Goal: Task Accomplishment & Management: Use online tool/utility

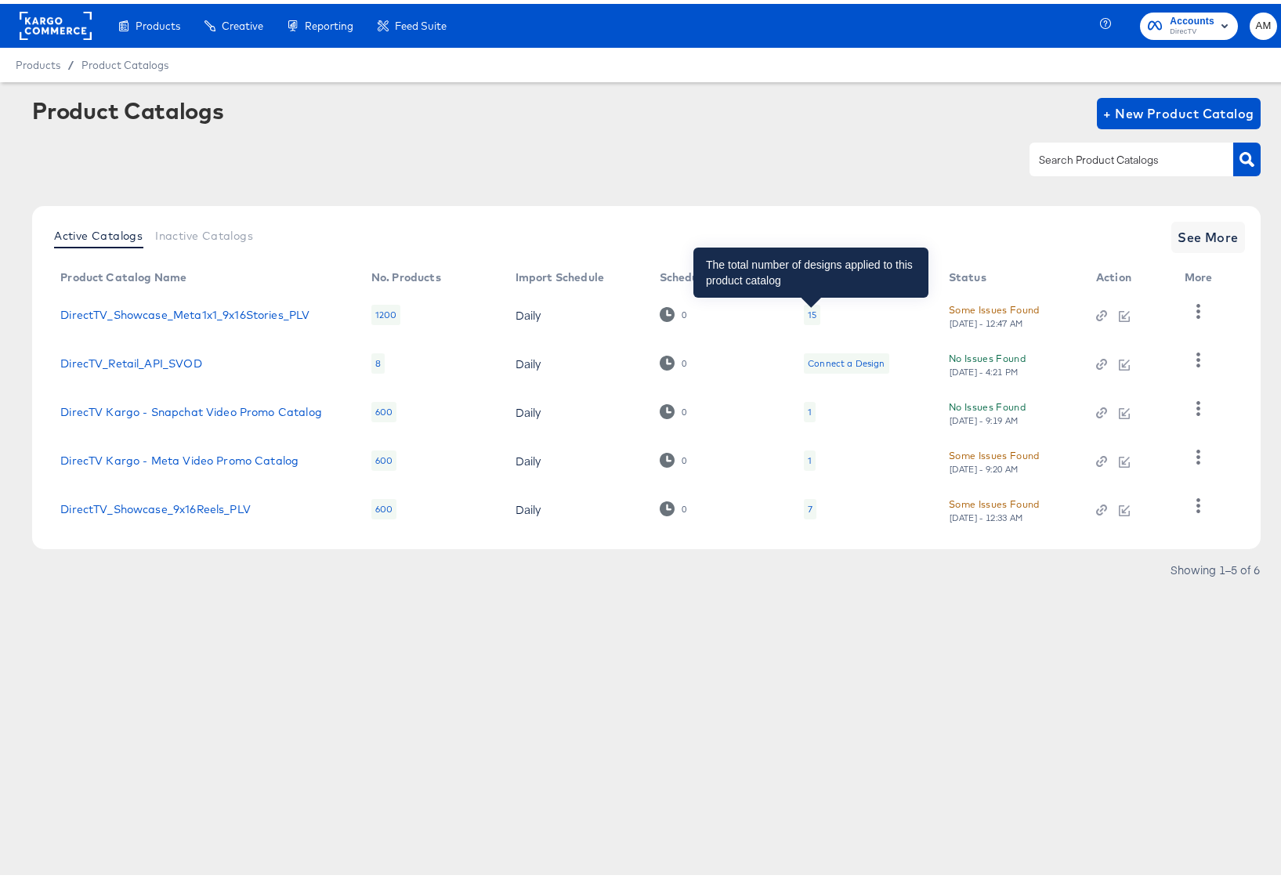
click at [811, 310] on div "15" at bounding box center [812, 311] width 9 height 13
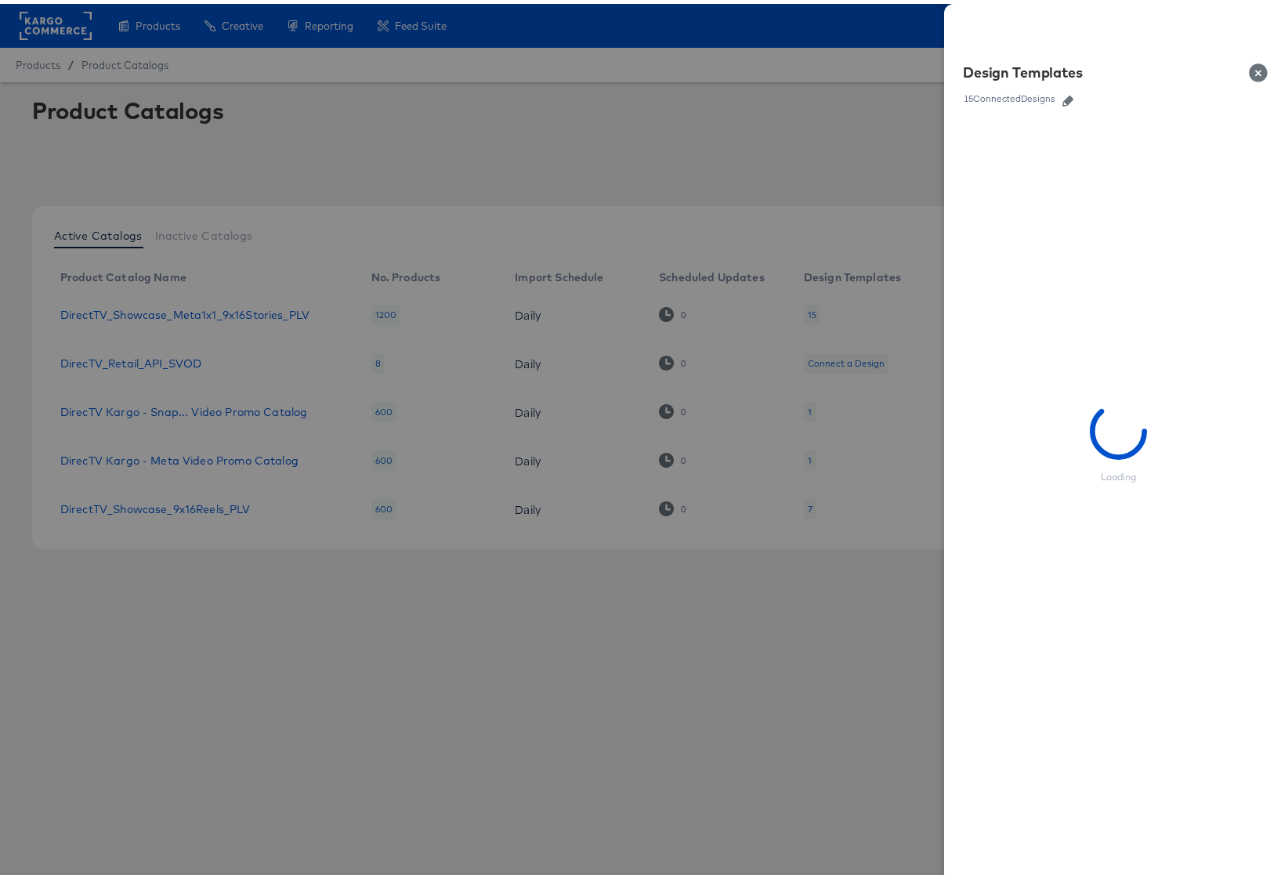
click at [1062, 95] on icon "button" at bounding box center [1067, 97] width 11 height 11
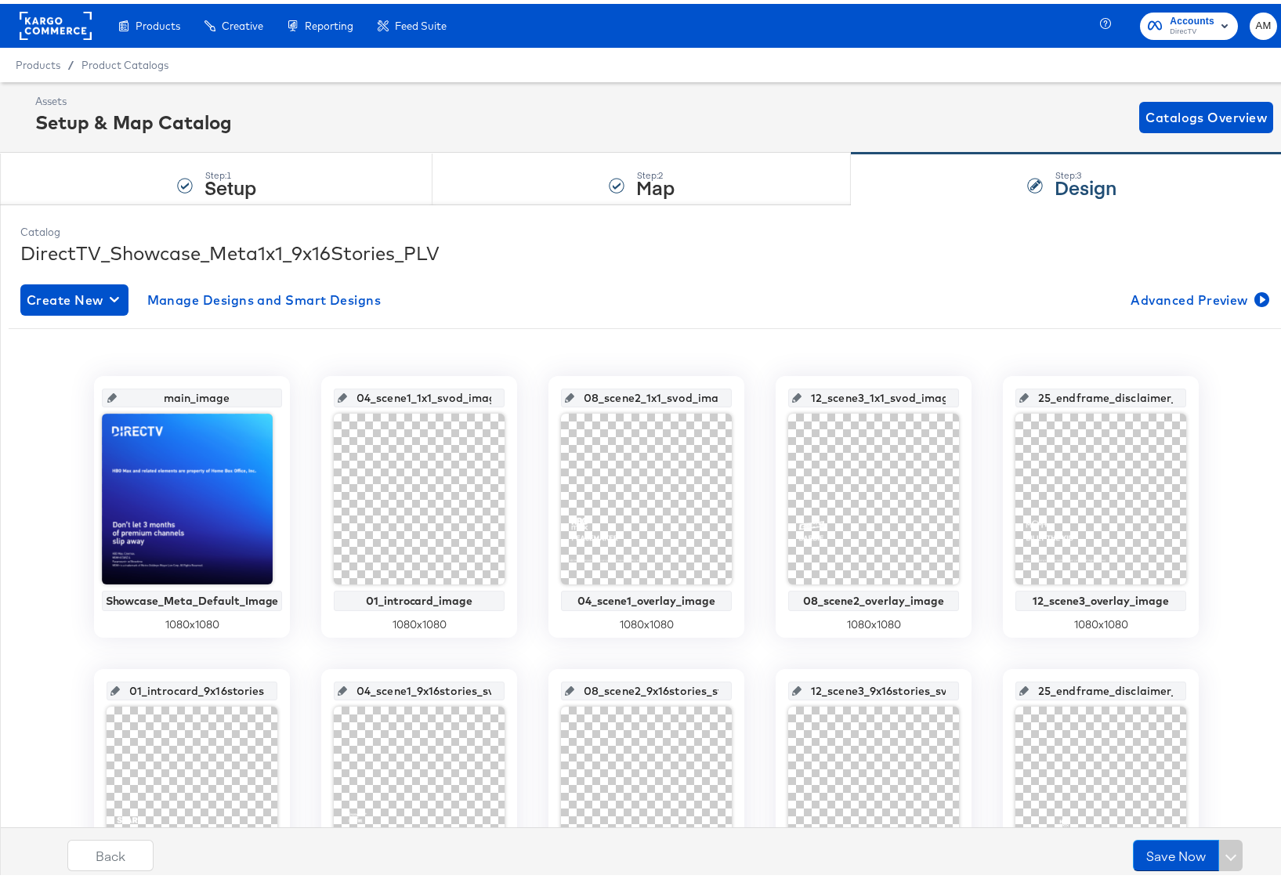
scroll to position [746, 0]
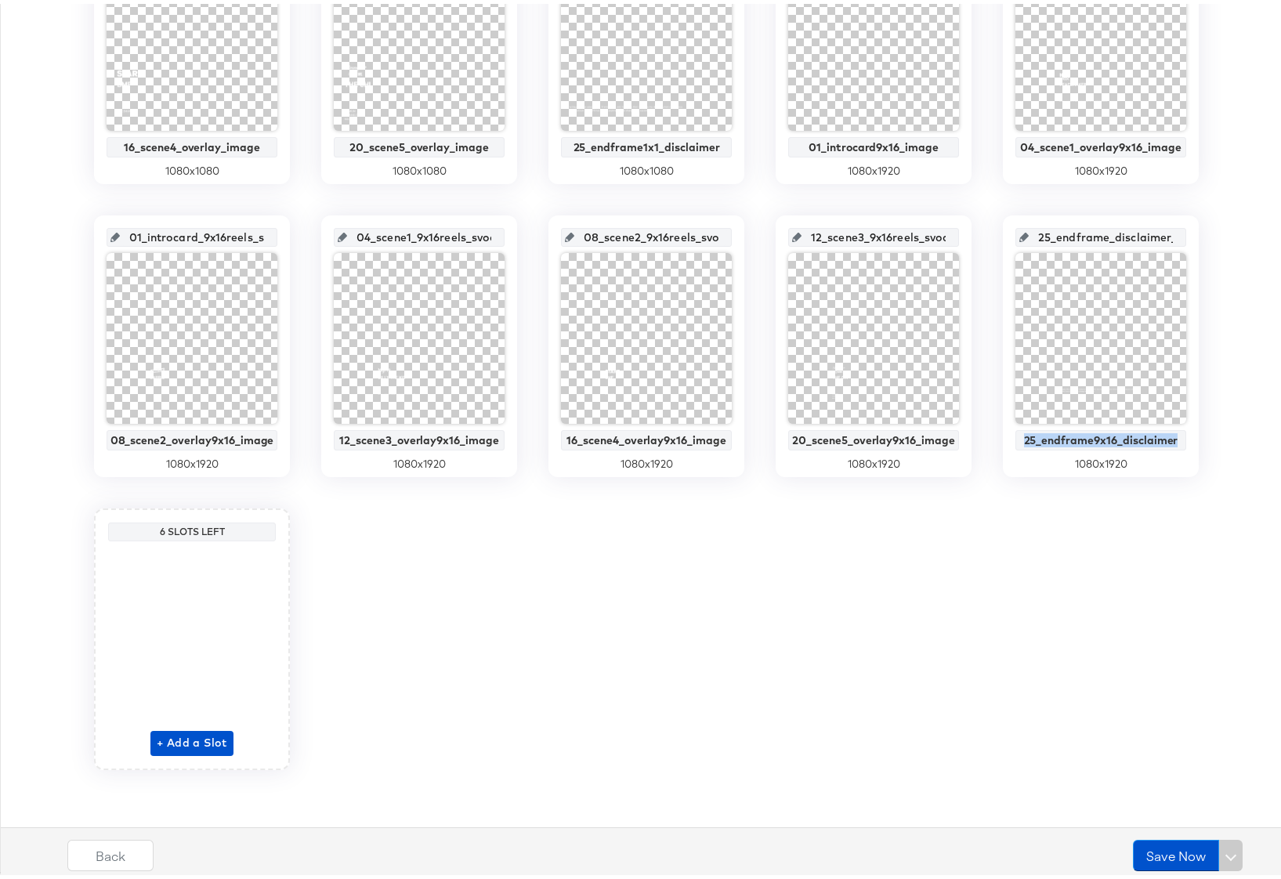
drag, startPoint x: 1014, startPoint y: 420, endPoint x: 1183, endPoint y: 435, distance: 169.9
click at [1183, 435] on div "25_endframe_disclaimer_9x16reels_svod_image 25_endframe9x16_disclaimer 1080 x 1…" at bounding box center [1101, 342] width 196 height 262
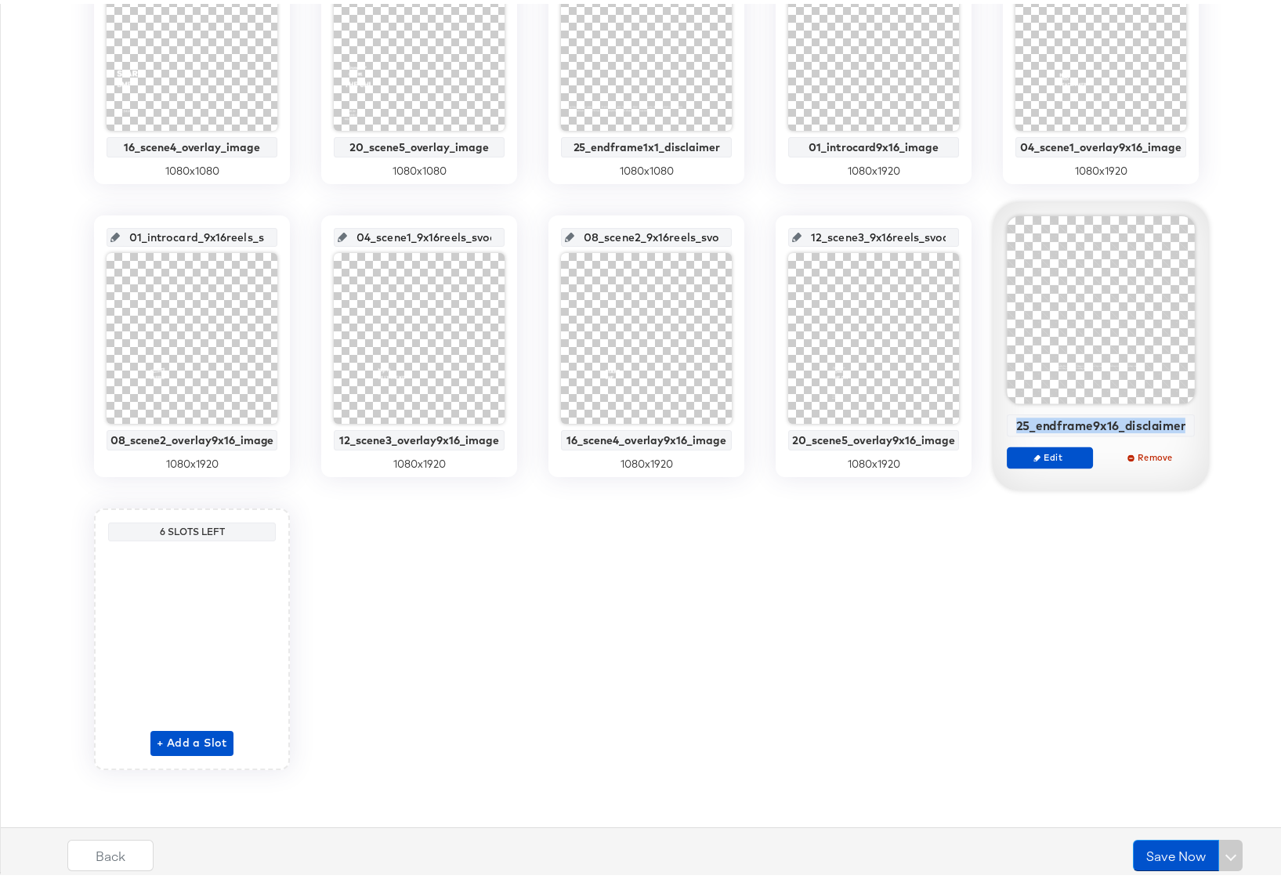
copy div "25_endframe9x16_disclaimer"
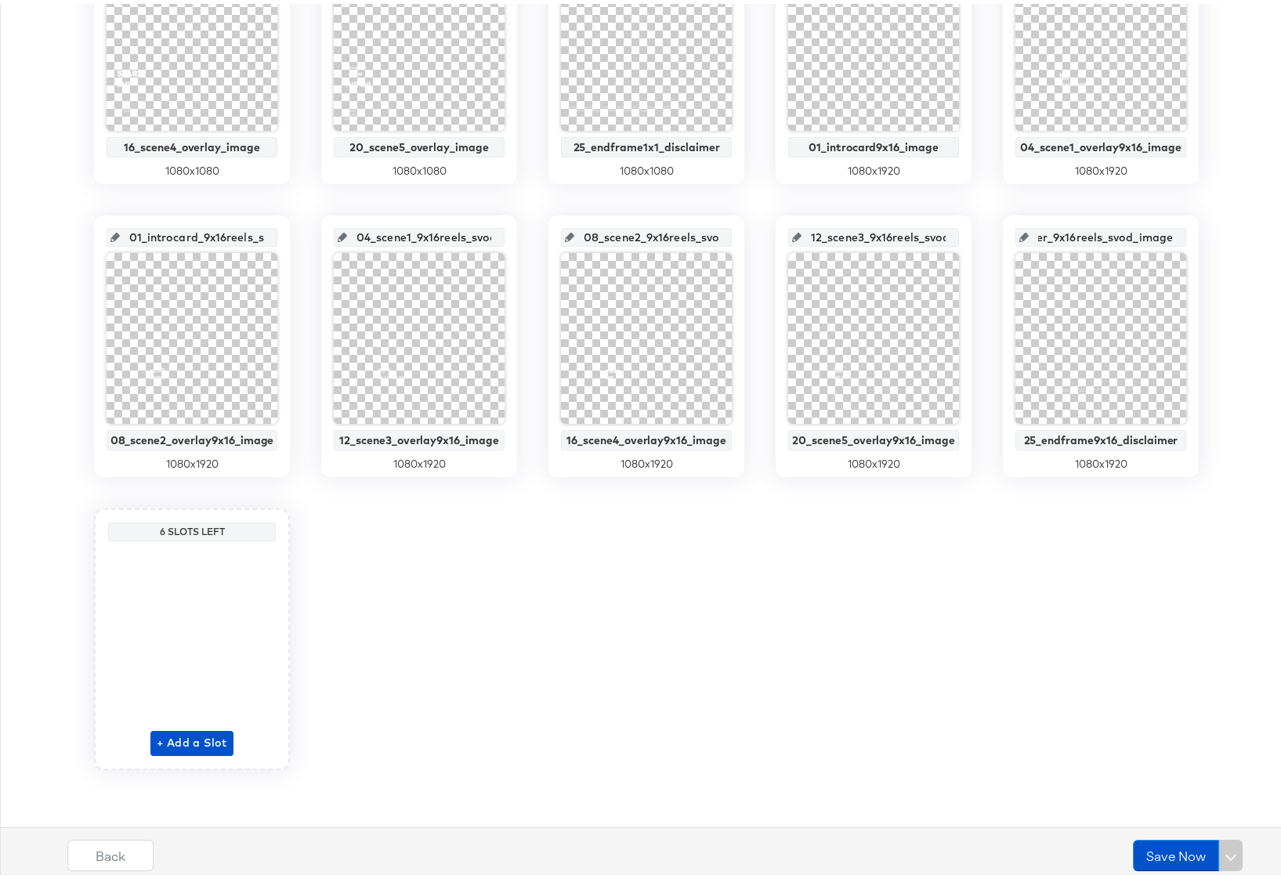
scroll to position [0, 132]
drag, startPoint x: 1039, startPoint y: 230, endPoint x: 1206, endPoint y: 237, distance: 167.0
click at [1206, 237] on div "main_image Showcase_Meta_Default_Image 1080 x 1080 04_scene1_1x1_svod_image 01_…" at bounding box center [646, 196] width 1275 height 1140
paste input "9x16_disclaimer"
type input "25_endframe9x16_disclaimer"
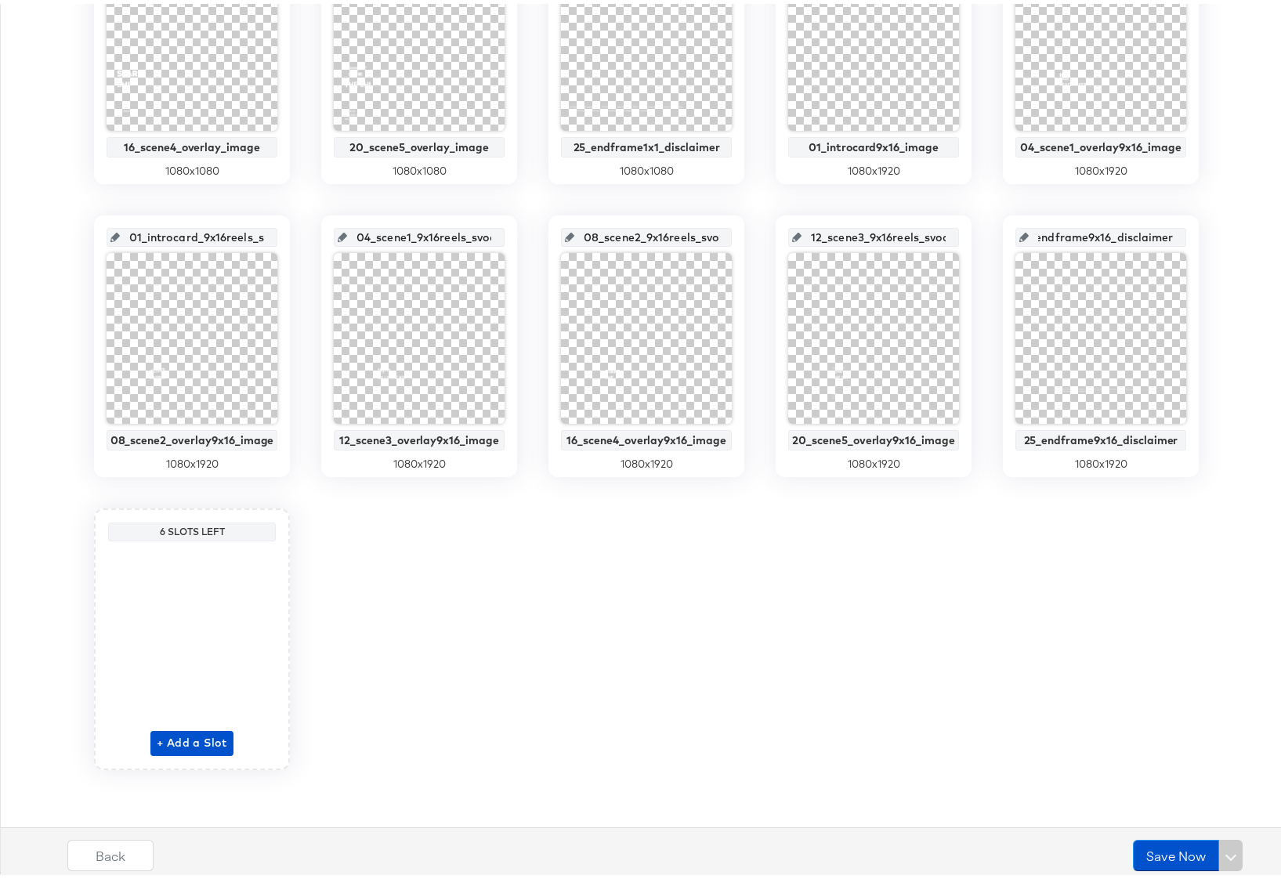
scroll to position [0, 32]
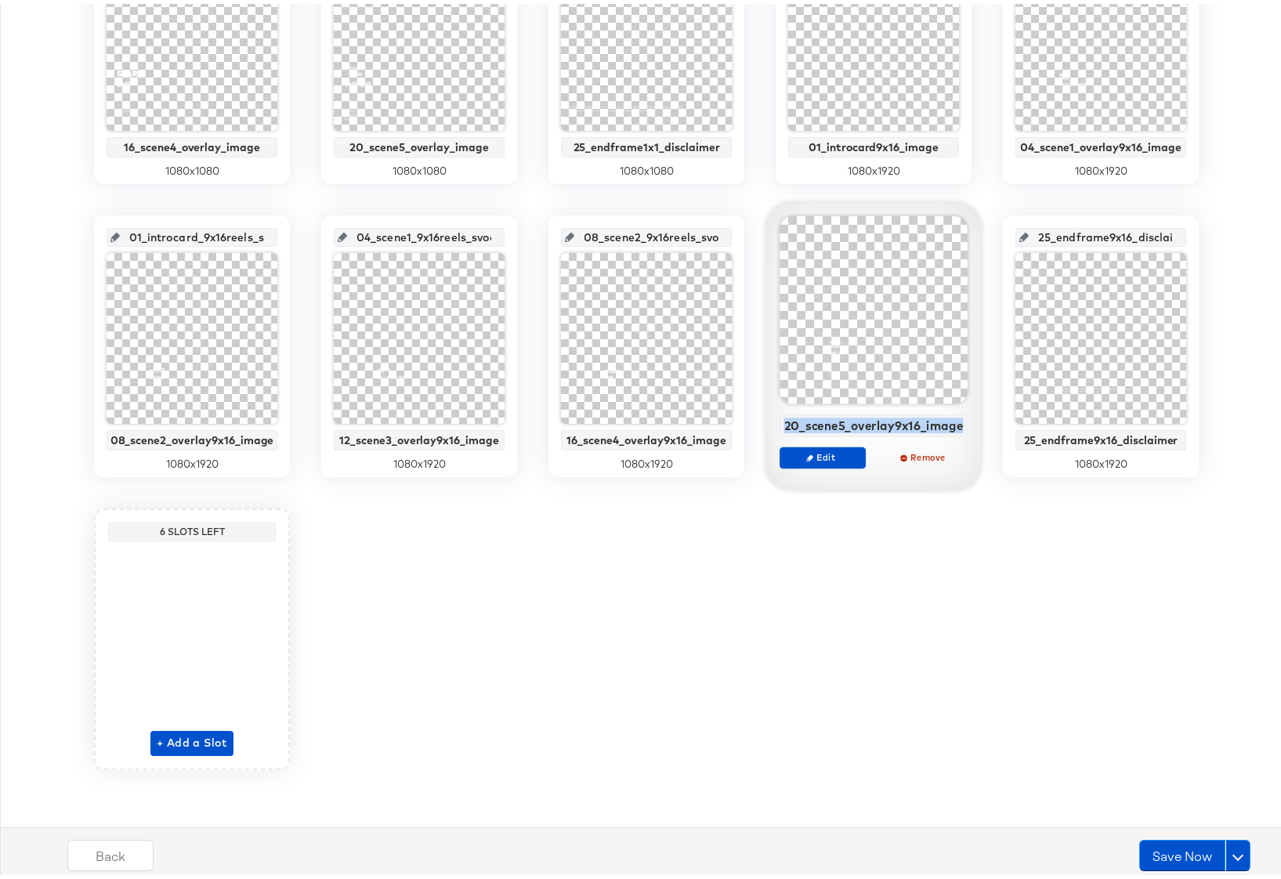
drag, startPoint x: 782, startPoint y: 421, endPoint x: 952, endPoint y: 433, distance: 169.6
click at [952, 433] on div "20_scene5_overlay9x16_image Edit Remove" at bounding box center [873, 345] width 188 height 266
copy div "20_scene5_overlay9x16_image"
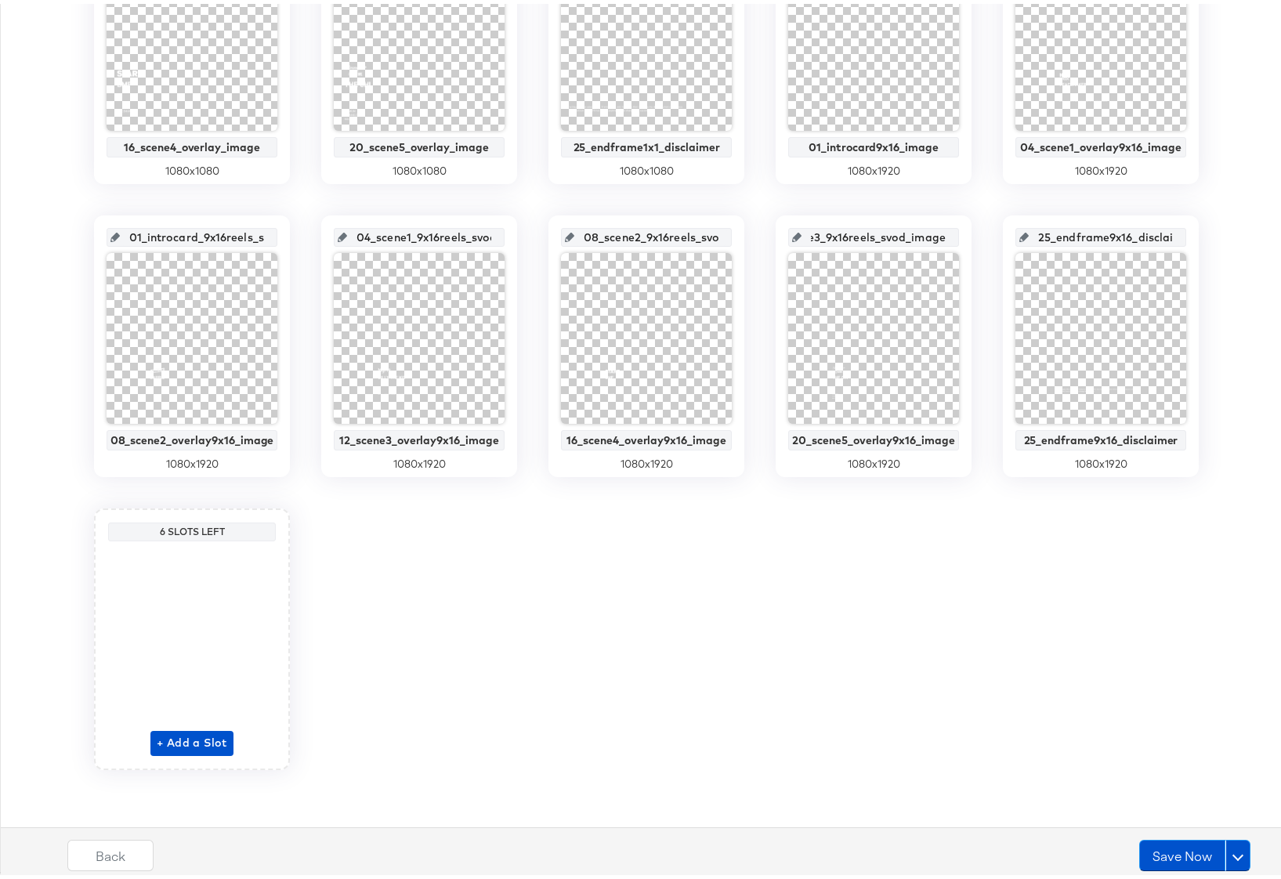
drag, startPoint x: 822, startPoint y: 234, endPoint x: 946, endPoint y: 240, distance: 123.9
click at [946, 240] on div "12_scene3_9x16reels_svod_image" at bounding box center [873, 233] width 171 height 19
paste input "0_scene5_overlay9x16"
type input "120_scene5_overlay9x16_image"
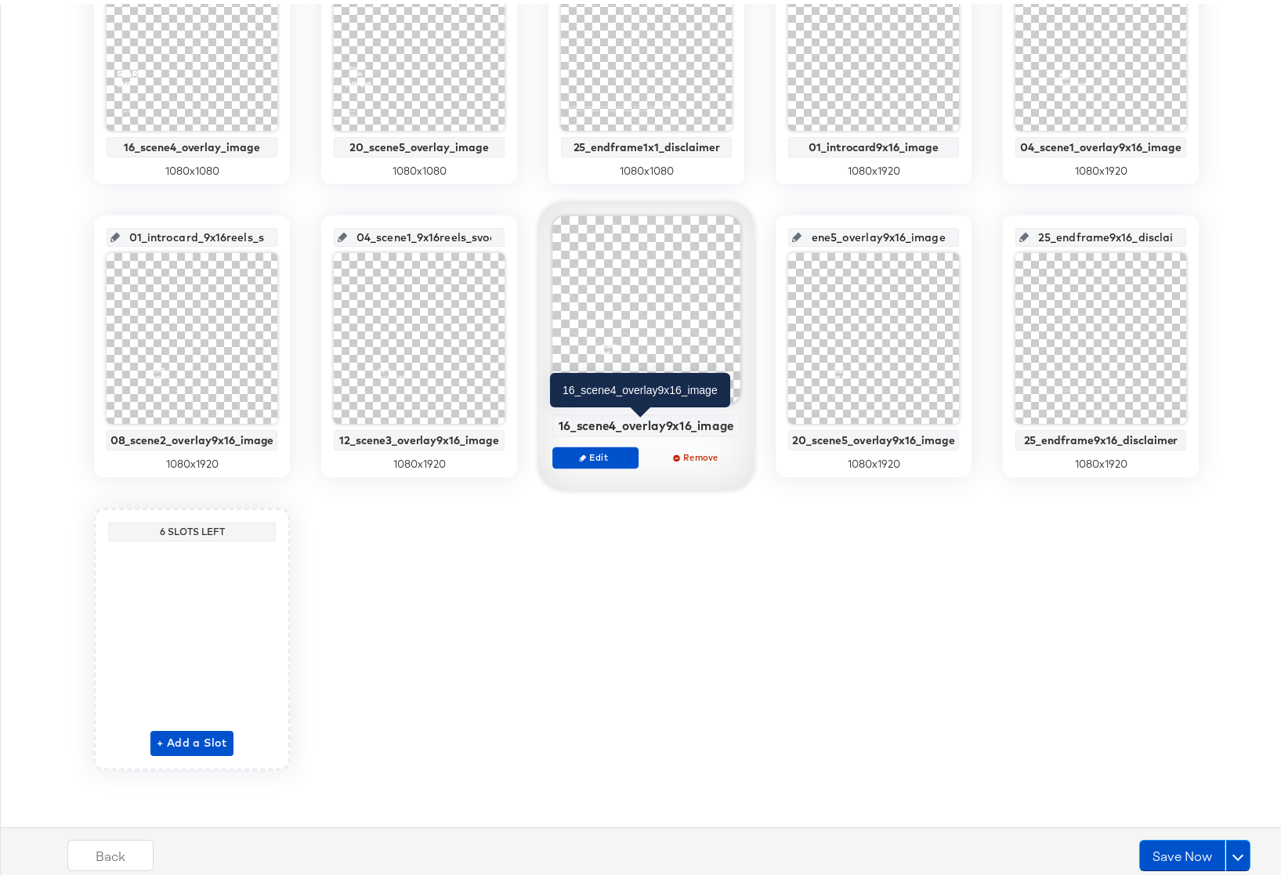
click at [576, 421] on div "16_scene4_overlay9x16_image" at bounding box center [646, 421] width 179 height 14
copy div "16_scene4_overlay9x16_image"
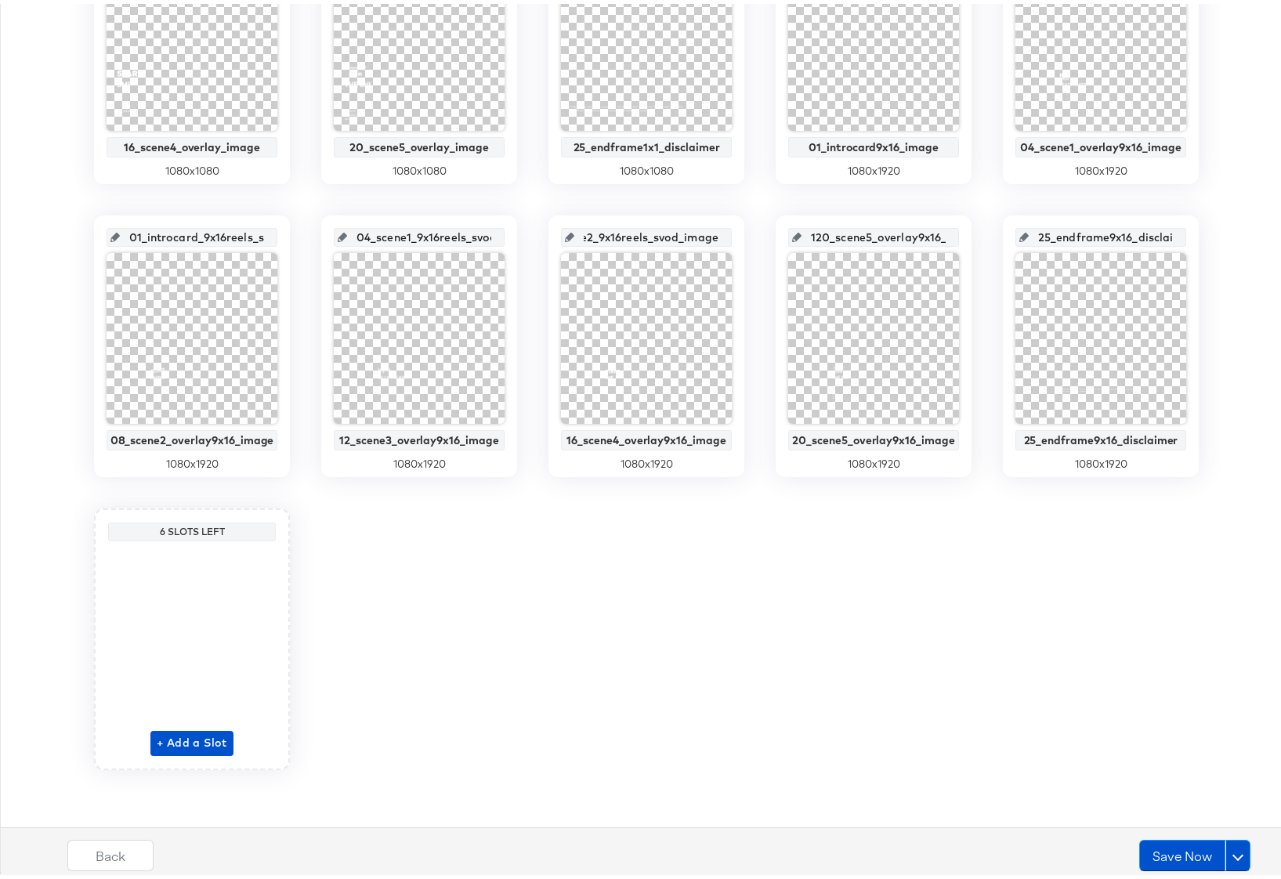
drag, startPoint x: 585, startPoint y: 235, endPoint x: 717, endPoint y: 236, distance: 131.6
click at [717, 236] on div "08_scene2_9x16reels_svod_image" at bounding box center [646, 233] width 171 height 19
paste input "16_scene4_overlay9x16"
type input "16_scene4_overlay9x16_image"
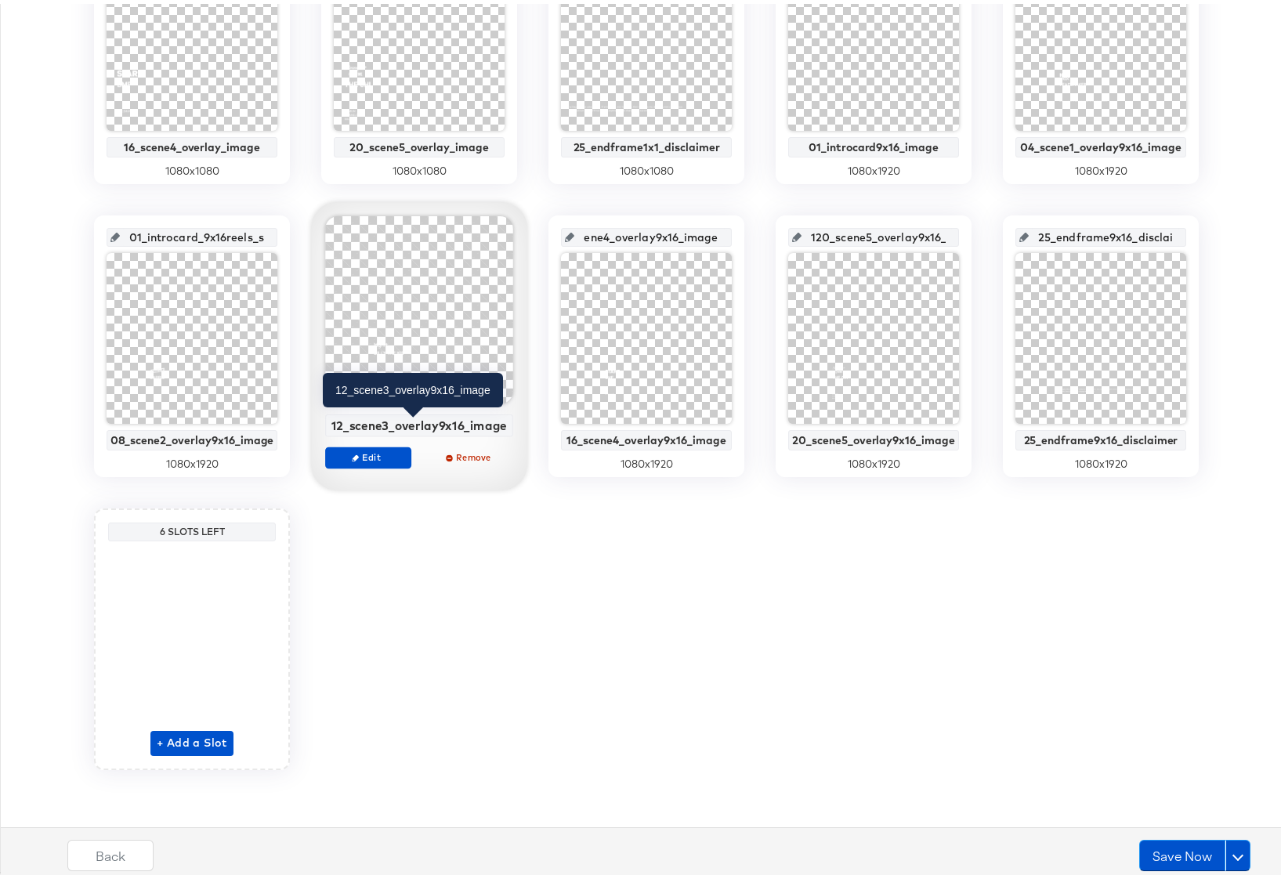
click at [397, 423] on div "12_scene3_overlay9x16_image" at bounding box center [419, 421] width 179 height 14
copy div "12_scene3_overlay9x16_image"
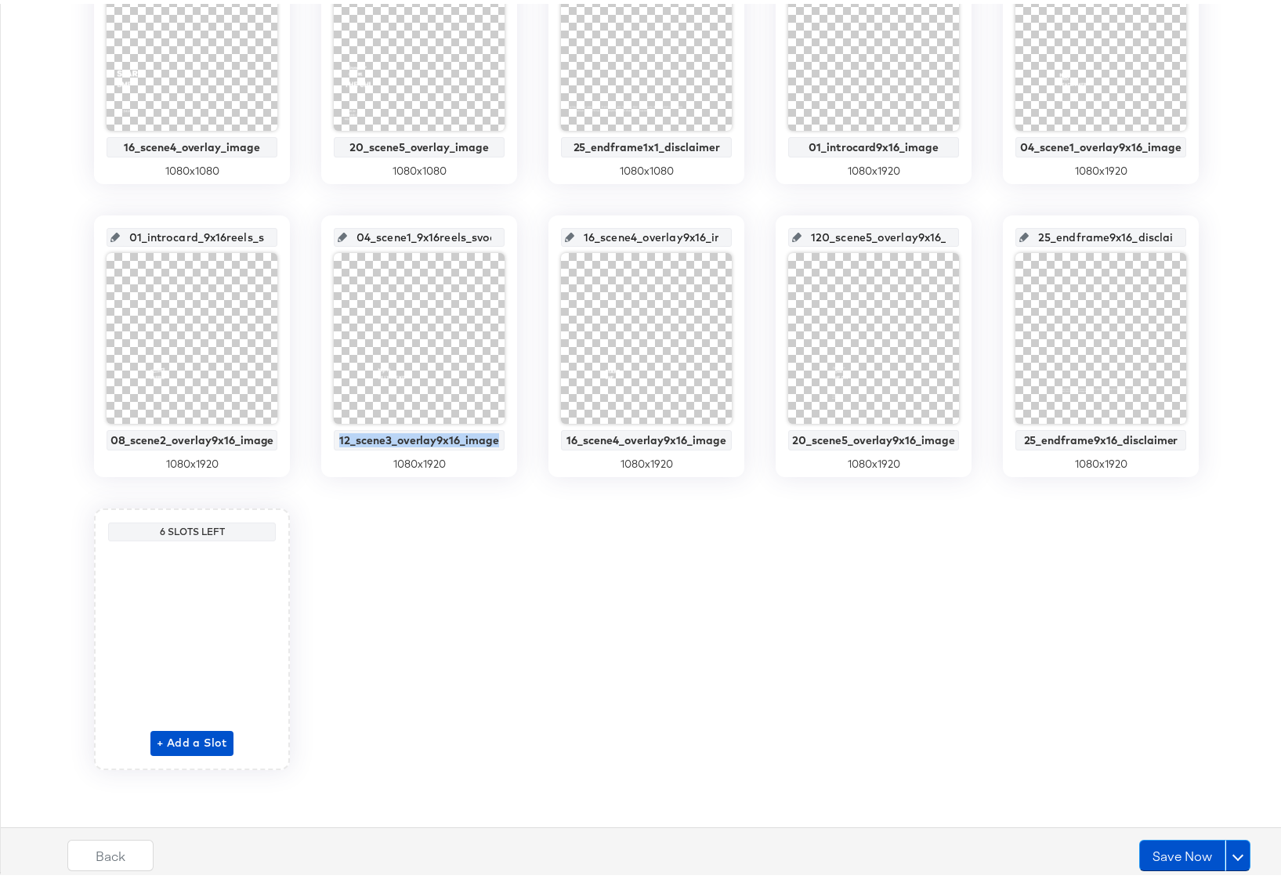
click at [394, 238] on input "04_scene1_9x16reels_svod_image" at bounding box center [424, 227] width 154 height 42
paste input "12_scene3_overlay9x16"
type input "12_scene3_overlay9x16_image"
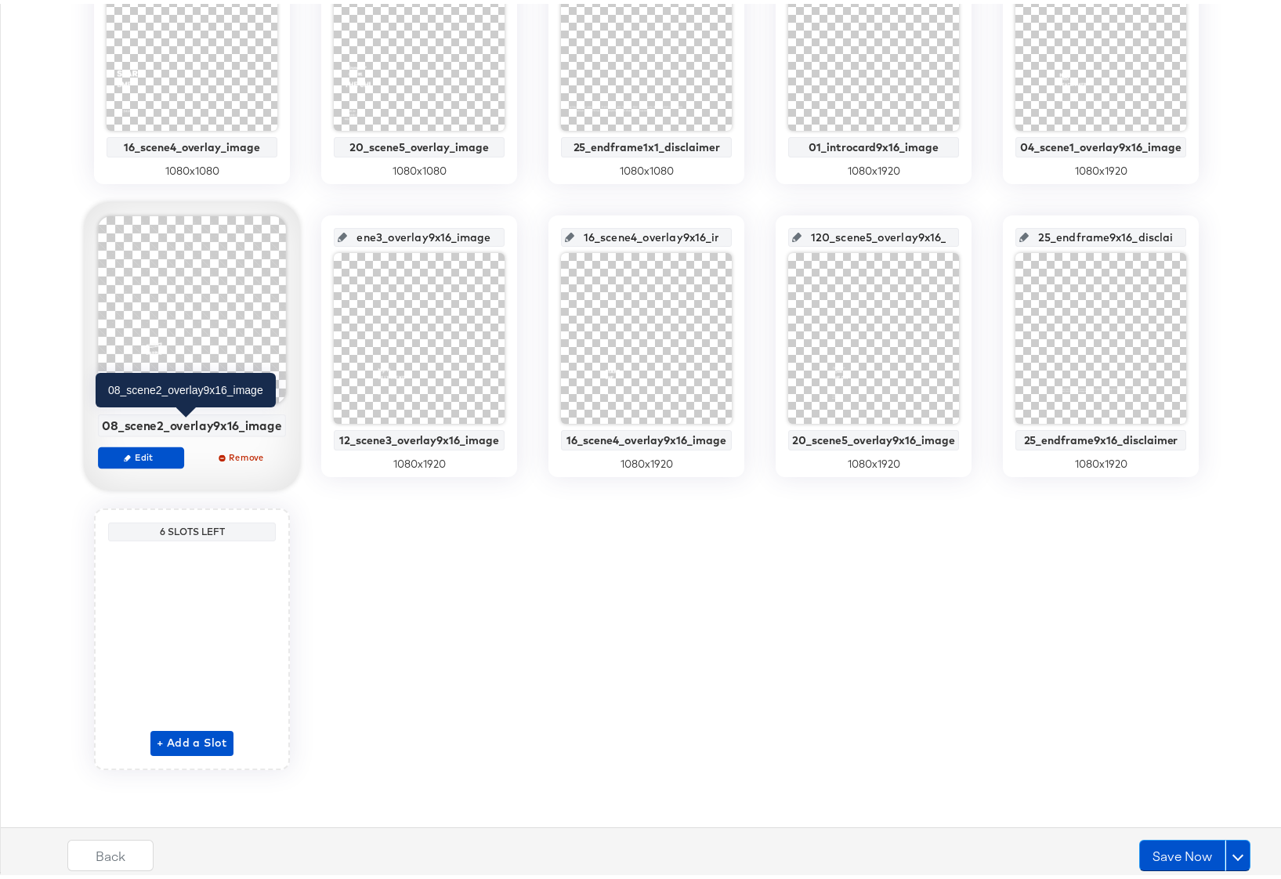
click at [187, 423] on div "08_scene2_overlay9x16_image" at bounding box center [192, 421] width 180 height 14
copy div "08_scene2_overlay9x16_image"
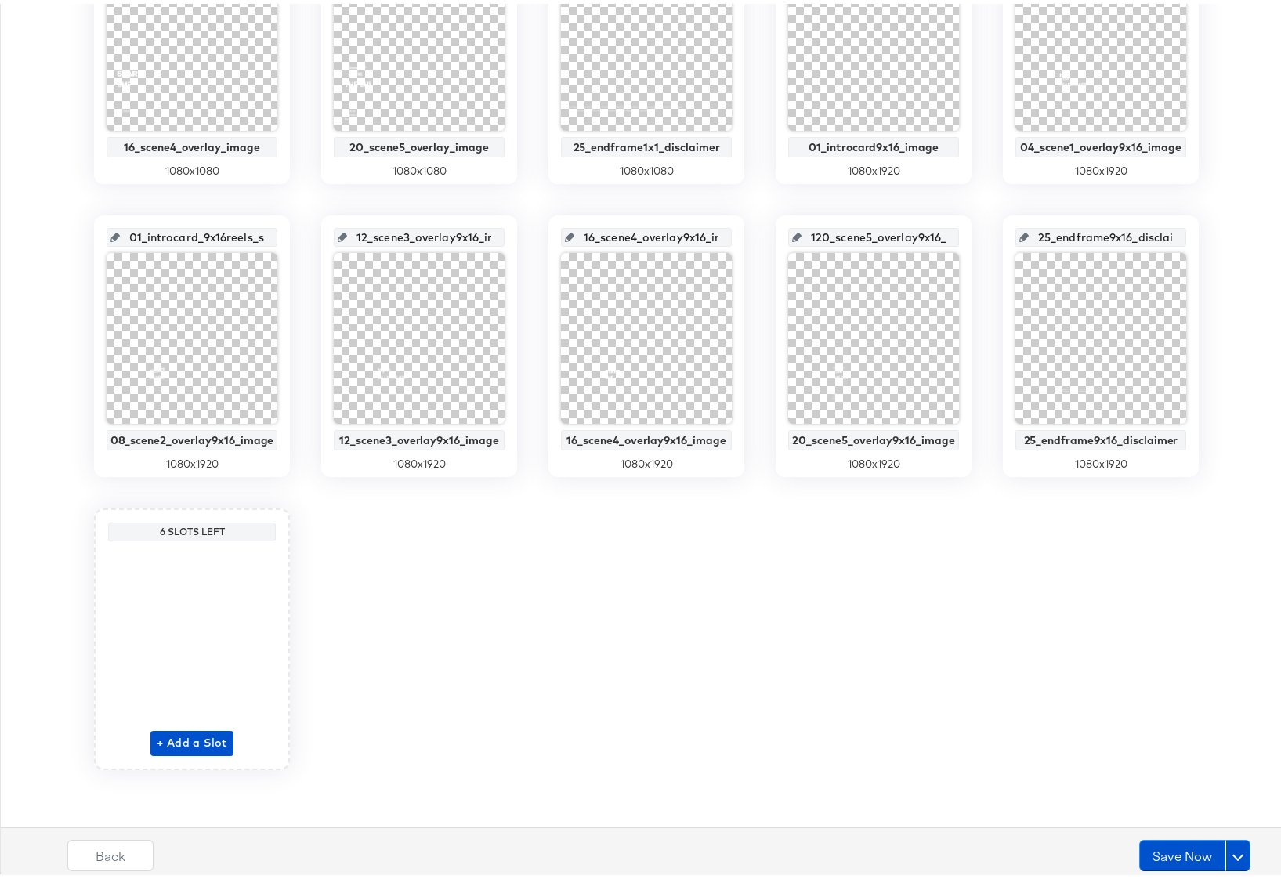
click at [194, 233] on input "01_introcard_9x16reels_svod_image" at bounding box center [197, 227] width 154 height 42
paste input "8_scene2_overlay9x16"
type input "08_scene2_overlay9x16_image"
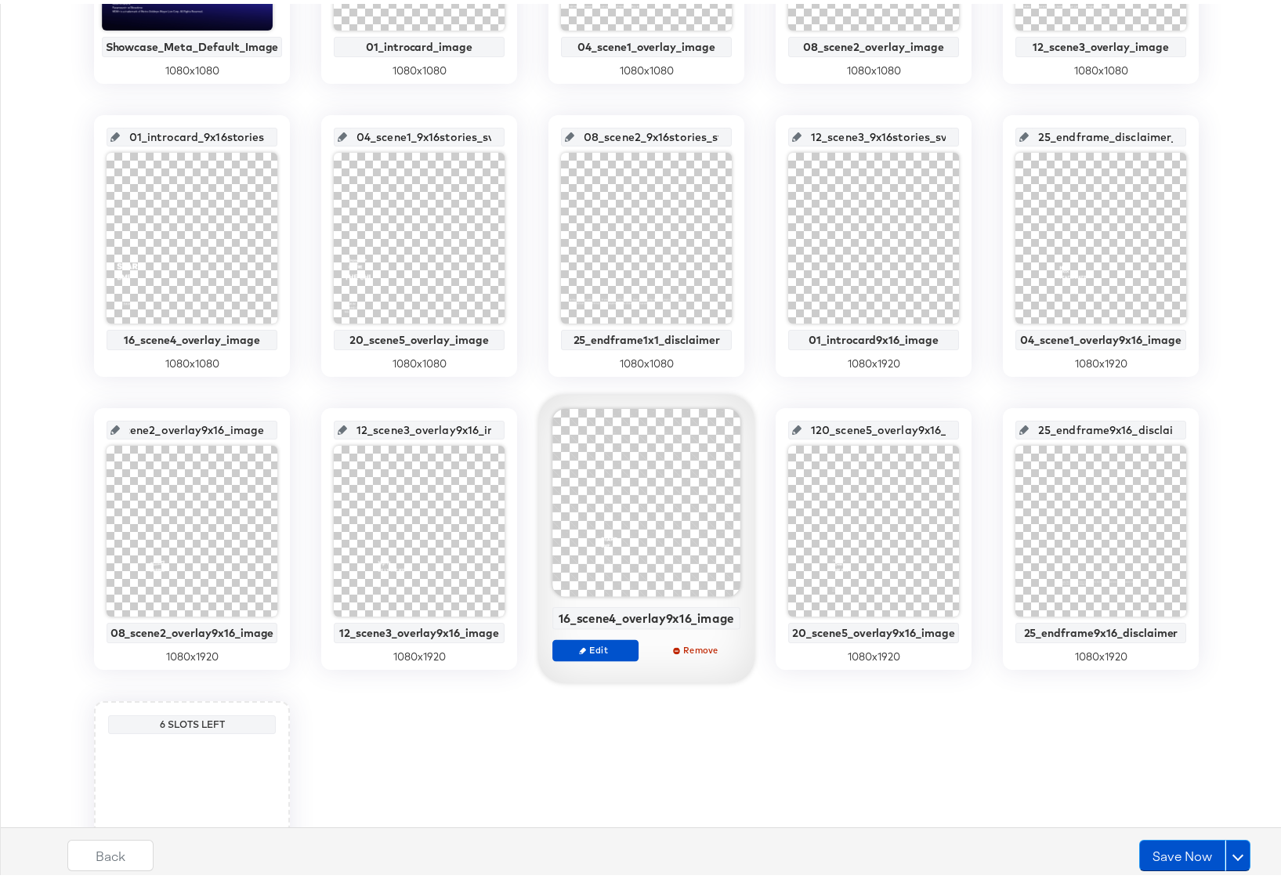
scroll to position [493, 0]
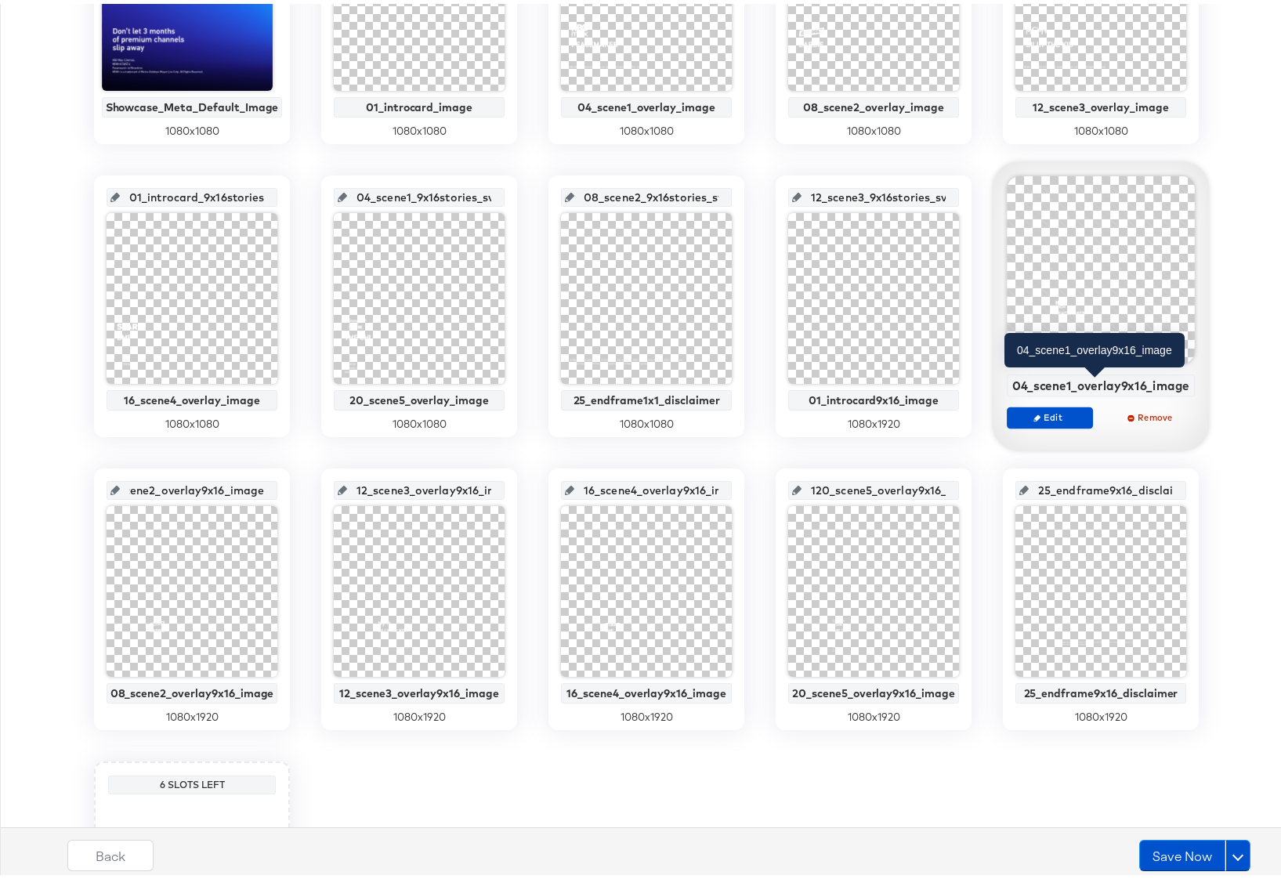
click at [1062, 381] on div "04_scene1_overlay9x16_image" at bounding box center [1100, 381] width 179 height 14
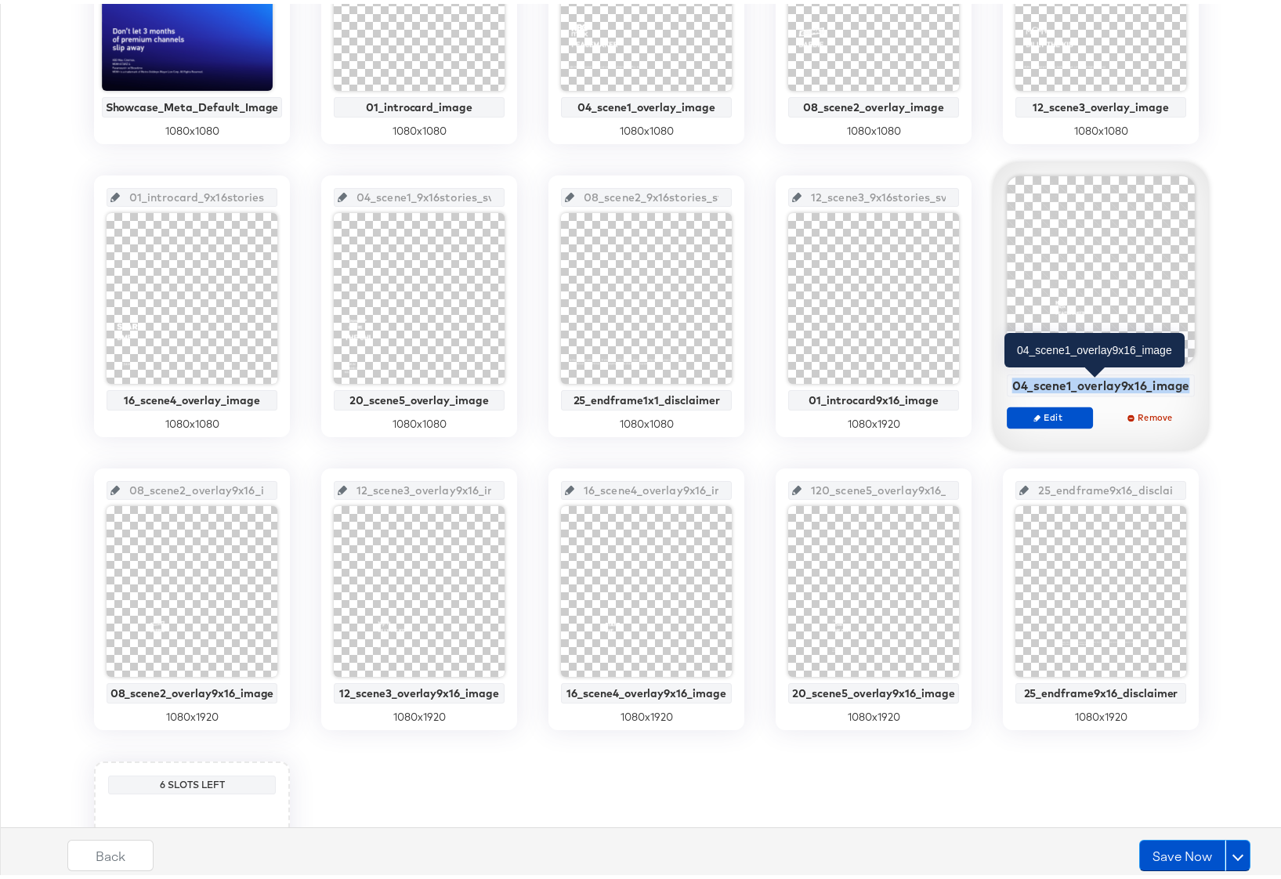
click at [1062, 381] on div "04_scene1_overlay9x16_image" at bounding box center [1100, 381] width 179 height 14
copy div "04_scene1_overlay9x16_image"
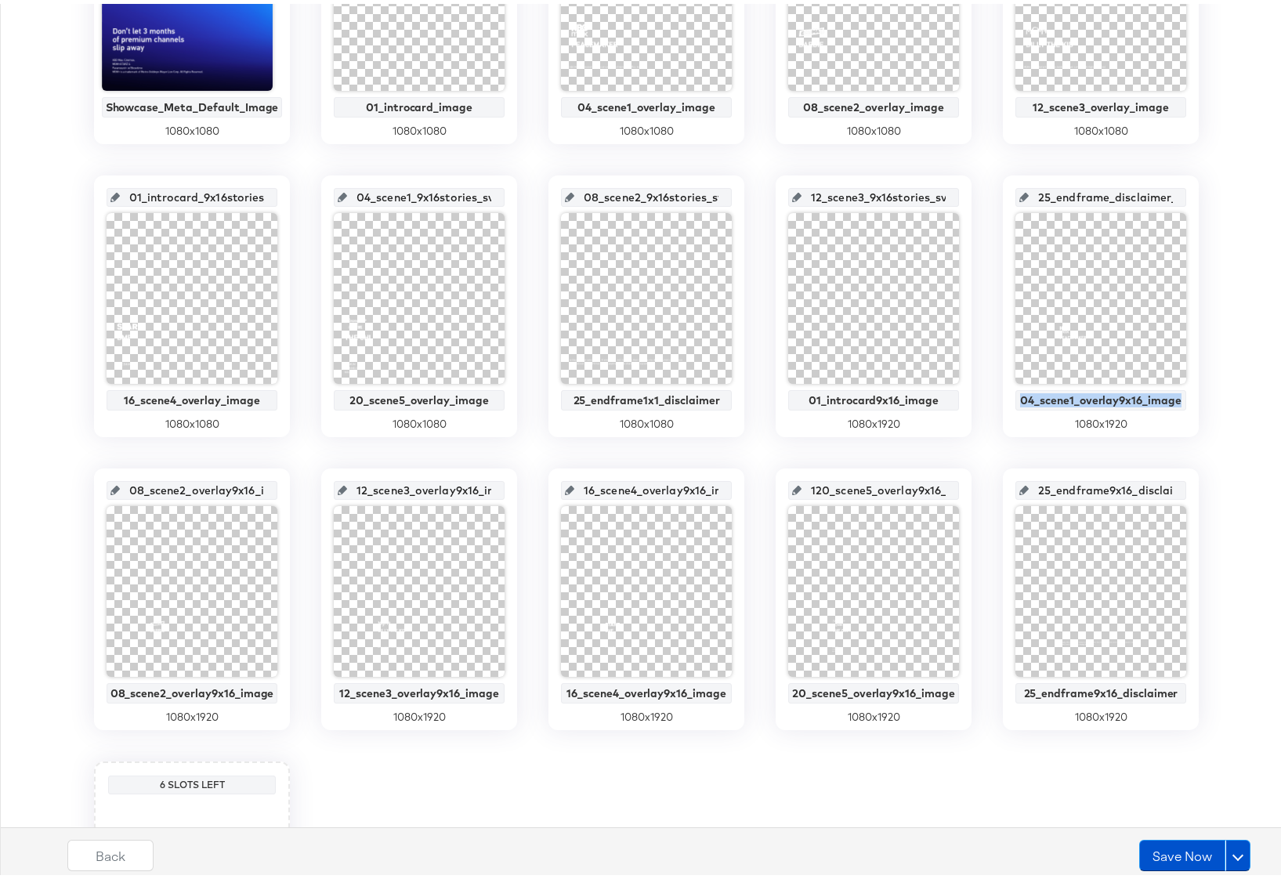
click at [1068, 193] on input "25_endframe_disclaimer_9x16stories_svod_image" at bounding box center [1105, 187] width 154 height 42
paste input "04_scene1_overlay9x16"
type input "04_scene1_overlay9x16_image"
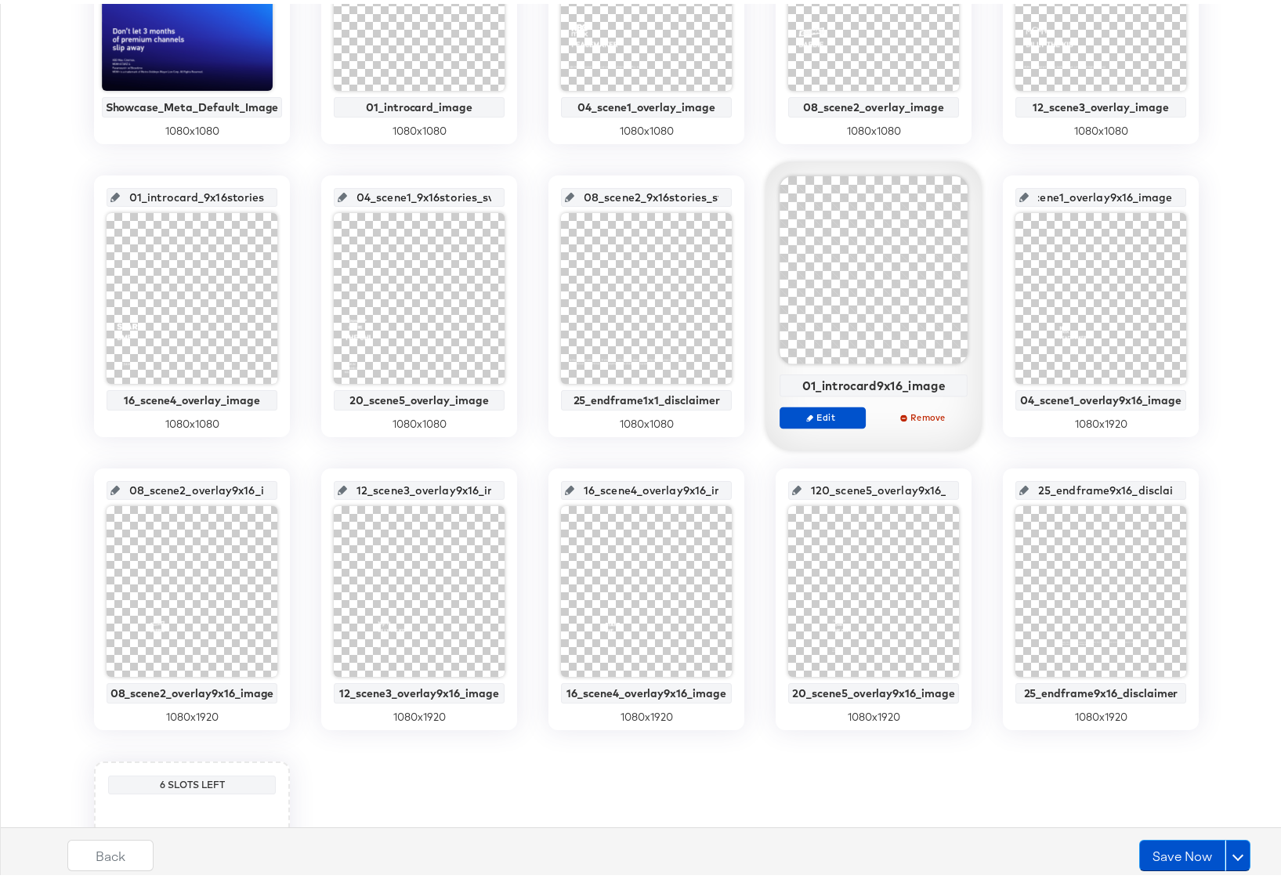
click at [860, 384] on div "01_introcard9x16_image" at bounding box center [873, 381] width 179 height 14
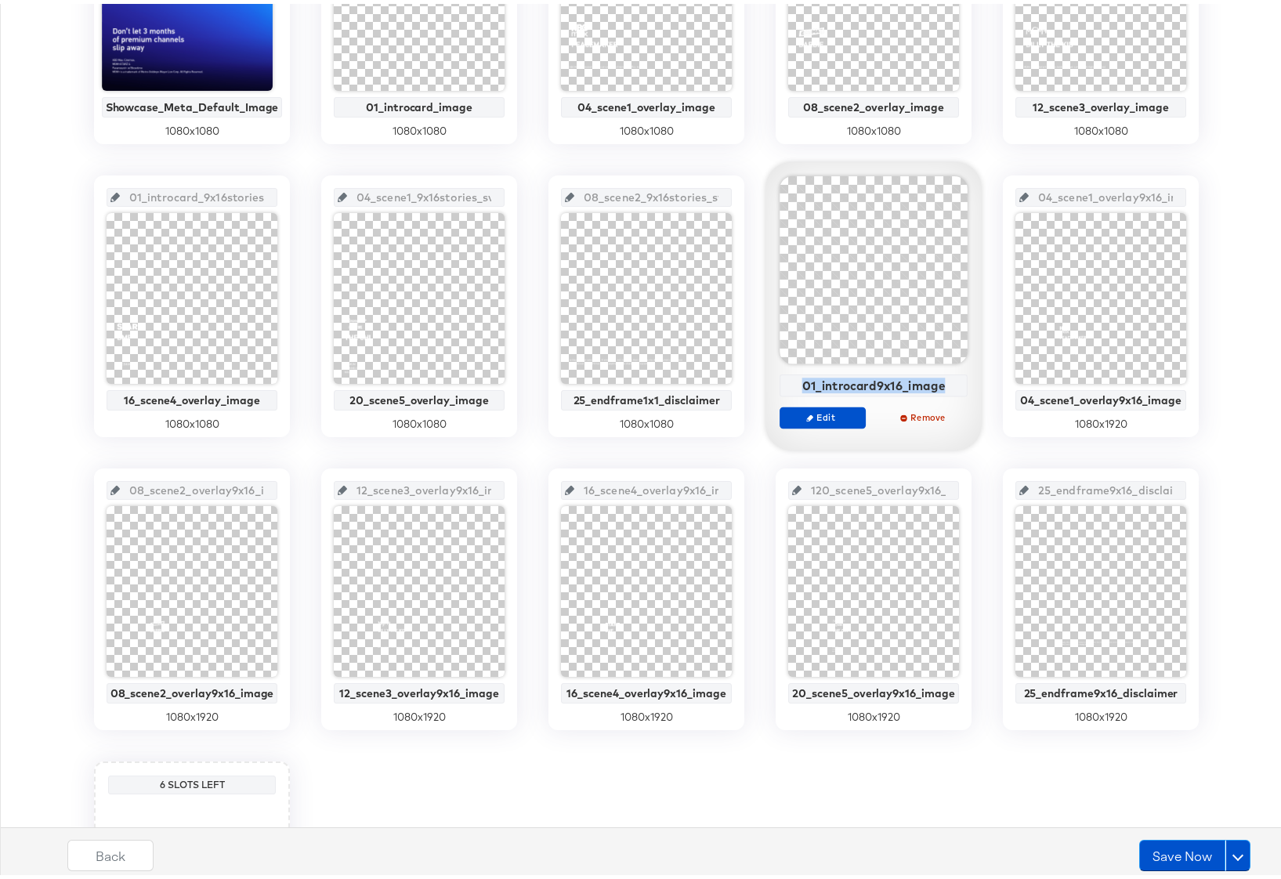
click at [860, 384] on div "01_introcard9x16_image" at bounding box center [873, 381] width 179 height 14
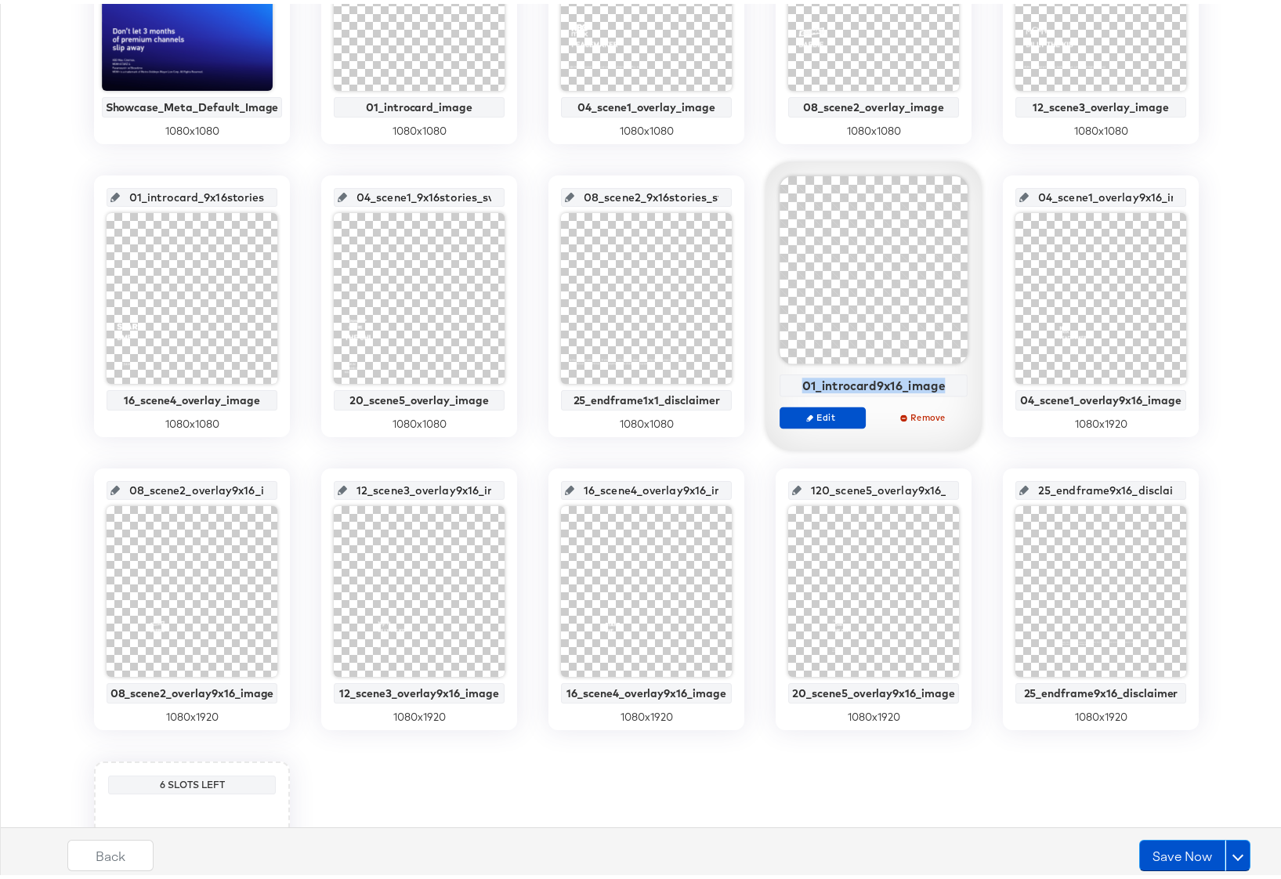
copy div "01_introcard9x16_image"
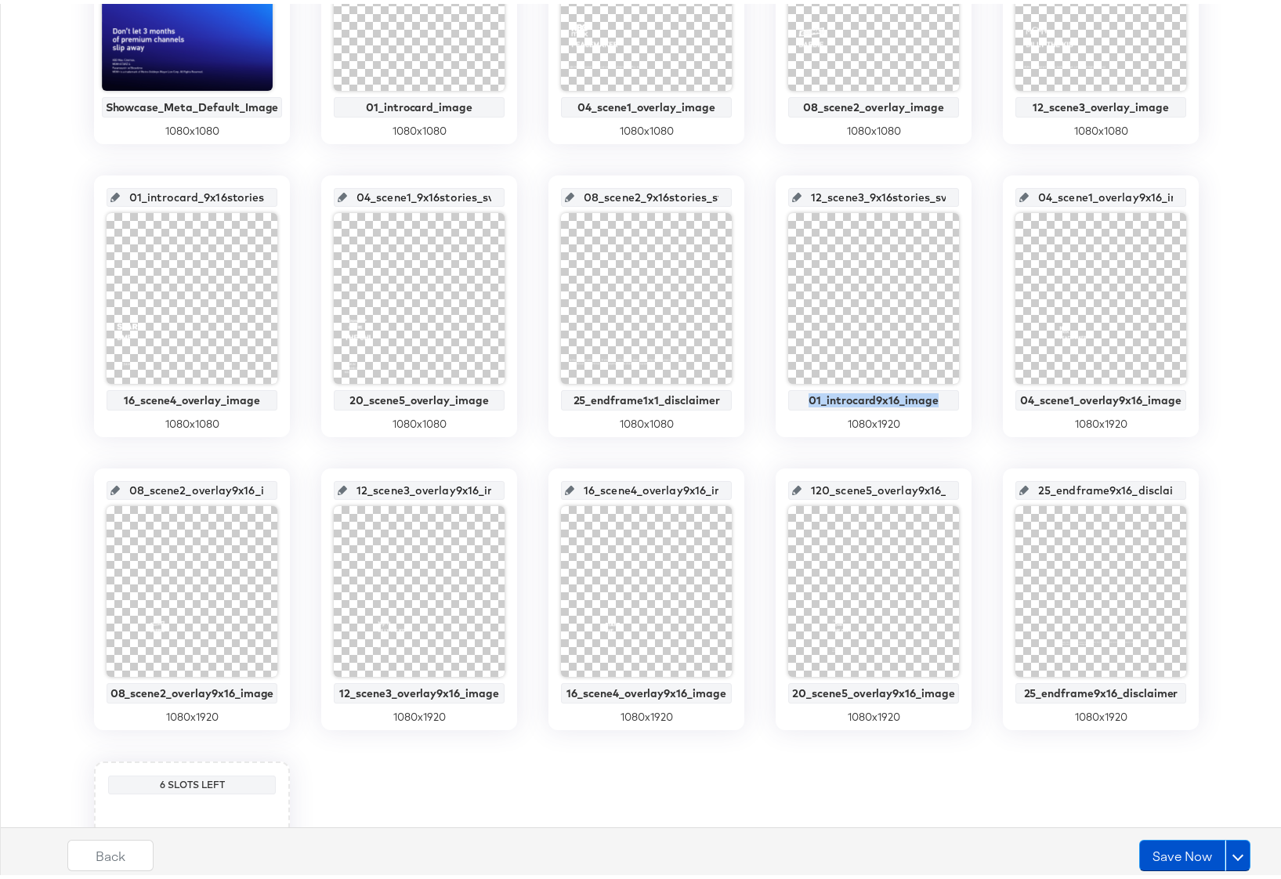
click at [853, 193] on input "12_scene3_9x16stories_svod_image" at bounding box center [878, 187] width 154 height 42
paste input "01_introcard9x16"
type input "01_introcard9x16_image"
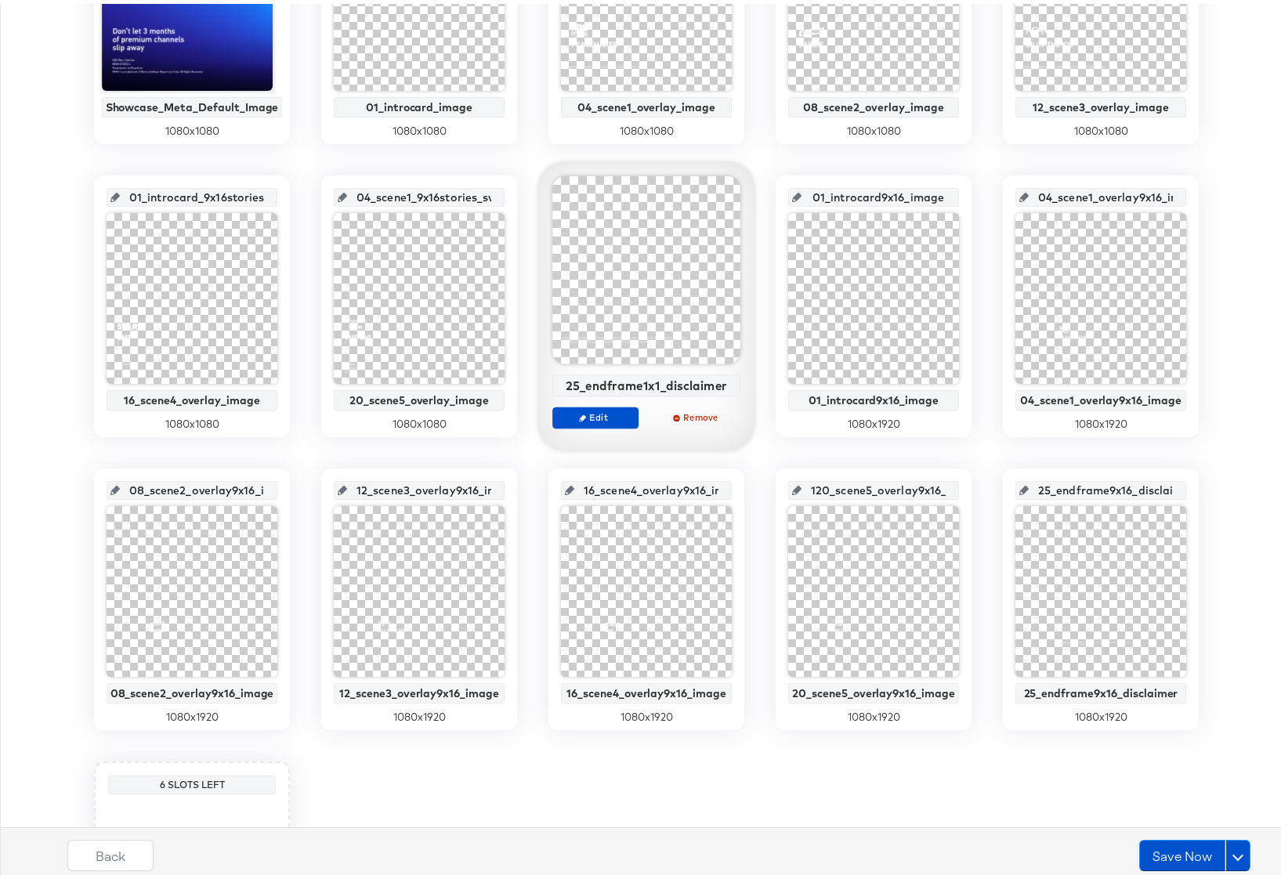
click at [627, 385] on div "25_endframe1x1_disclaimer" at bounding box center [646, 381] width 179 height 14
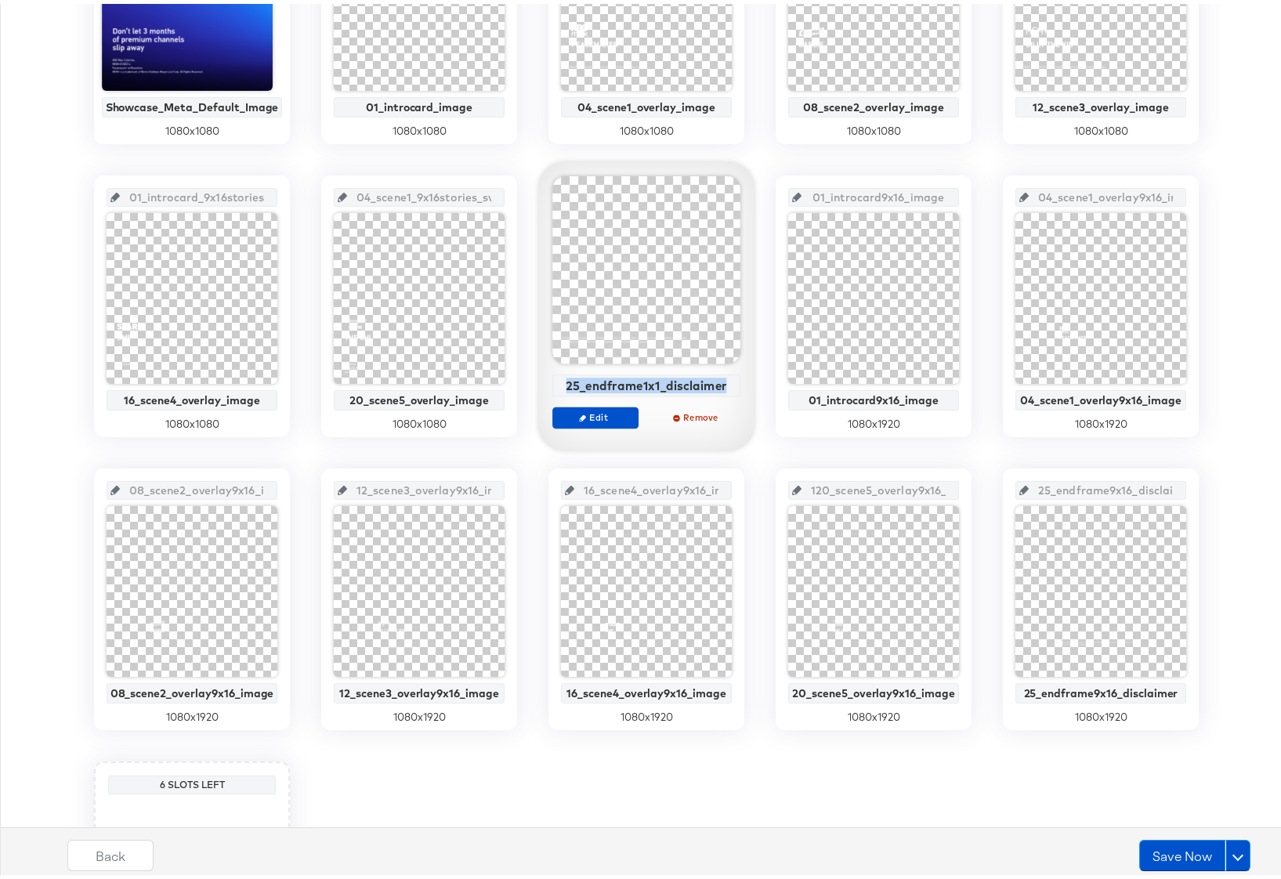
click at [627, 385] on div "25_endframe1x1_disclaimer" at bounding box center [646, 381] width 179 height 14
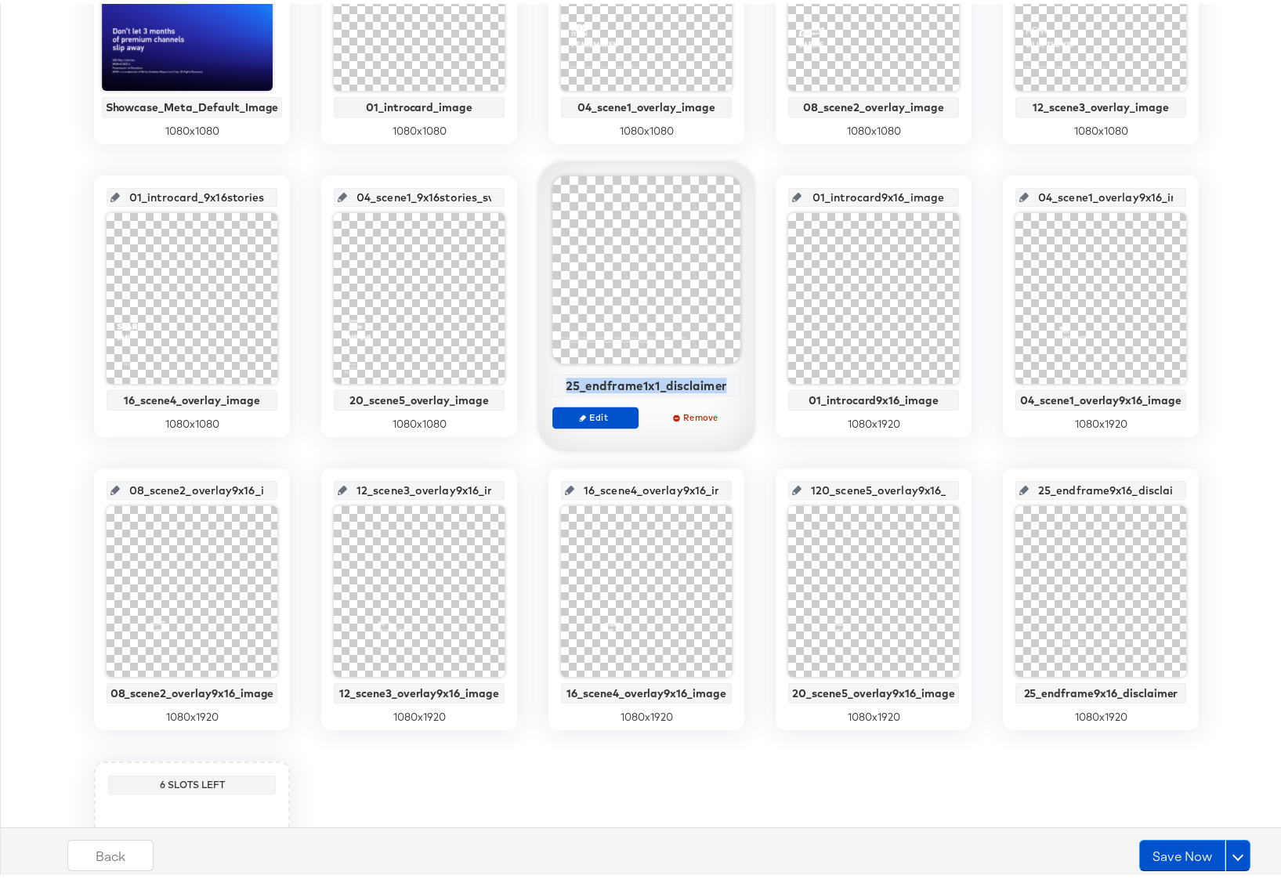
copy div "25_endframe1x1_disclaimer"
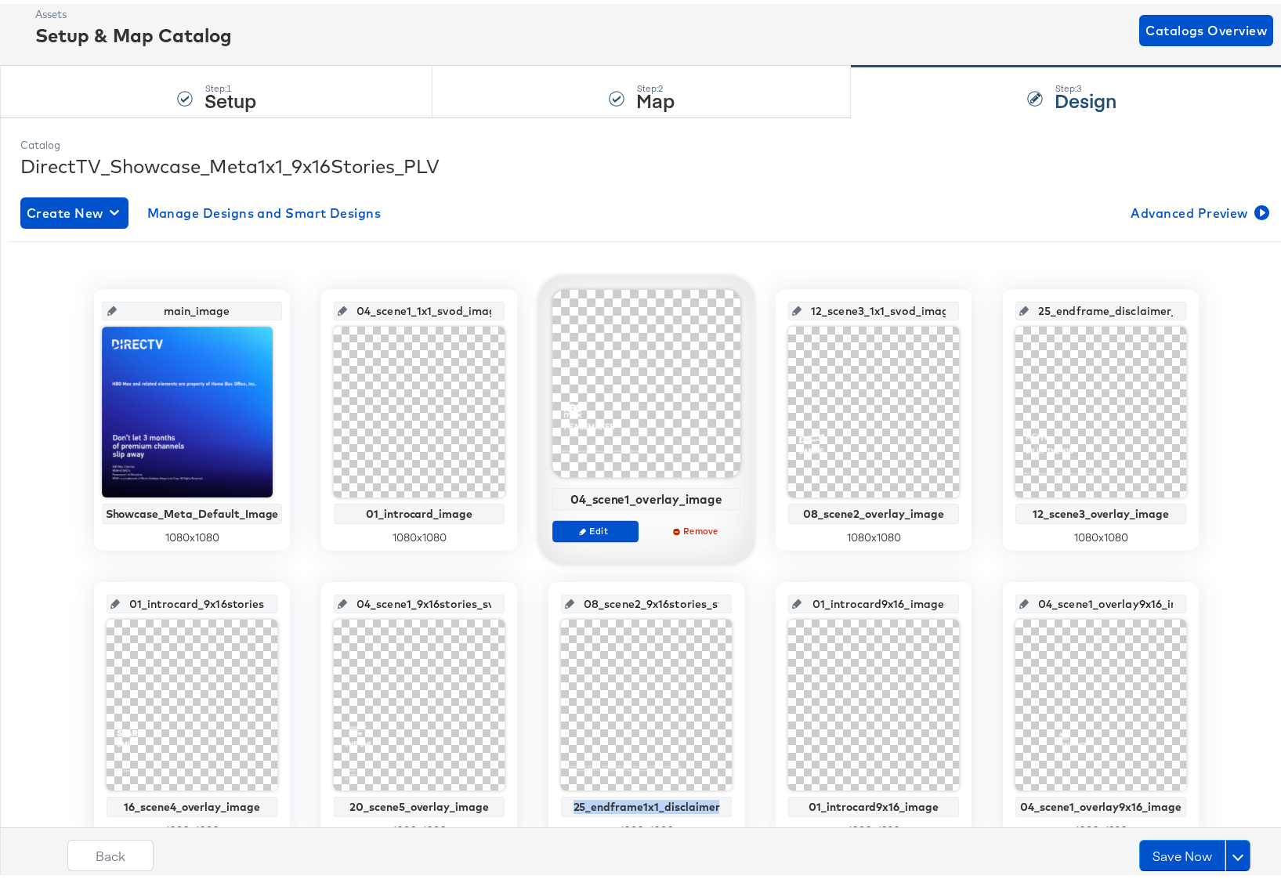
scroll to position [139, 0]
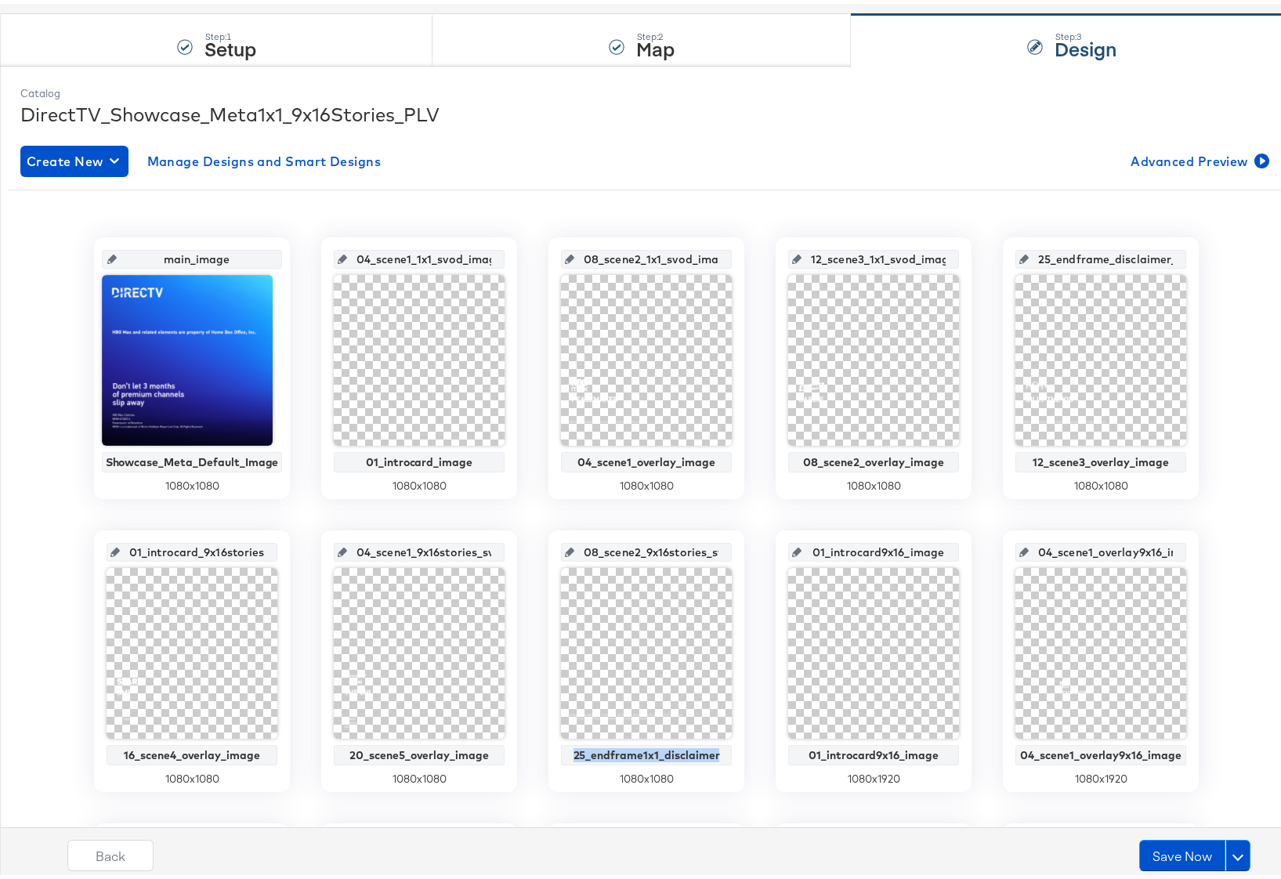
click at [639, 546] on input "08_scene2_9x16stories_svod_image" at bounding box center [651, 542] width 154 height 42
paste input "25_endframe1x1_disclaimer"
type input "25_endframe1x1_disclaimer"
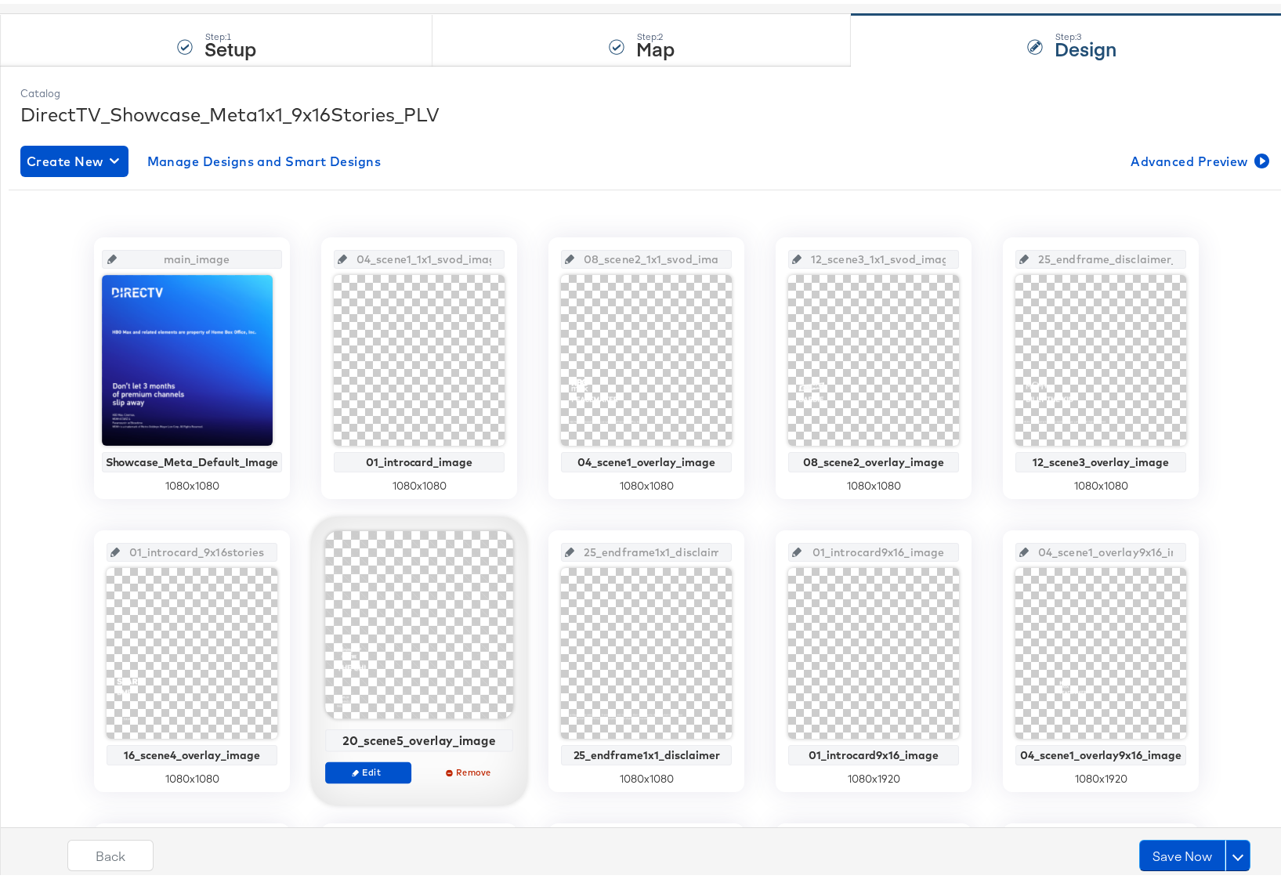
click at [392, 687] on div "20_scene5_overlay_image" at bounding box center [419, 736] width 179 height 14
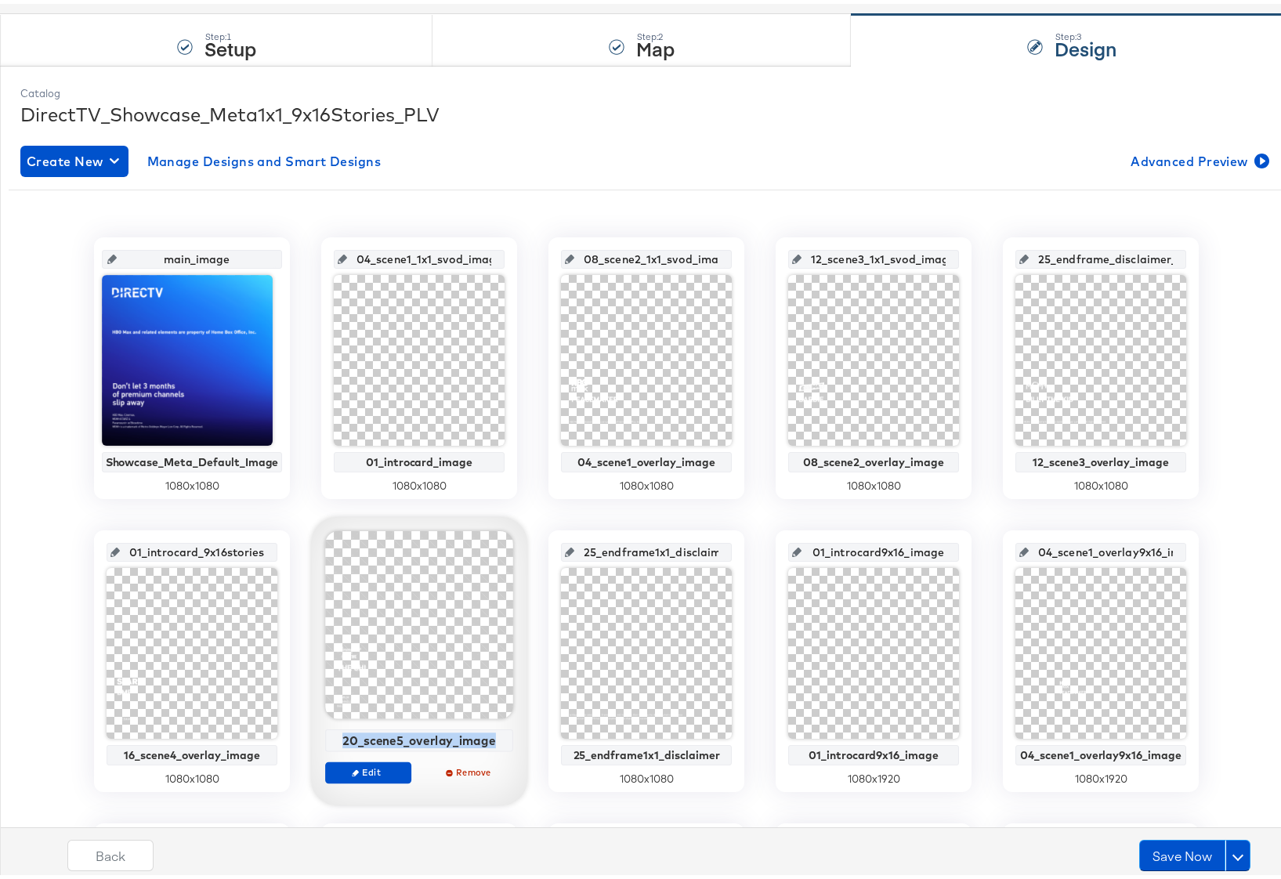
copy div "20_scene5_overlay_image"
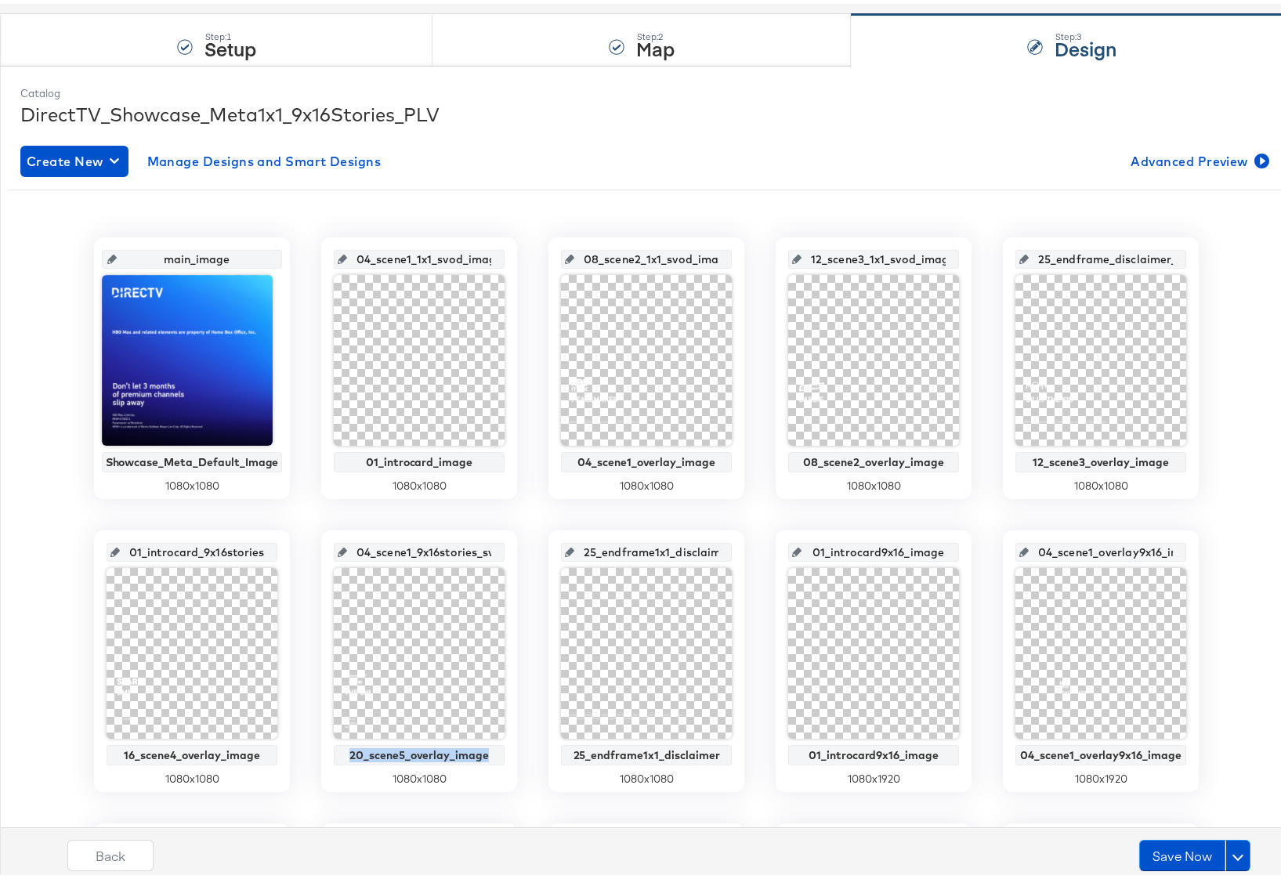
click at [394, 550] on input "04_scene1_9x16stories_svod_image" at bounding box center [424, 542] width 154 height 42
paste input "20_scene5_overlay"
type input "20_scene5_overlay_image"
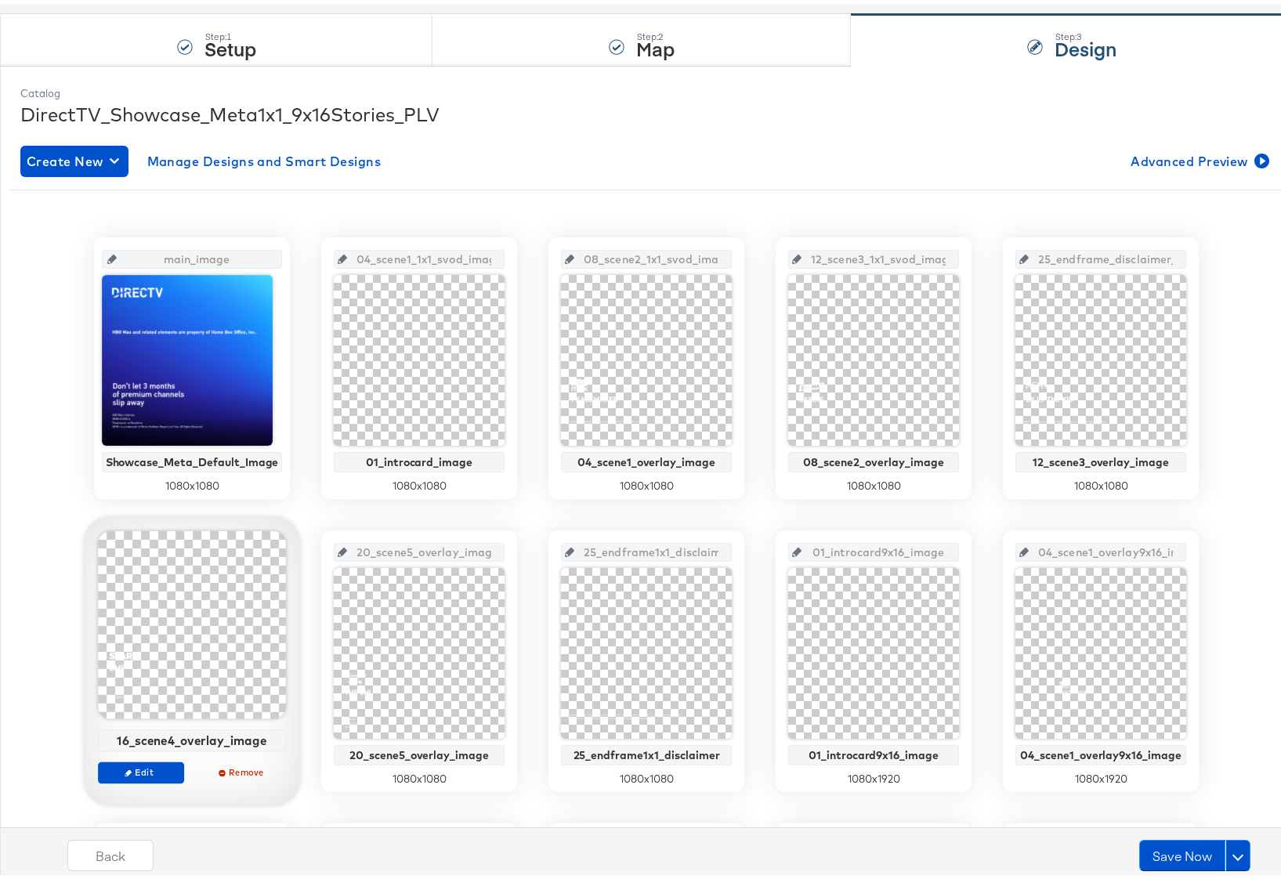
click at [184, 687] on div "16_scene4_overlay_image" at bounding box center [192, 736] width 179 height 14
copy div "16_scene4_overlay_image"
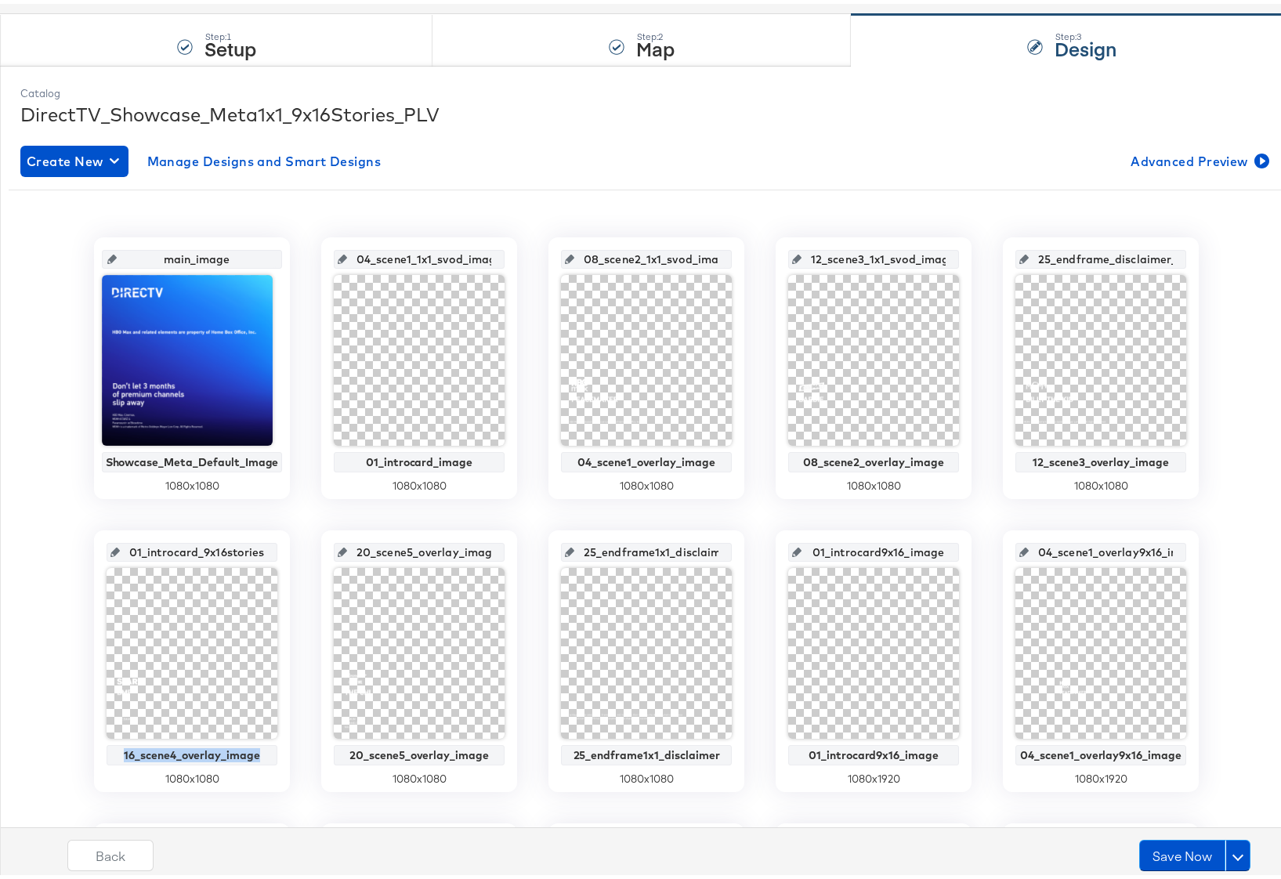
click at [171, 544] on input "01_introcard_9x16stories_svod_image" at bounding box center [197, 542] width 154 height 42
paste input "16_scene4_overlay"
type input "16_scene4_overlay_image"
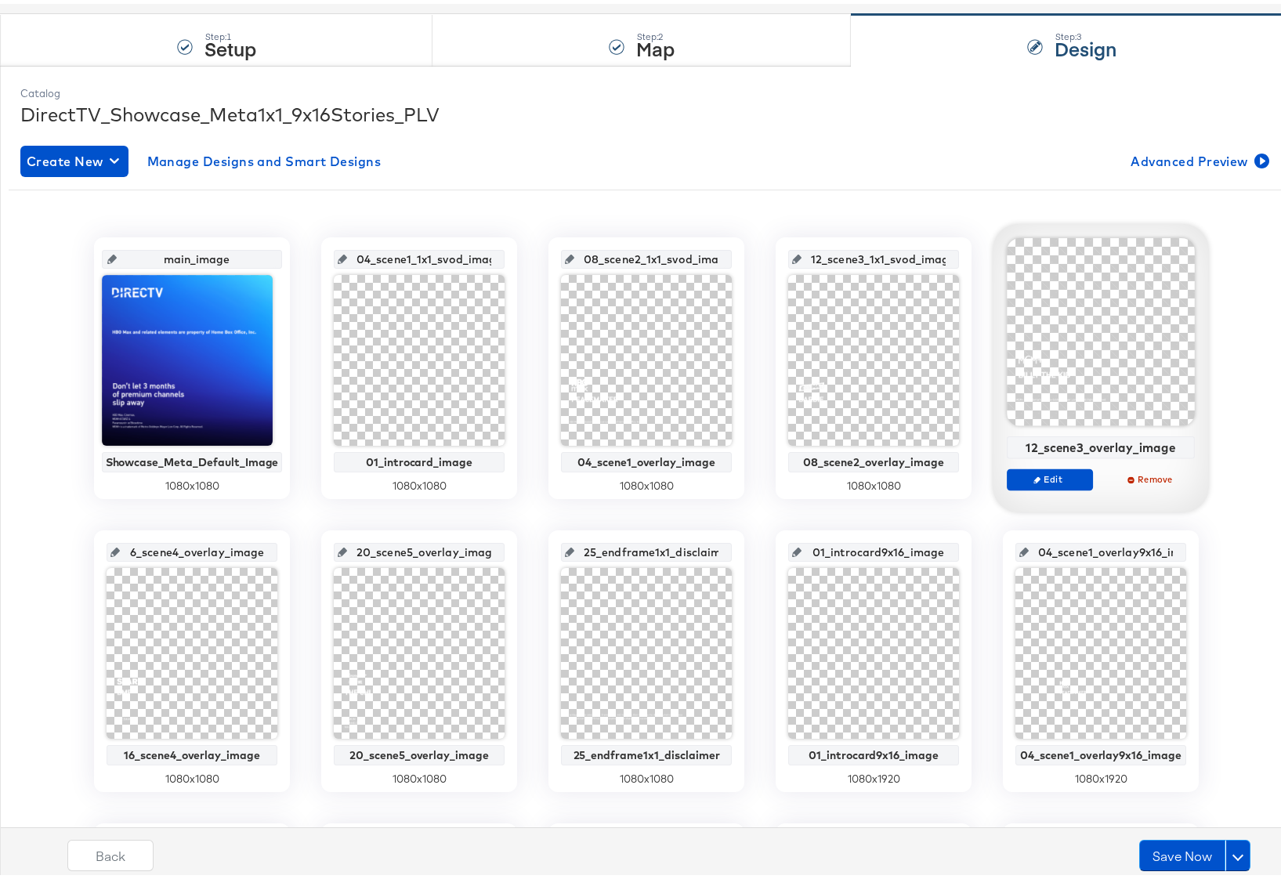
click at [1060, 440] on div "12_scene3_overlay_image" at bounding box center [1100, 443] width 179 height 14
click at [1059, 439] on div "12_scene3_overlay_image" at bounding box center [1100, 443] width 179 height 14
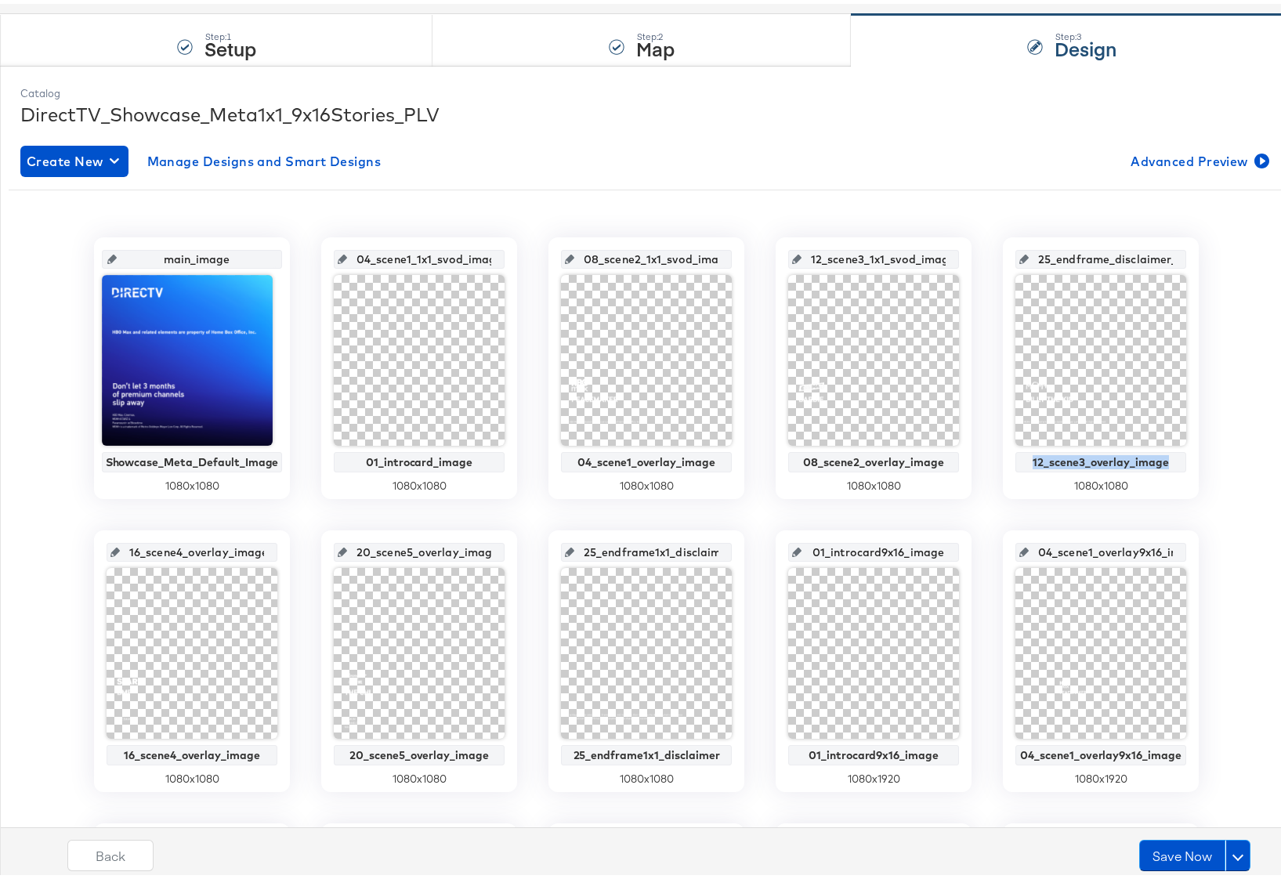
click at [1073, 262] on input "25_endframe_disclaimer_1x1_svod_image" at bounding box center [1105, 249] width 154 height 42
paste input "12_scene3_overlay"
type input "12_scene3_overlay_image"
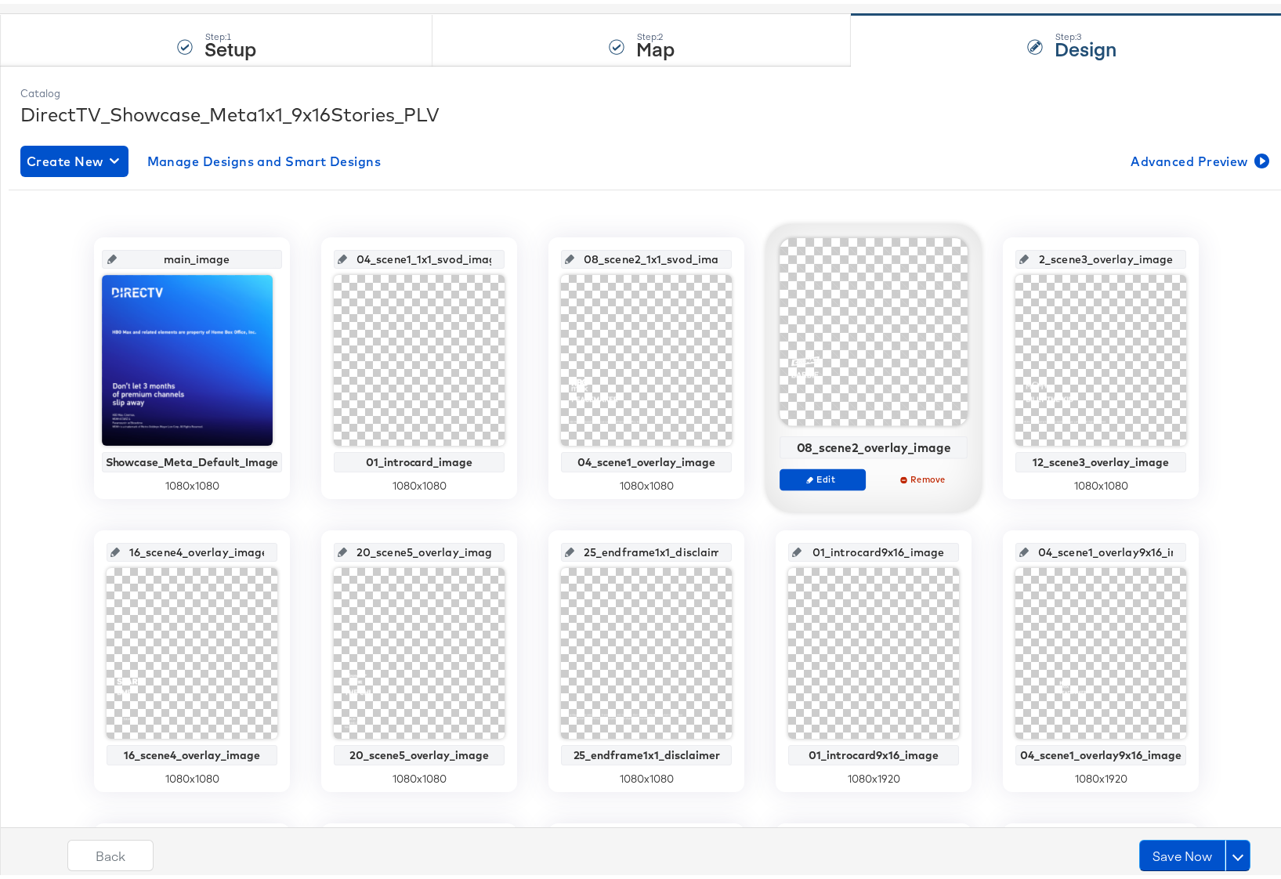
click at [875, 446] on div "08_scene2_overlay_image" at bounding box center [873, 443] width 179 height 14
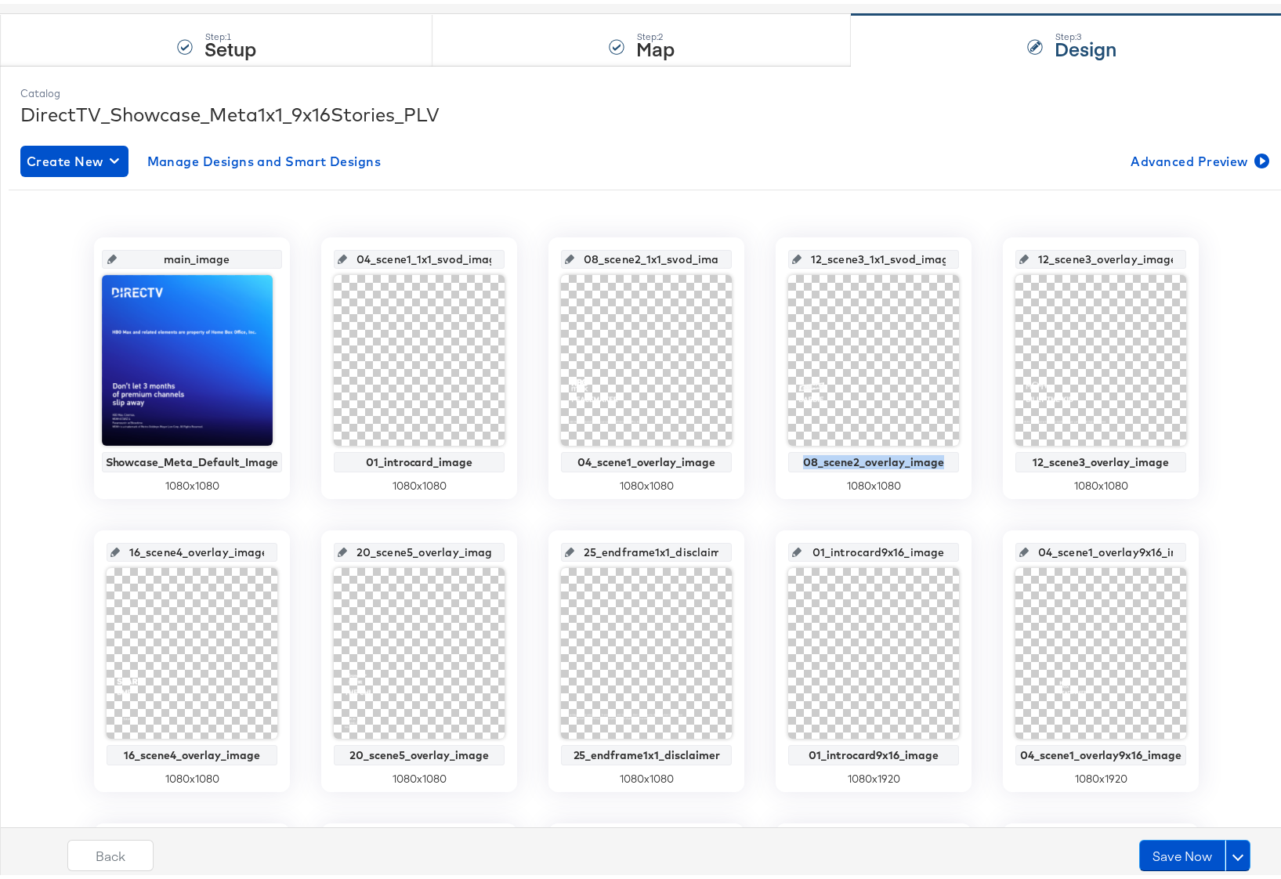
click at [854, 258] on input "12_scene3_1x1_svod_image" at bounding box center [878, 249] width 154 height 42
paste input "08_scene2_overlay"
type input "08_scene2_overlay_image"
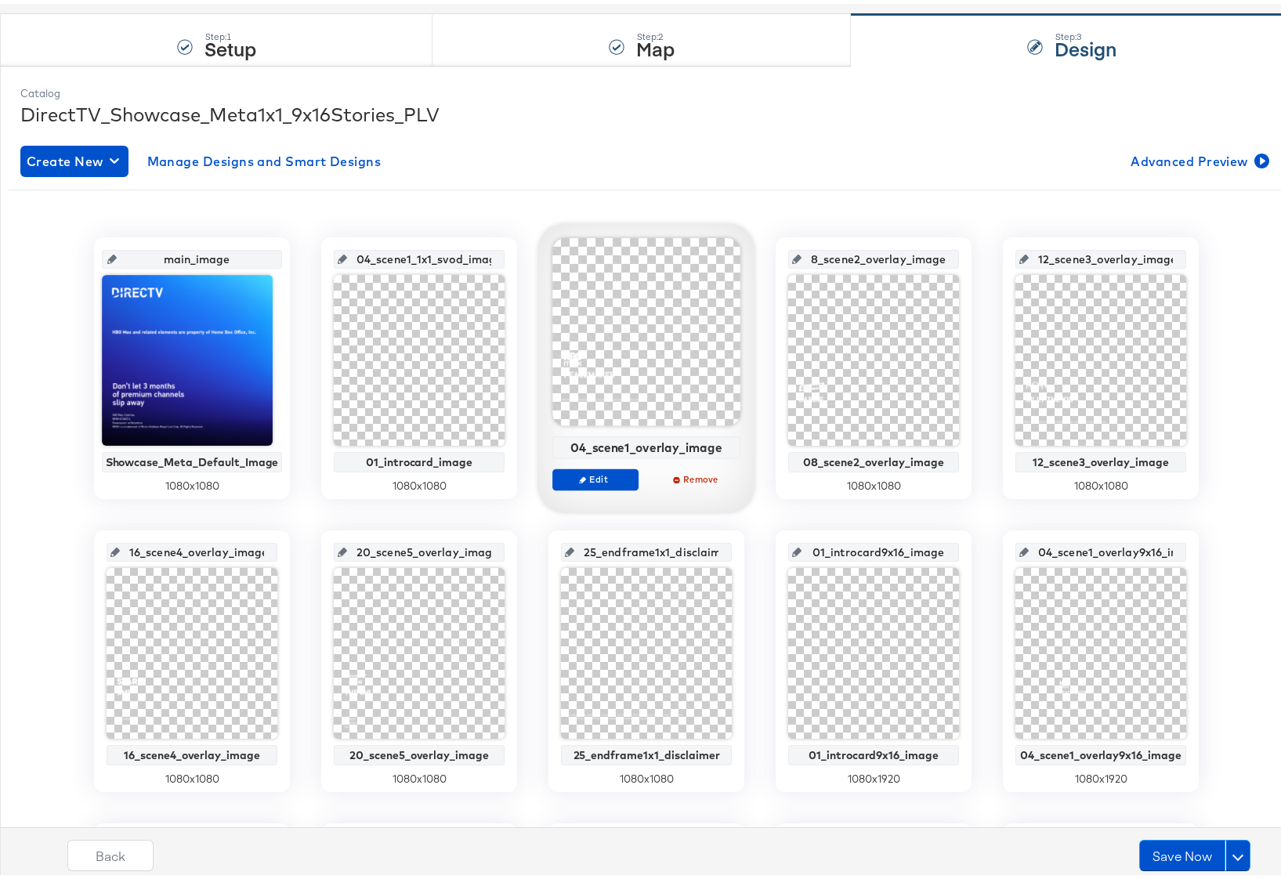
click at [656, 448] on div "04_scene1_overlay_image" at bounding box center [646, 443] width 179 height 14
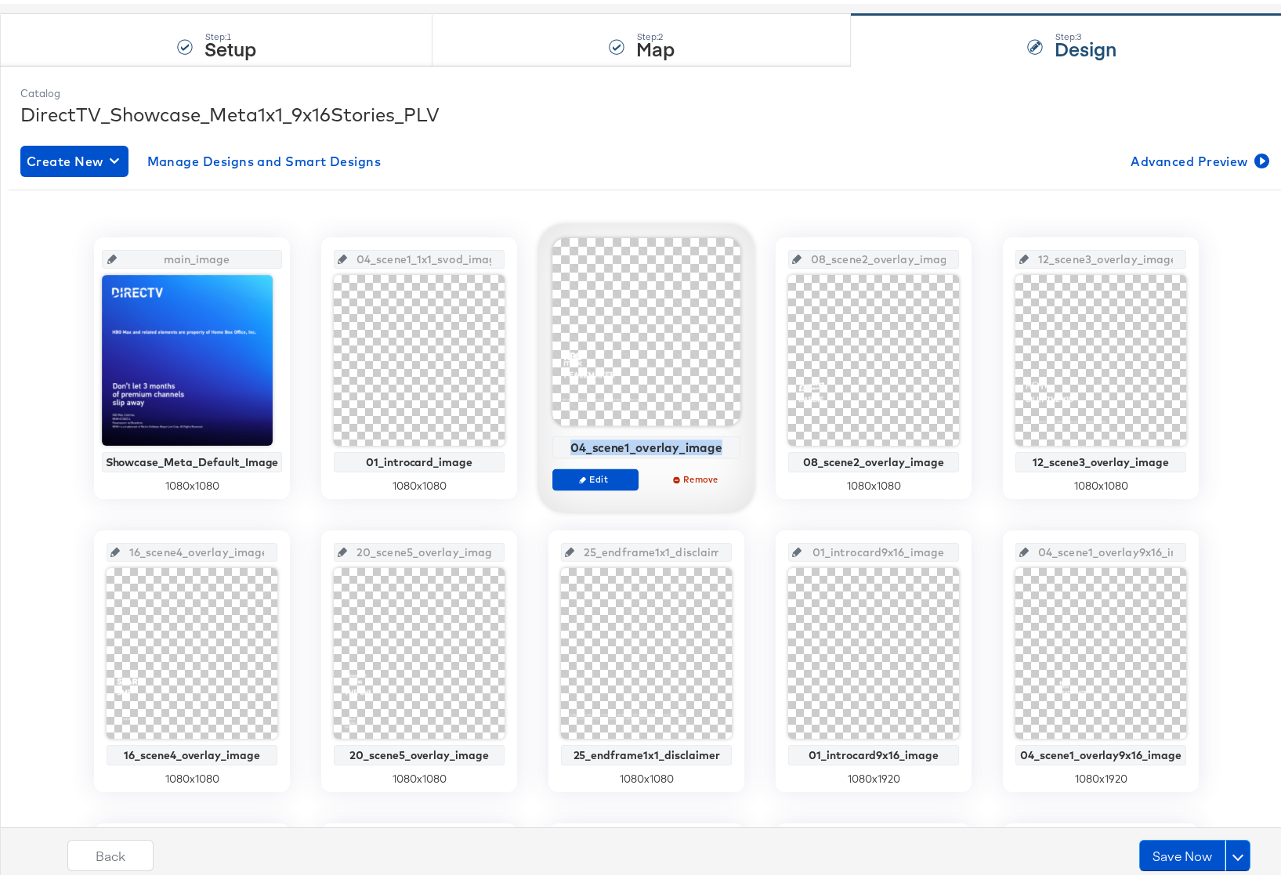
click at [656, 448] on div "04_scene1_overlay_image" at bounding box center [646, 443] width 179 height 14
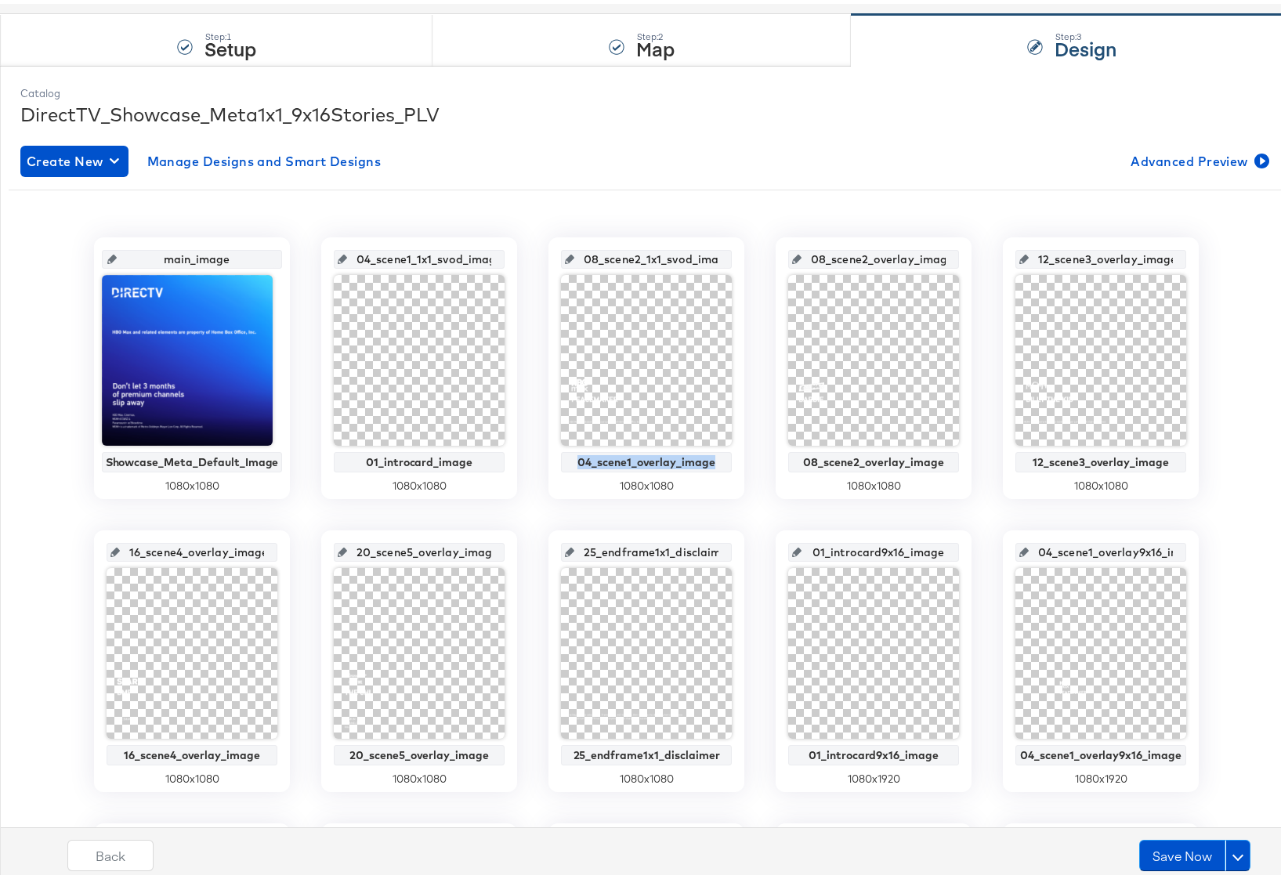
click at [639, 254] on input "08_scene2_1x1_svod_image" at bounding box center [651, 249] width 154 height 42
paste input "4_scene1_overlay"
type input "04_scene1_overlay_image"
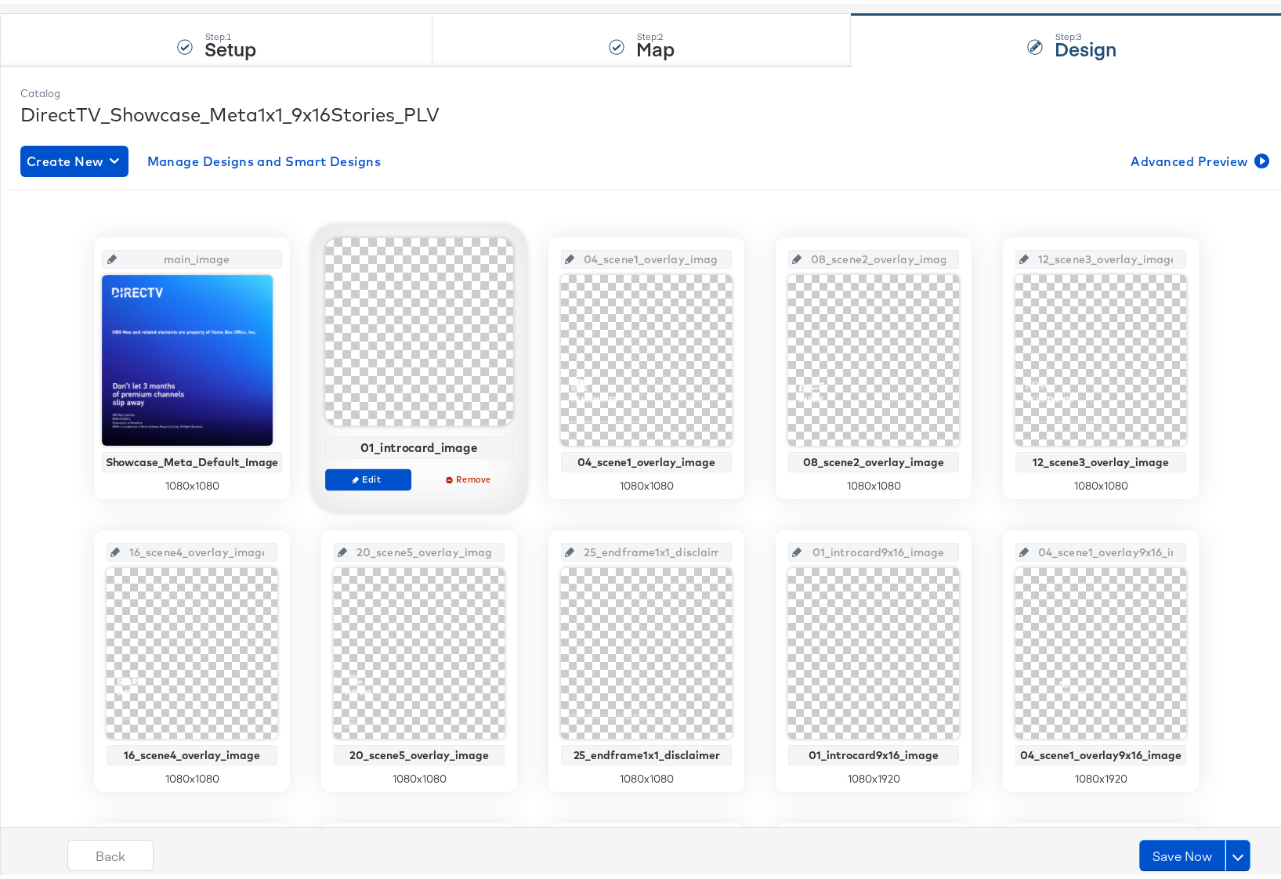
click at [432, 443] on div "01_introcard_image" at bounding box center [419, 443] width 179 height 14
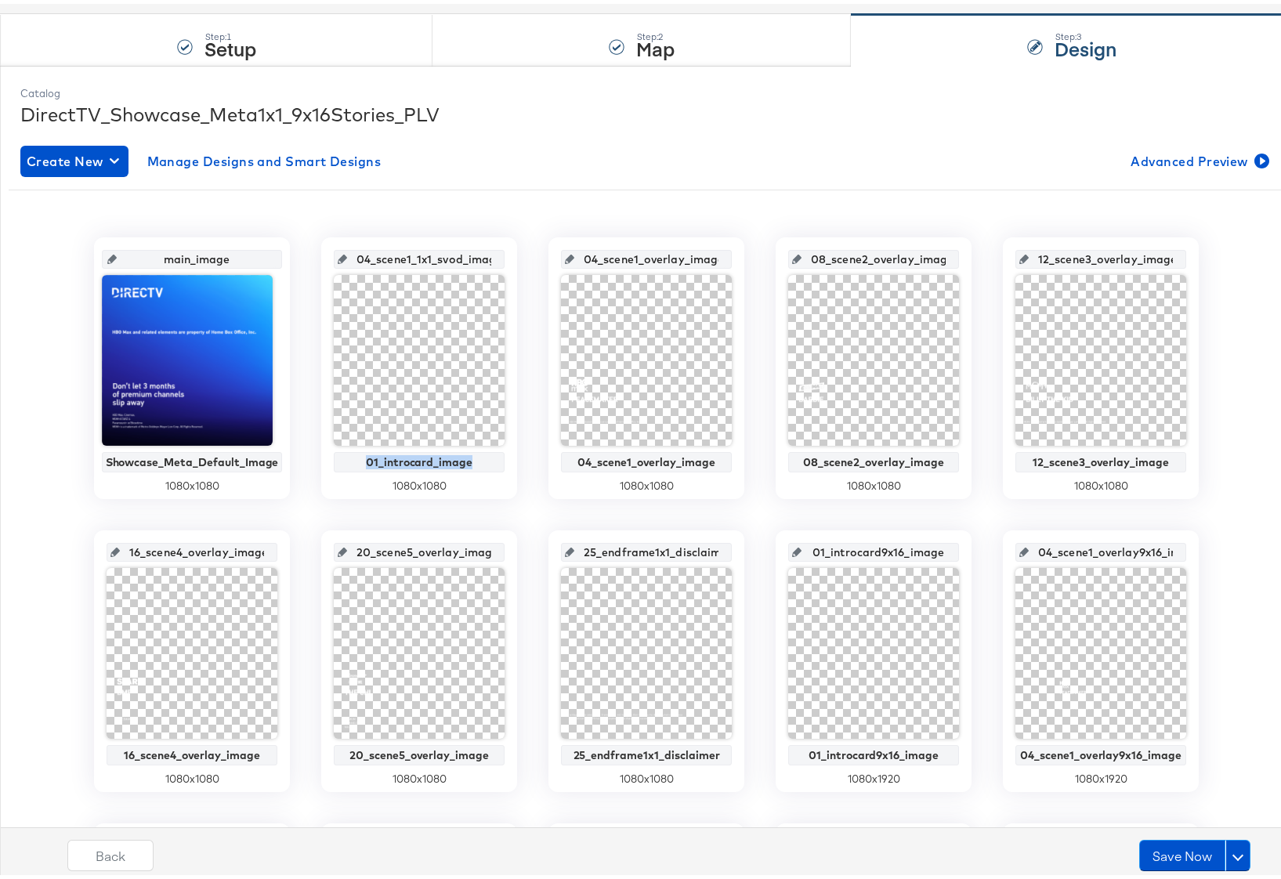
click at [401, 255] on input "04_scene1_1x1_svod_image" at bounding box center [424, 249] width 154 height 42
paste input "1_introcar"
type input "01_introcard_image"
click at [439, 206] on div "main_image Showcase_Meta_Default_Image 1080 x 1080 01_introcard_image 01_introc…" at bounding box center [646, 797] width 1252 height 1199
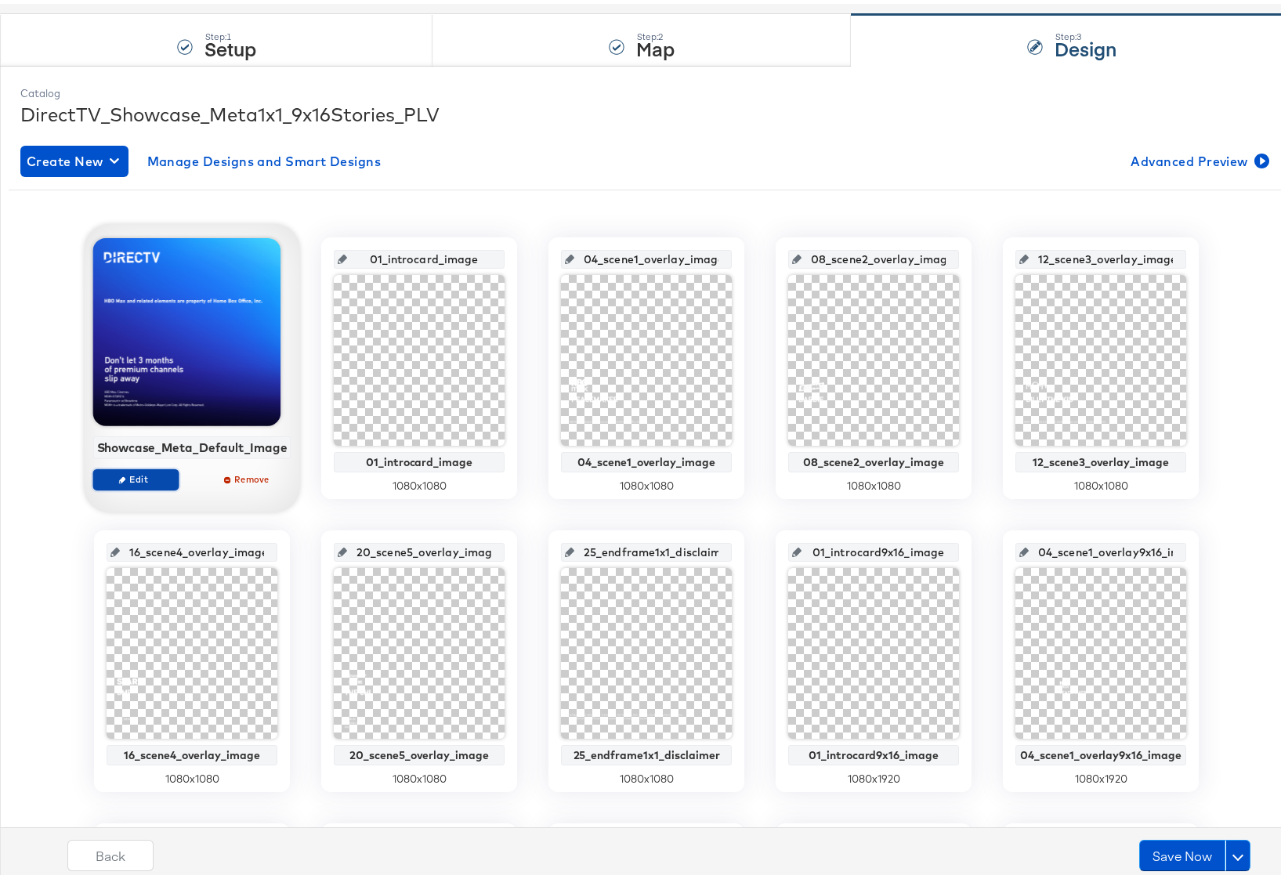
click at [151, 474] on span "Edit" at bounding box center [135, 475] width 72 height 12
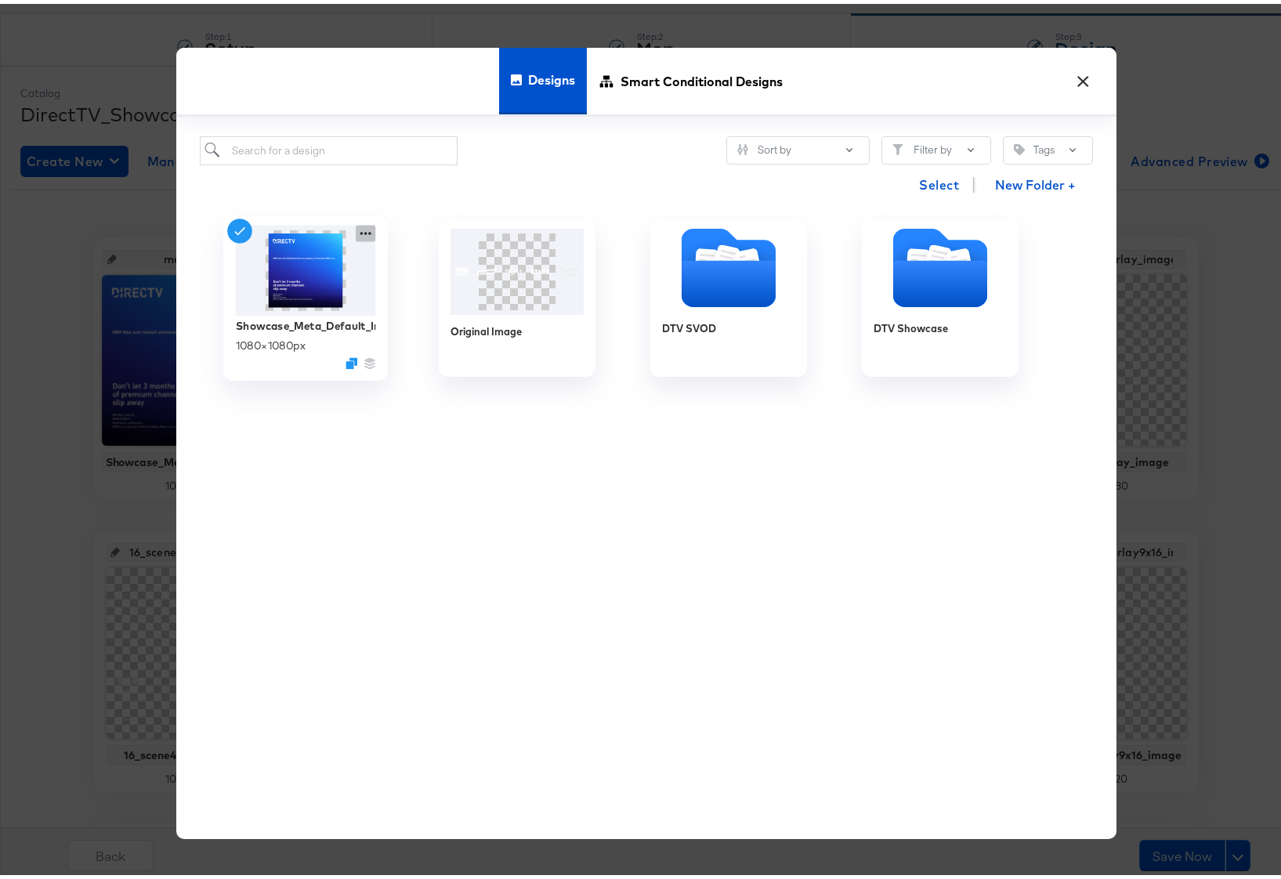
click at [363, 229] on icon at bounding box center [365, 230] width 11 height 3
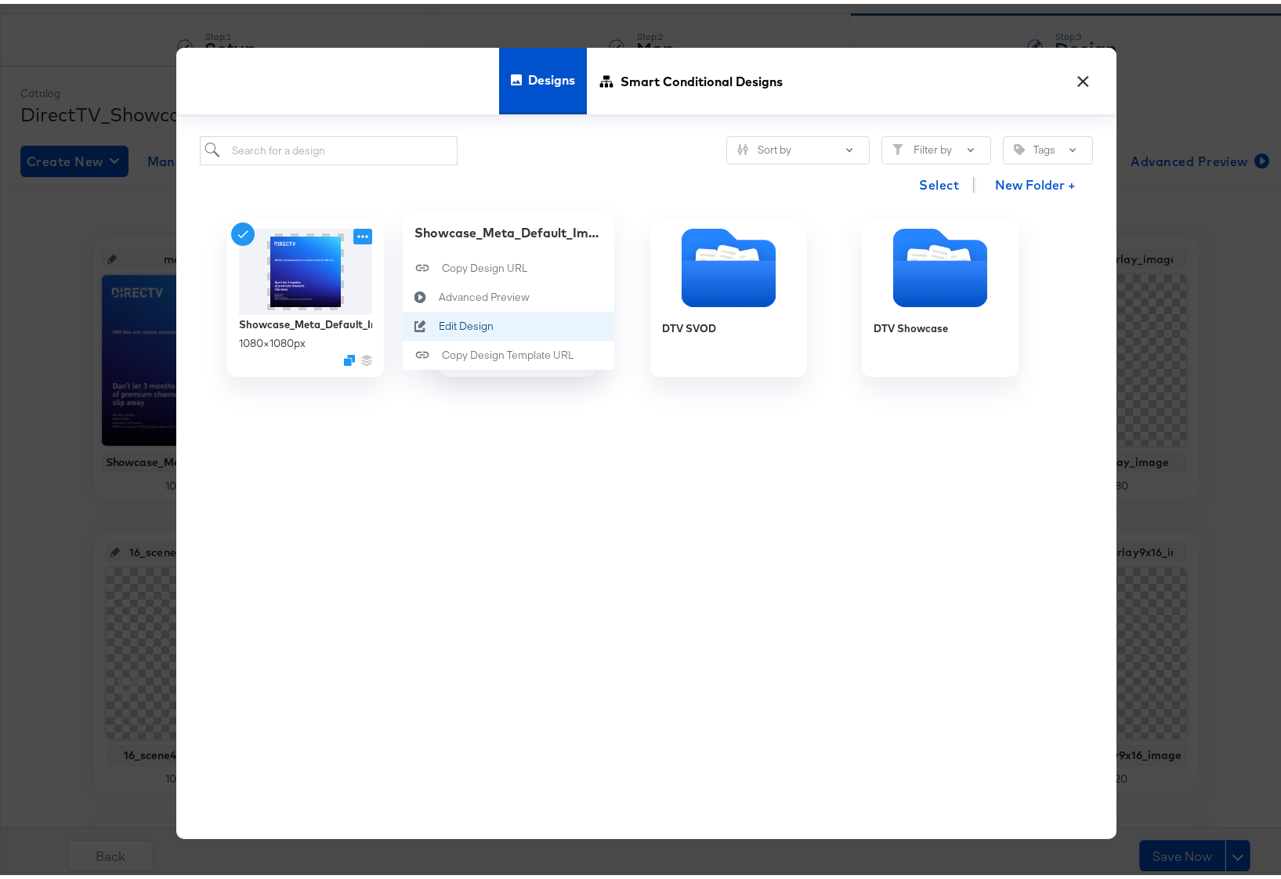
click at [439, 323] on div "Edit Design Edit Design" at bounding box center [439, 323] width 0 height 0
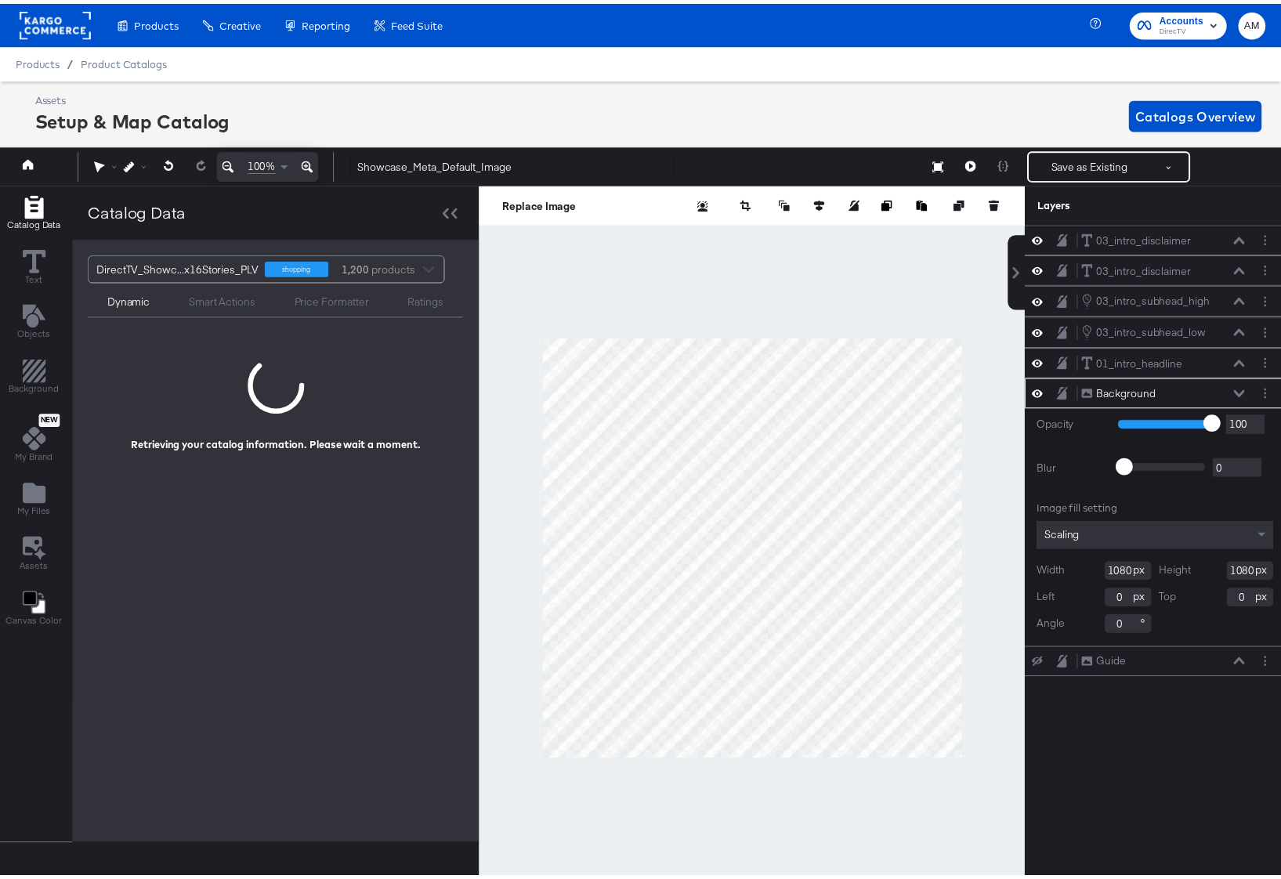
scroll to position [0, 4]
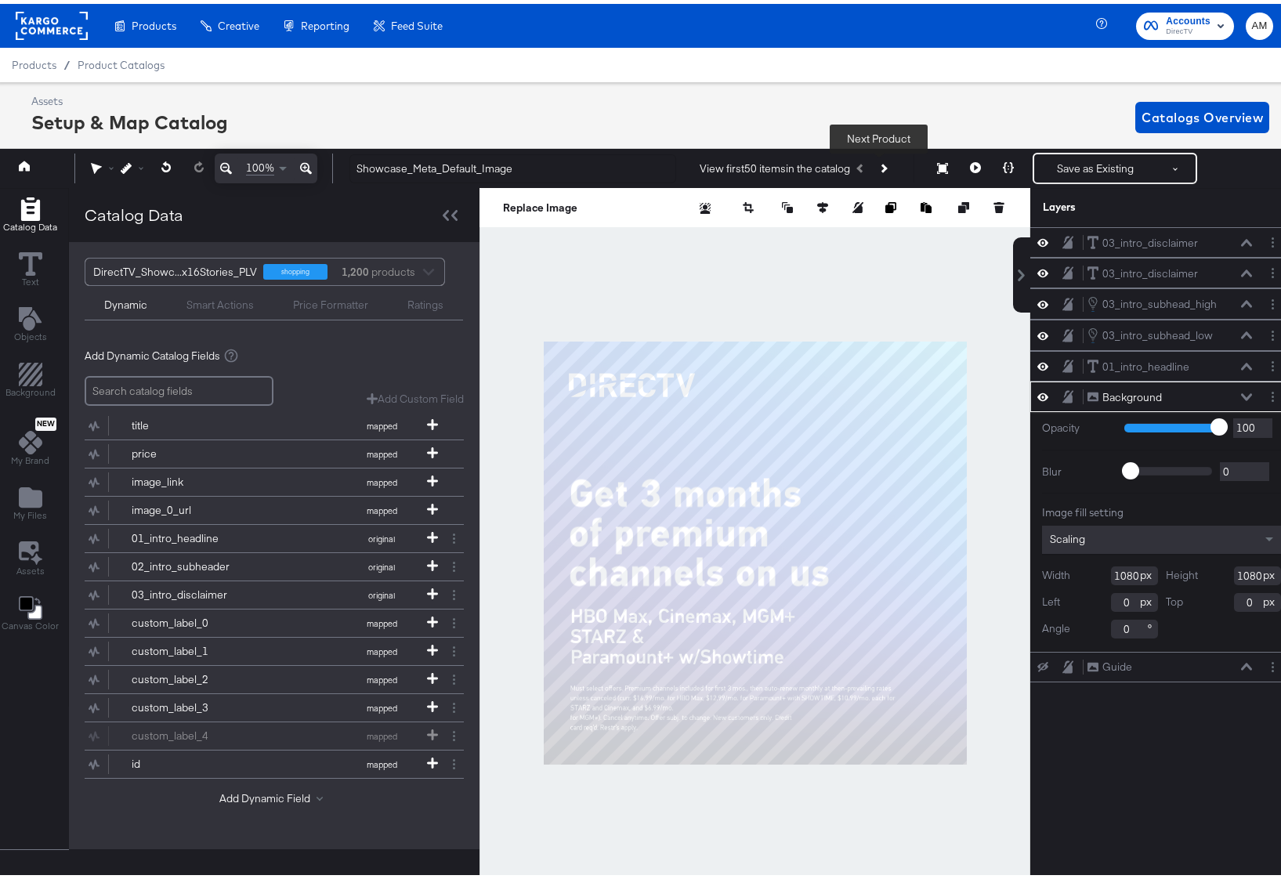
click at [880, 162] on button "Next Product" at bounding box center [883, 164] width 22 height 28
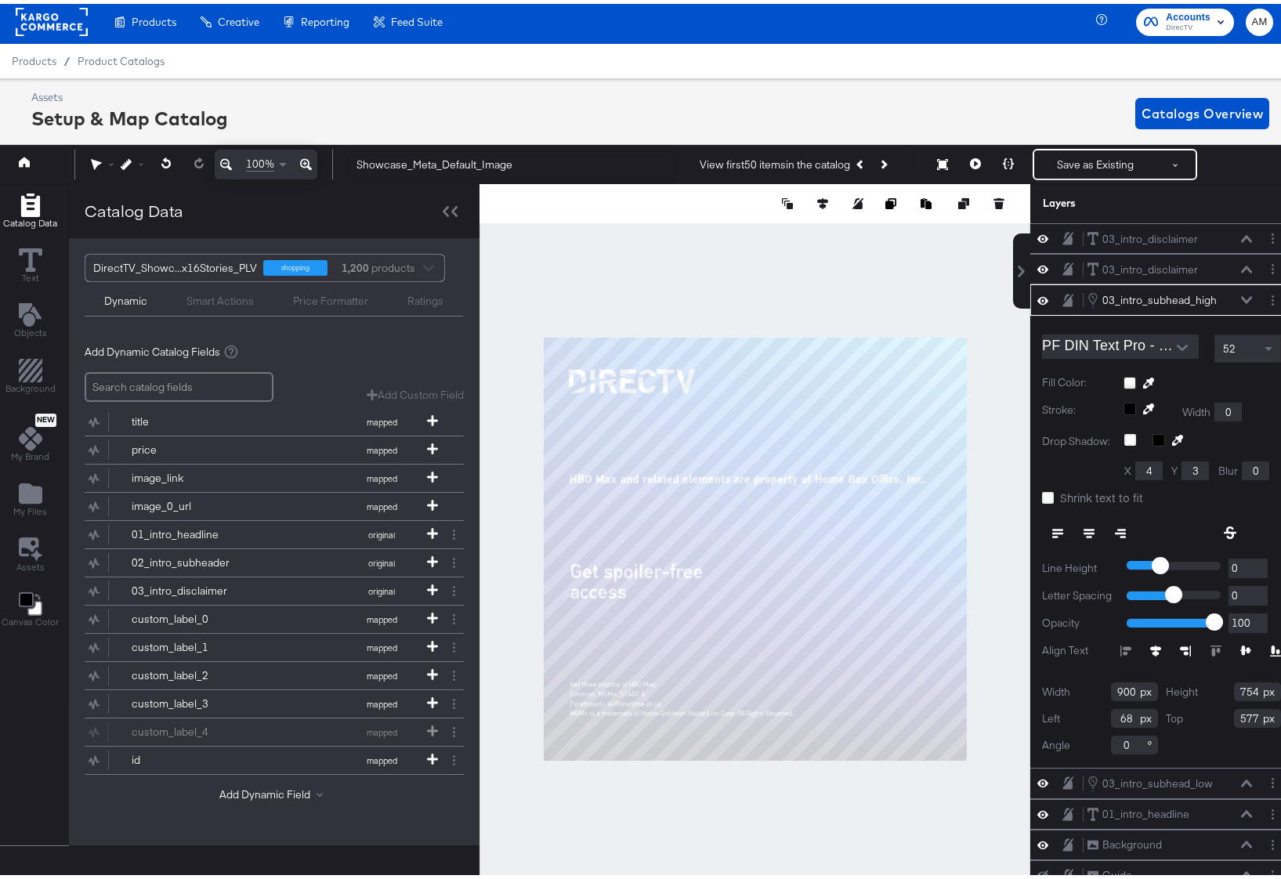
scroll to position [0, 0]
click at [1218, 296] on button "Layer Options" at bounding box center [1272, 296] width 16 height 16
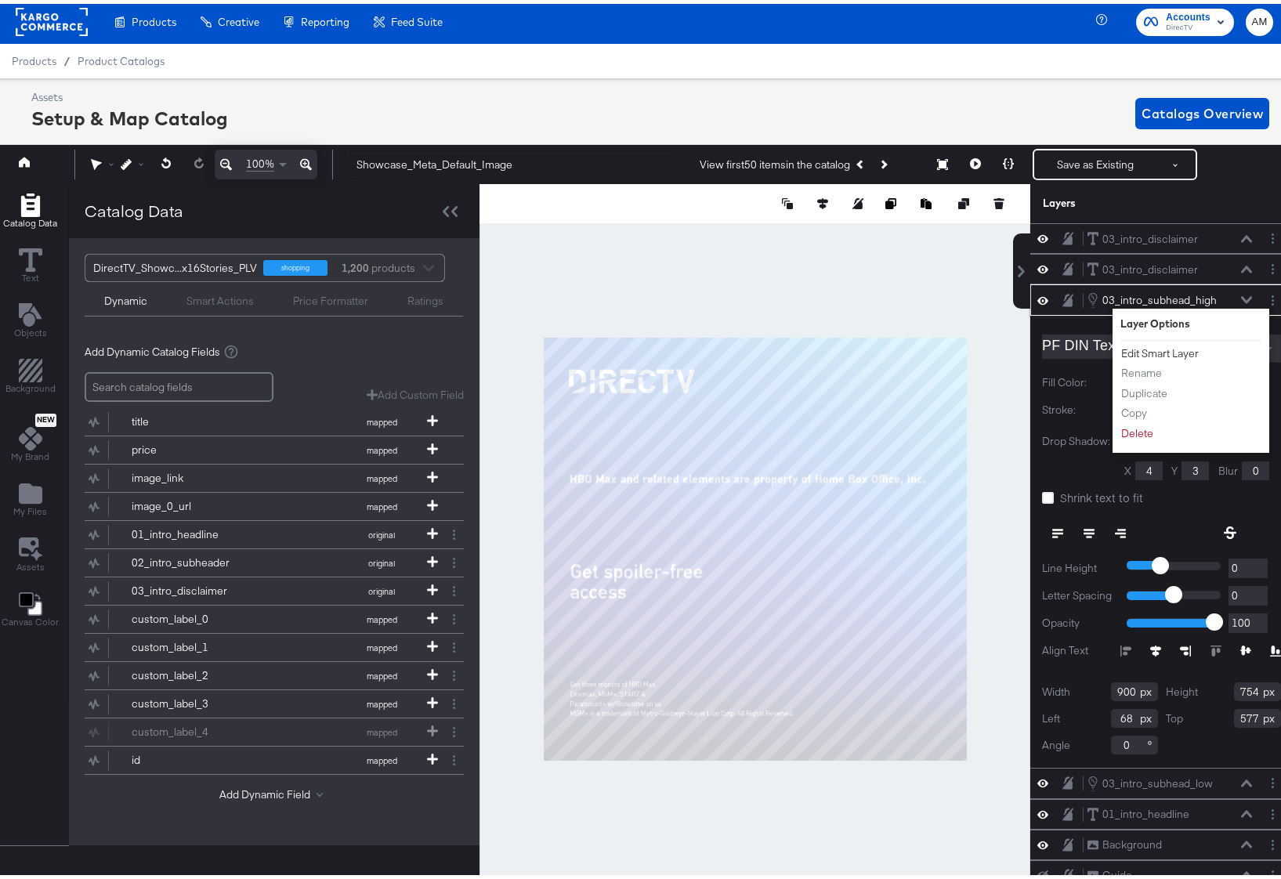
click at [1148, 345] on button "Edit Smart Layer" at bounding box center [1159, 349] width 79 height 16
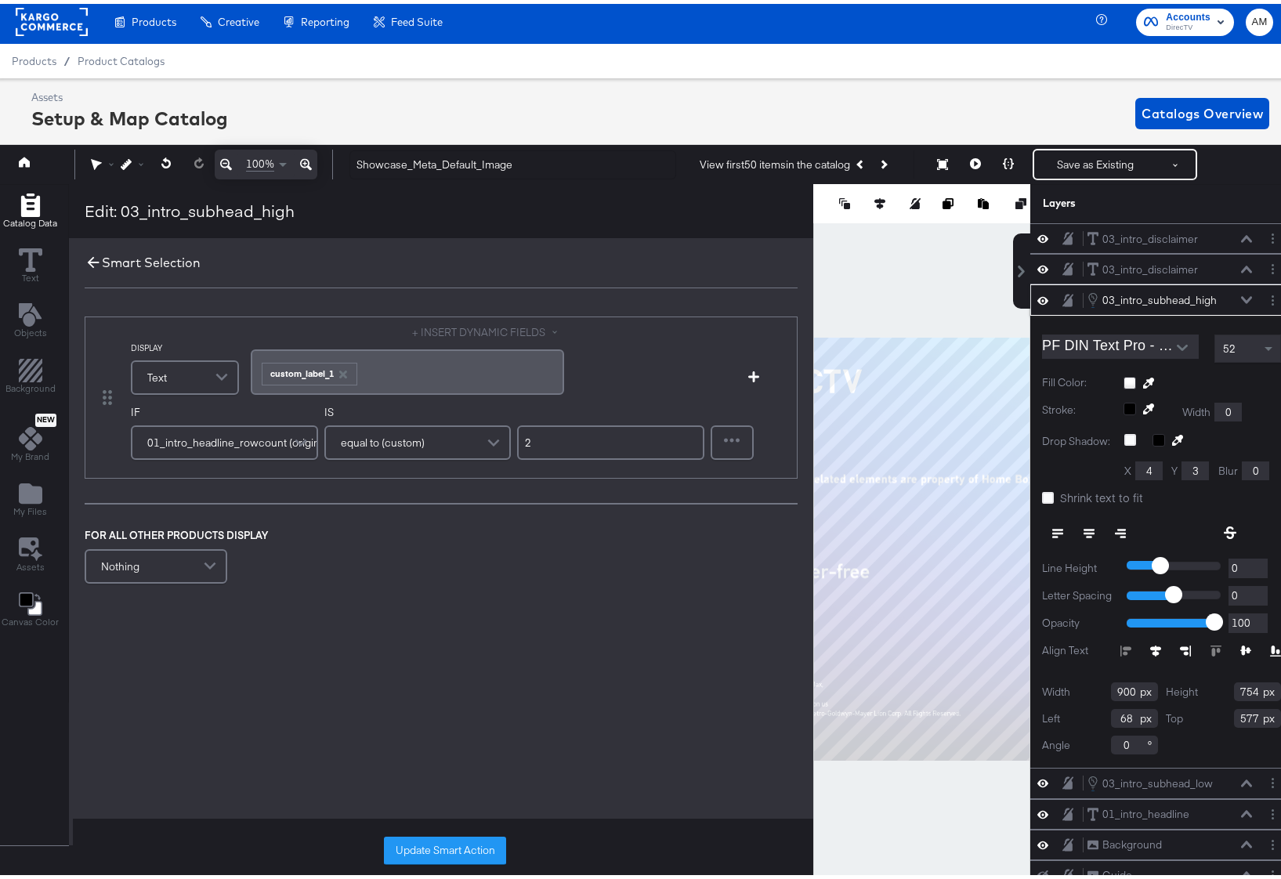
click at [90, 257] on icon at bounding box center [93, 258] width 17 height 17
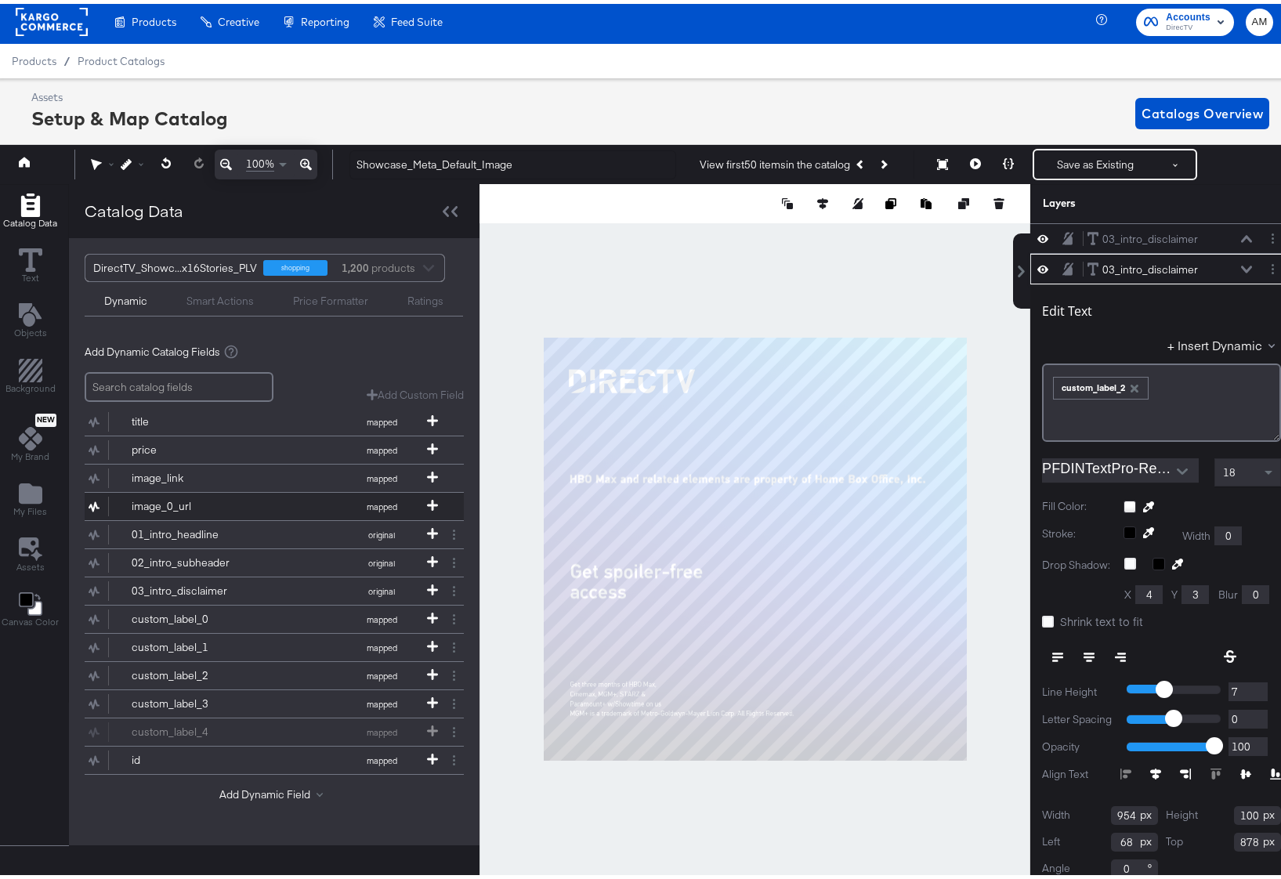
scroll to position [7, 0]
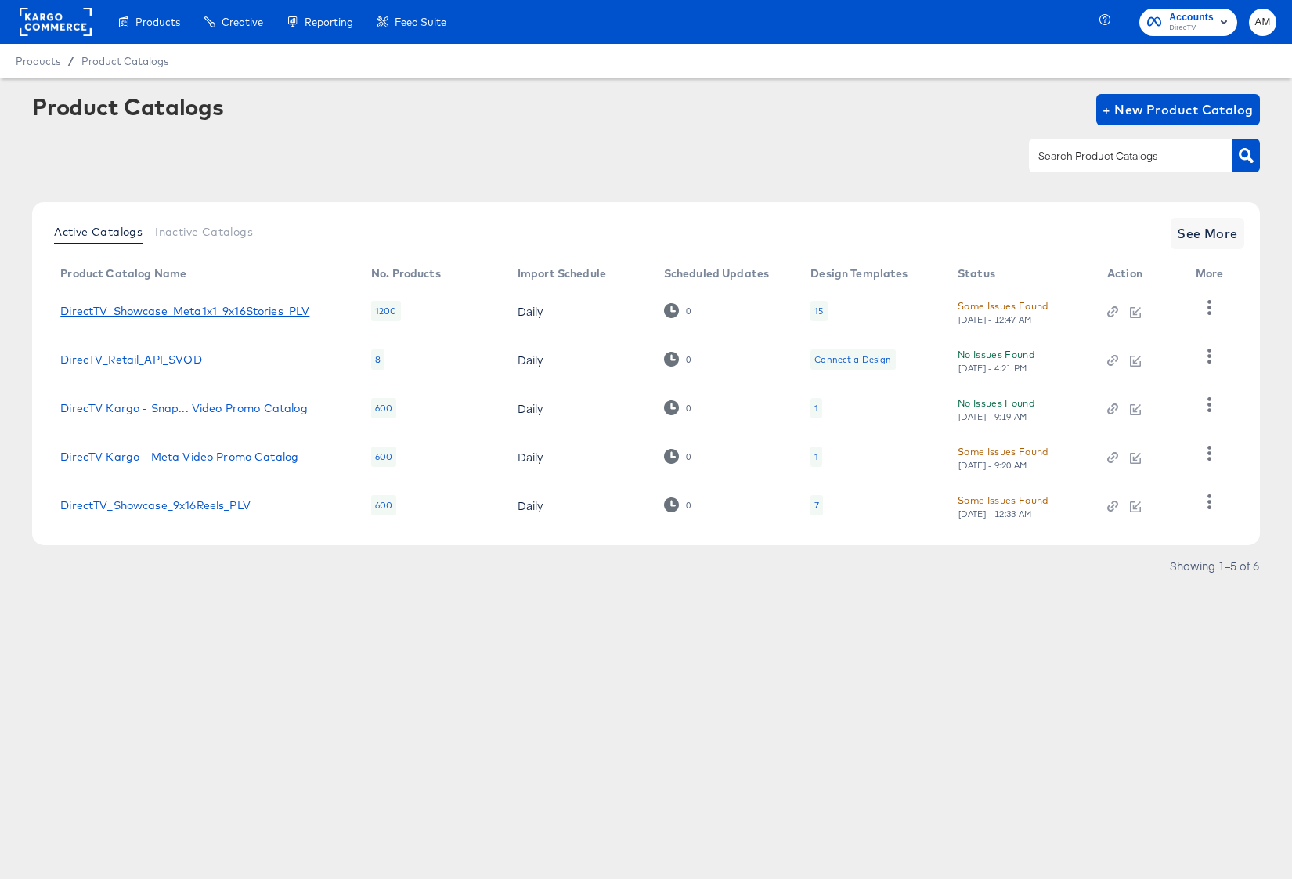
click at [275, 316] on link "DirectTV_Showcase_Meta1x1_9x16Stories_PLV" at bounding box center [184, 311] width 249 height 13
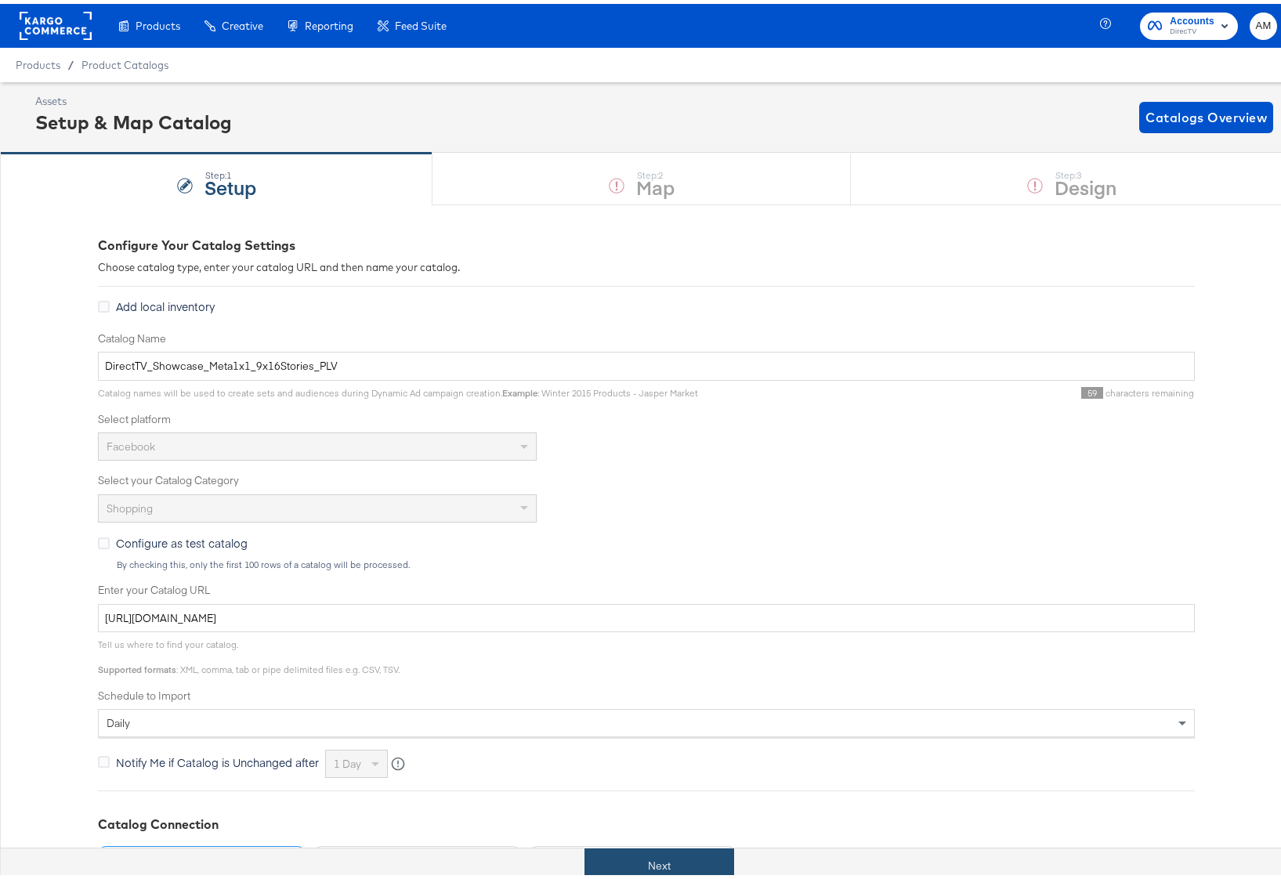
click at [615, 862] on button "Next" at bounding box center [659, 861] width 150 height 35
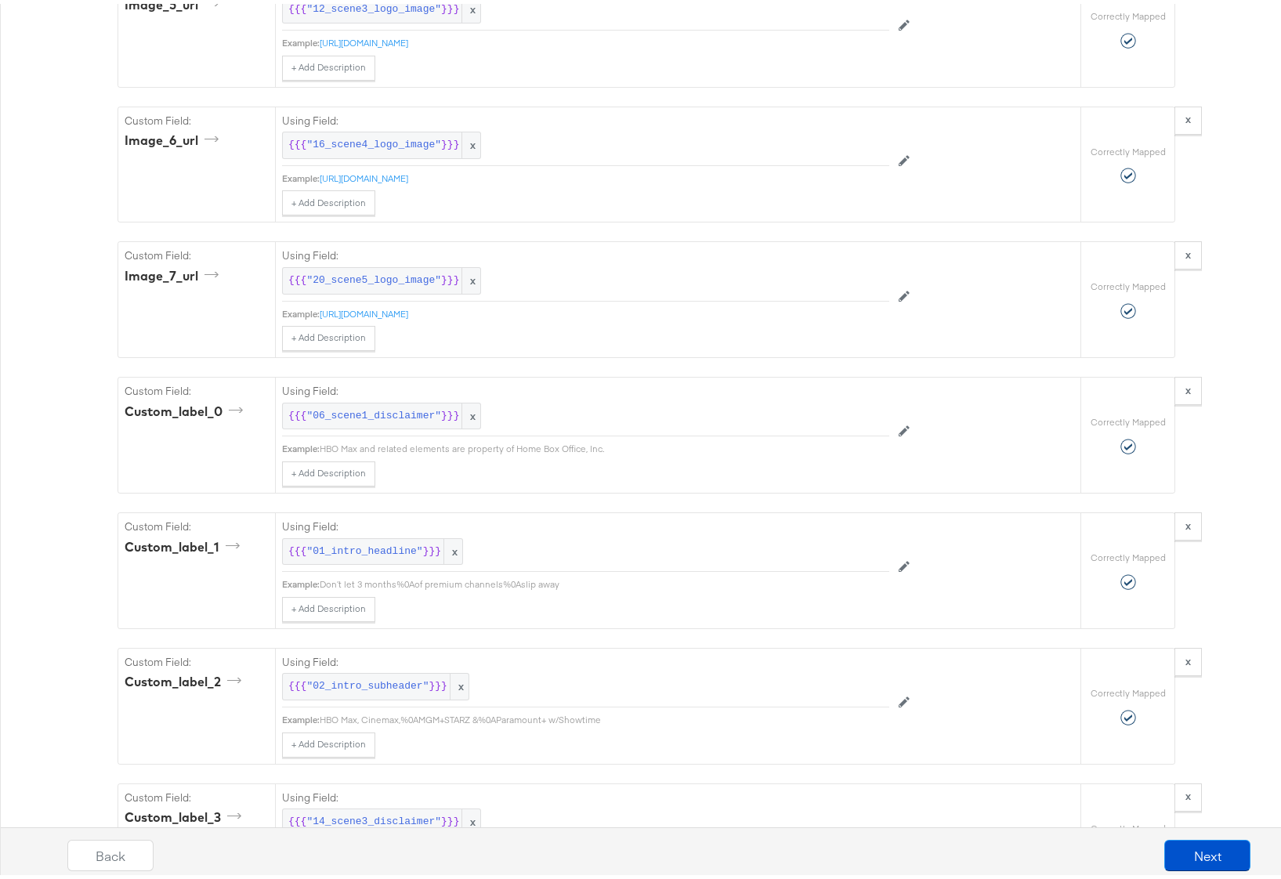
scroll to position [3509, 0]
click at [416, 421] on span ""06_scene1_disclaimer"" at bounding box center [373, 413] width 135 height 15
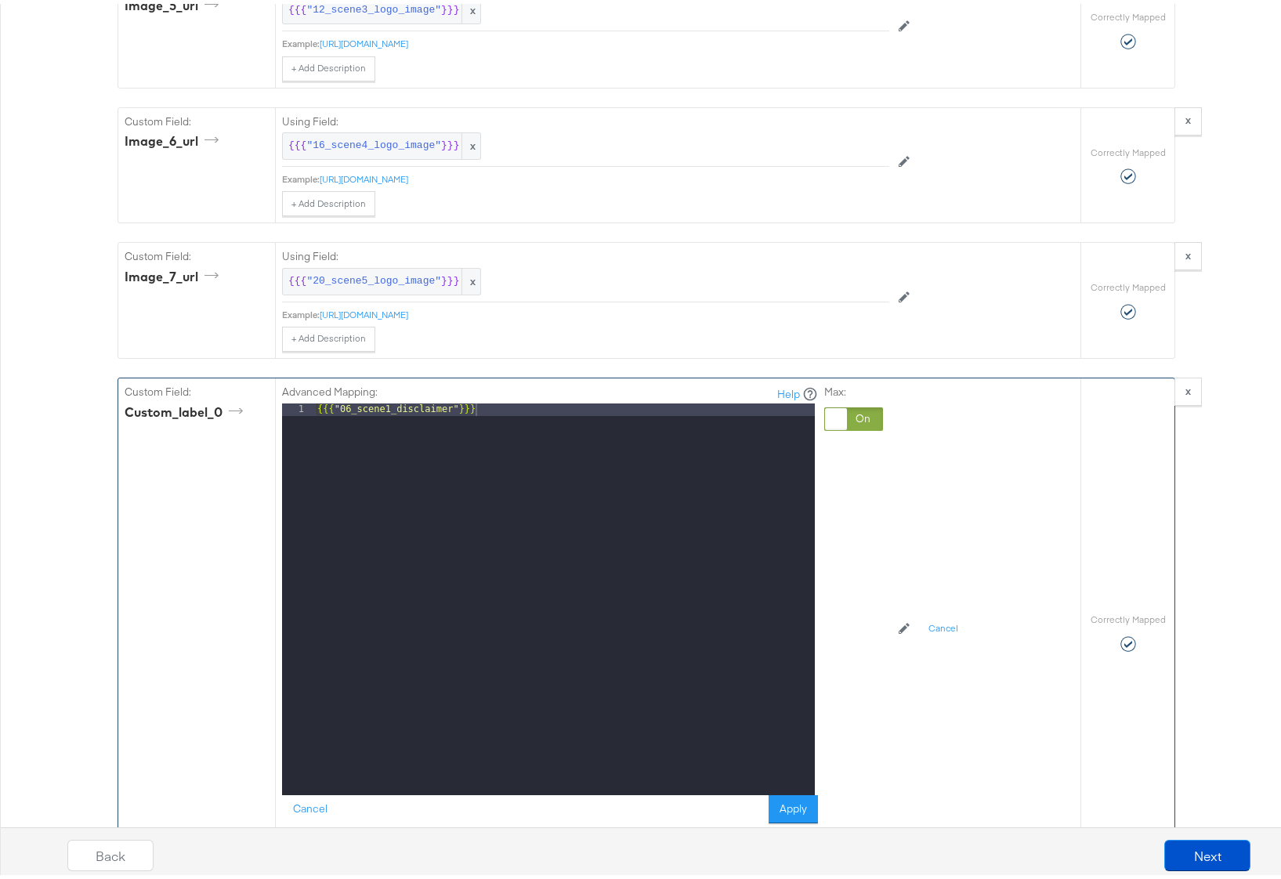
click at [860, 427] on div at bounding box center [853, 414] width 59 height 23
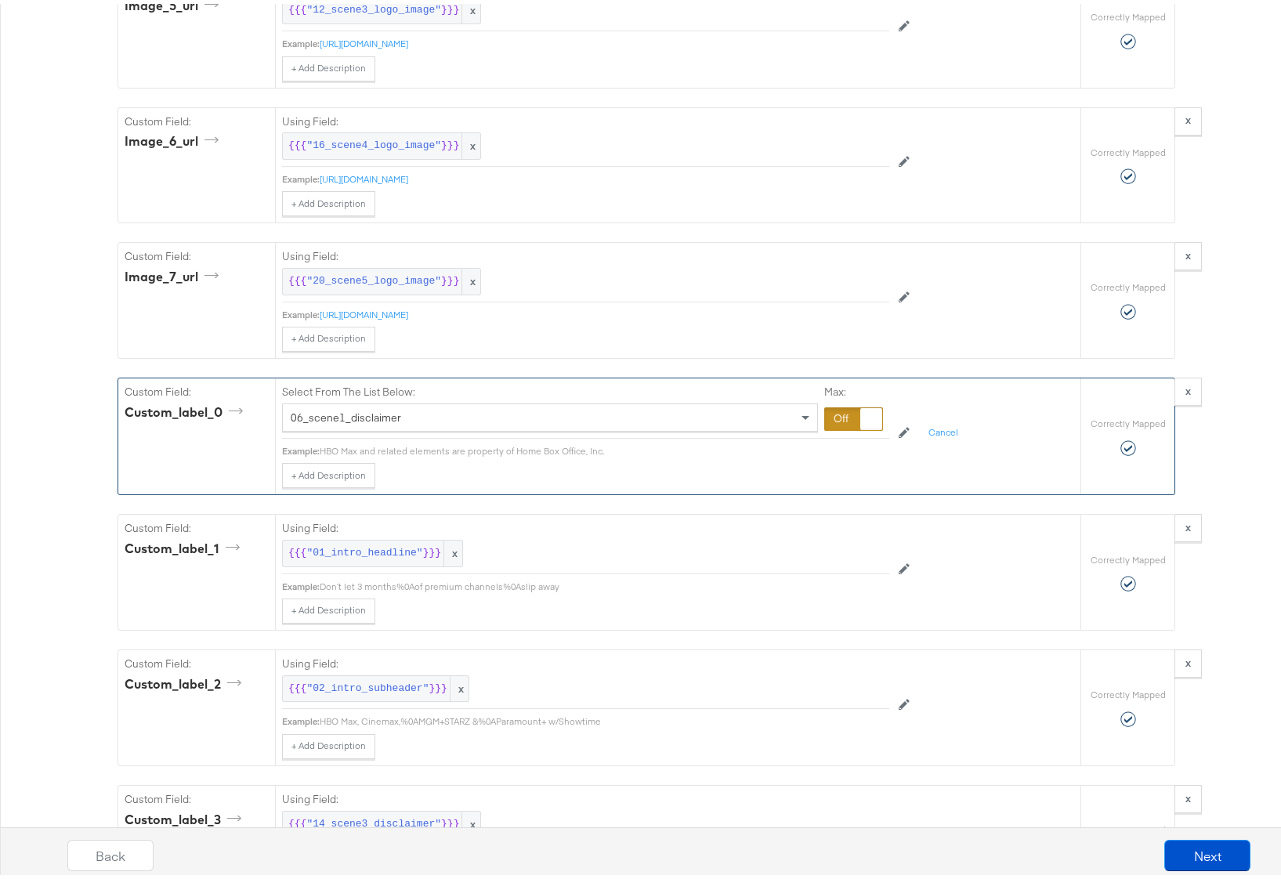
click at [398, 426] on div "06_scene1_disclaimer" at bounding box center [550, 413] width 534 height 27
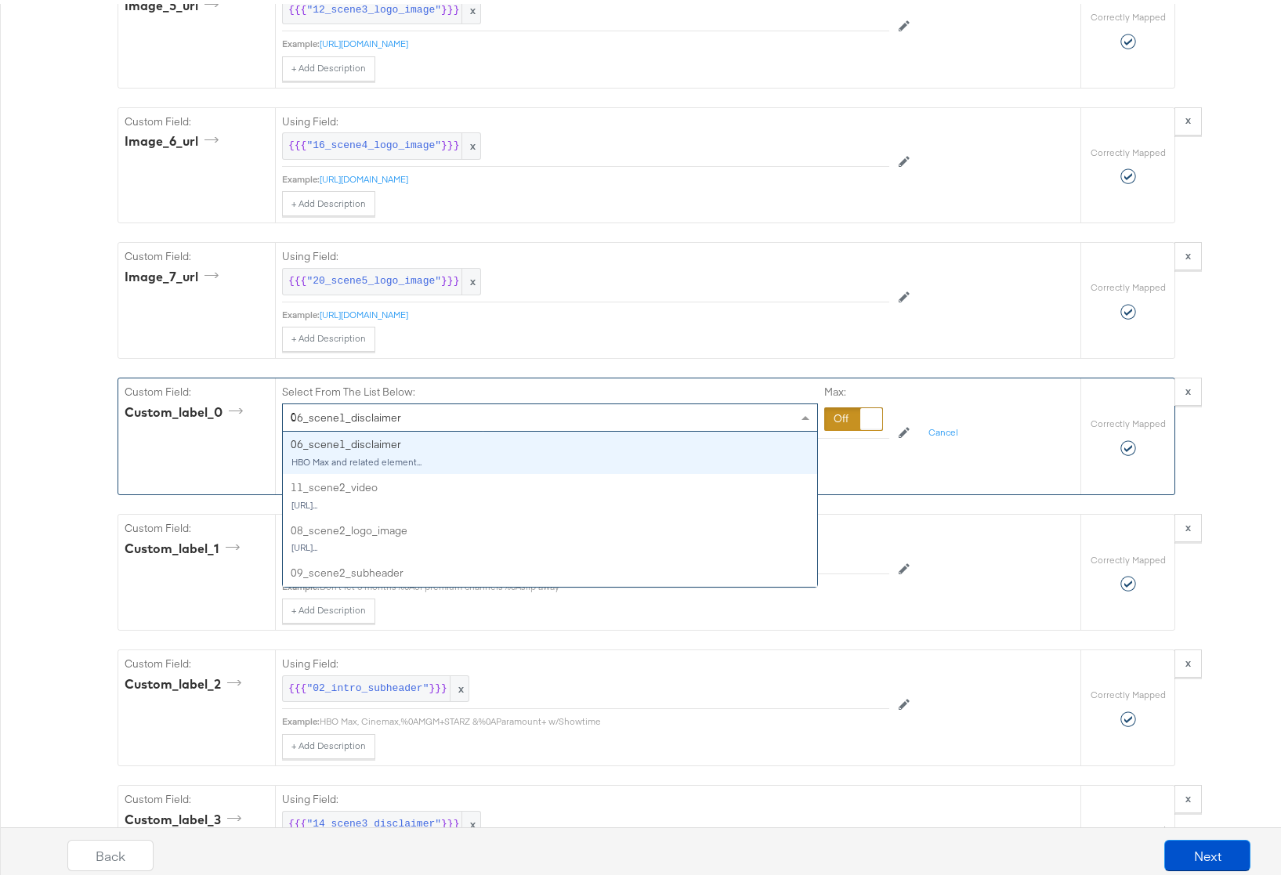
scroll to position [518, 0]
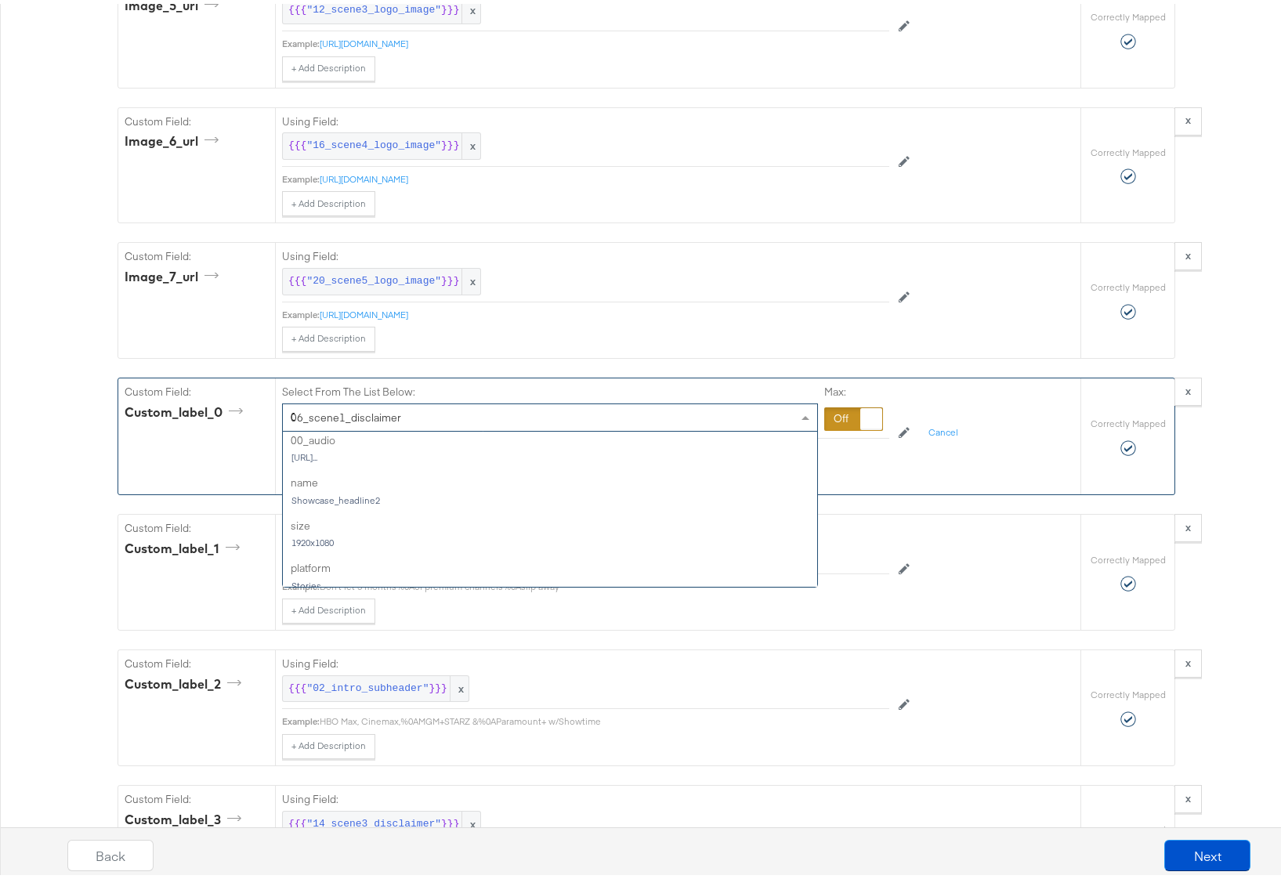
type input "01"
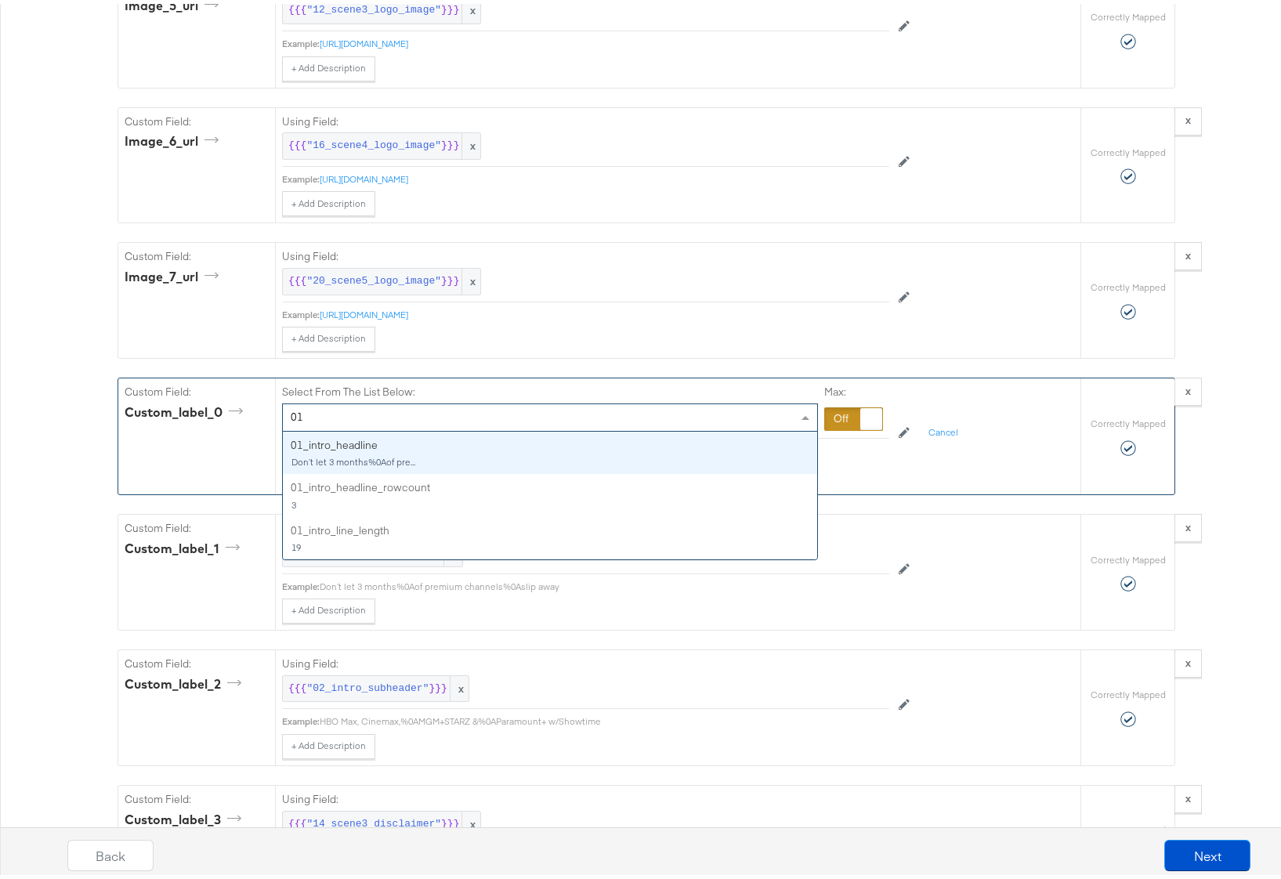
scroll to position [0, 0]
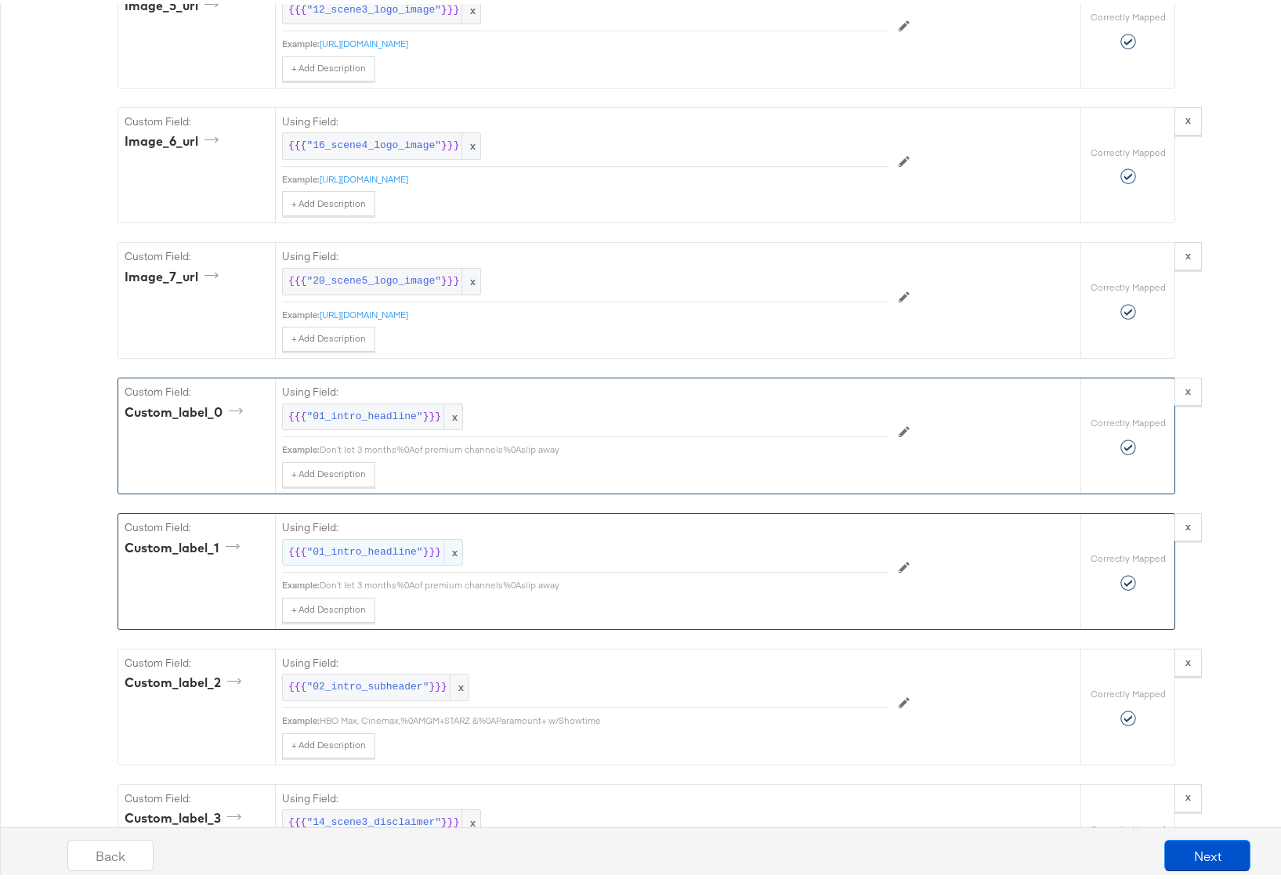
click at [388, 556] on span ""01_intro_headline"" at bounding box center [364, 548] width 116 height 15
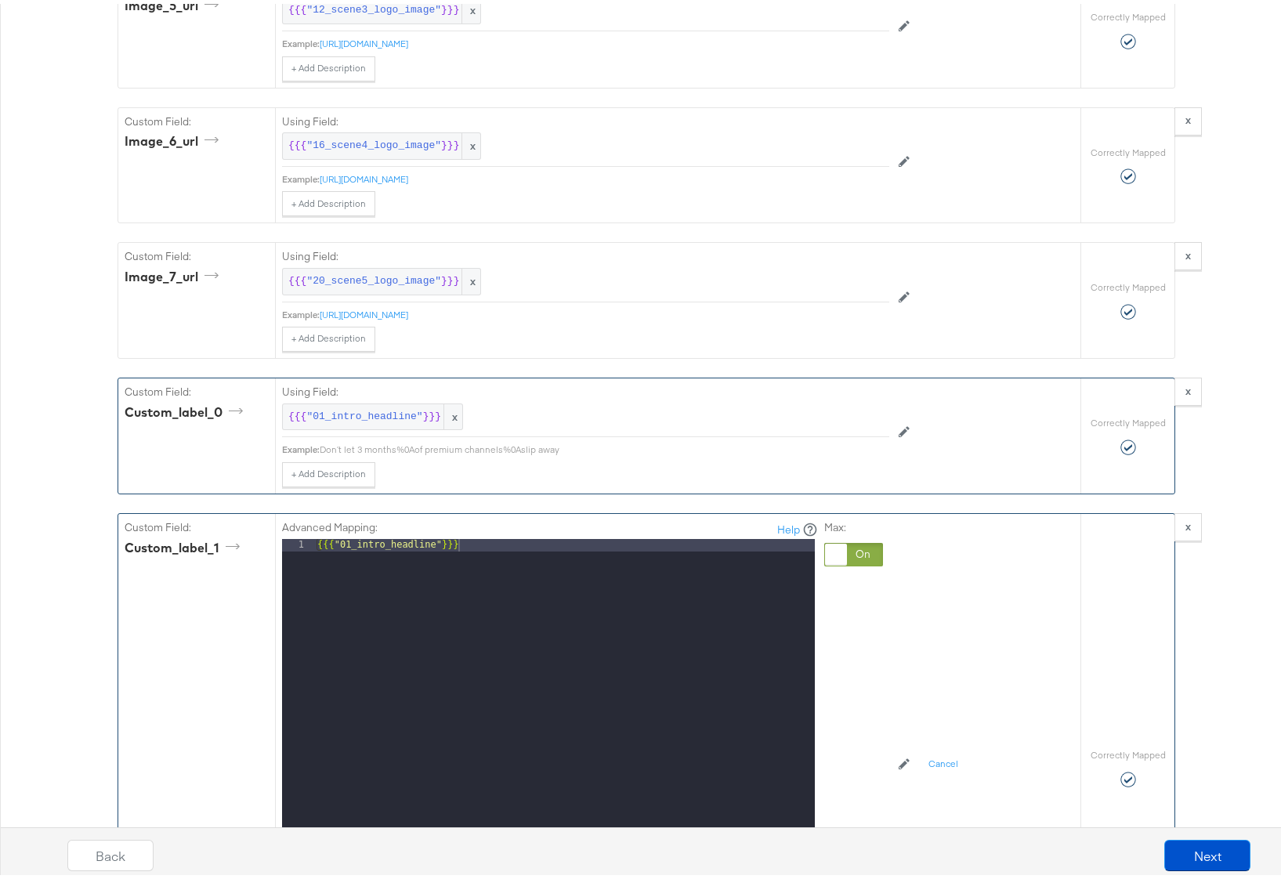
click at [858, 562] on div at bounding box center [853, 550] width 59 height 23
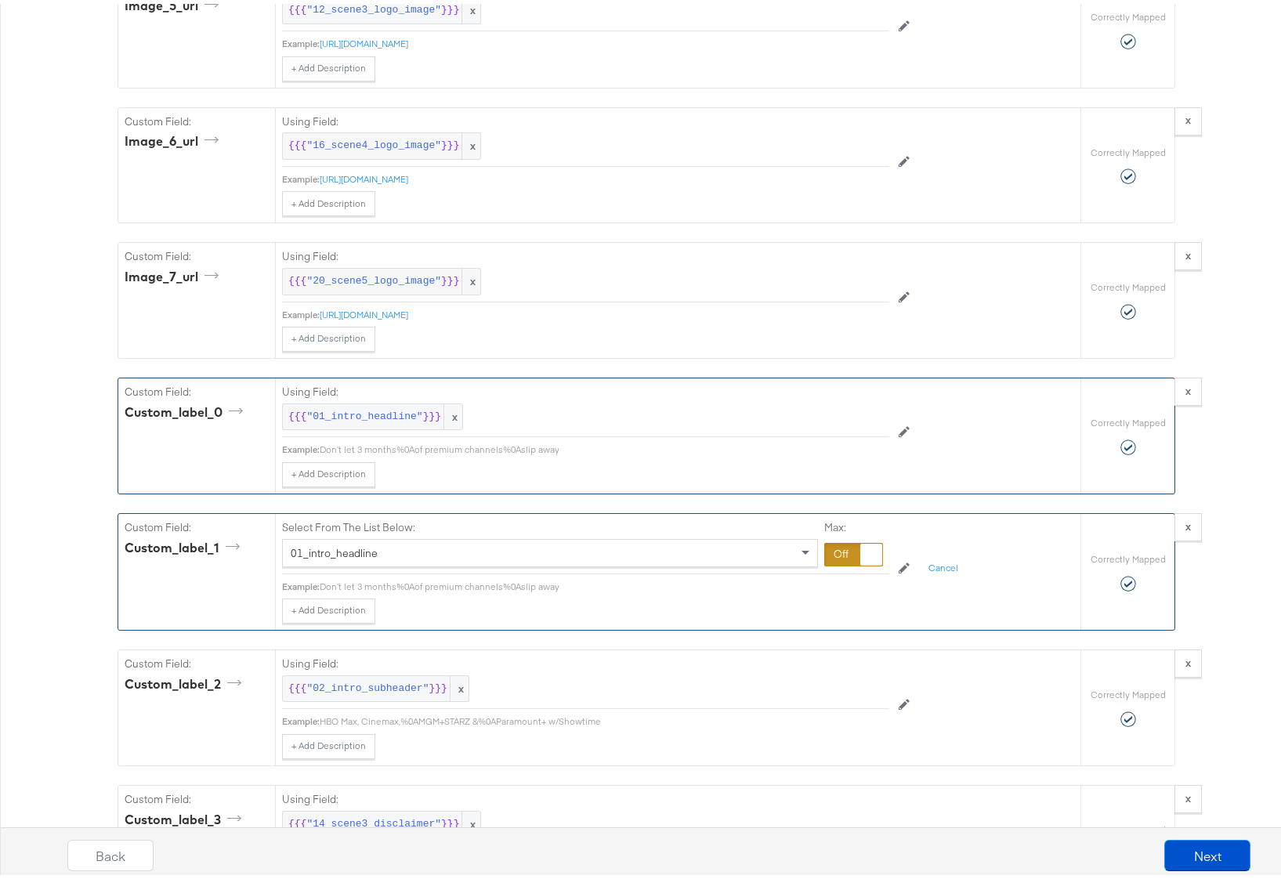
click at [401, 562] on div "01_intro_headline" at bounding box center [550, 549] width 534 height 27
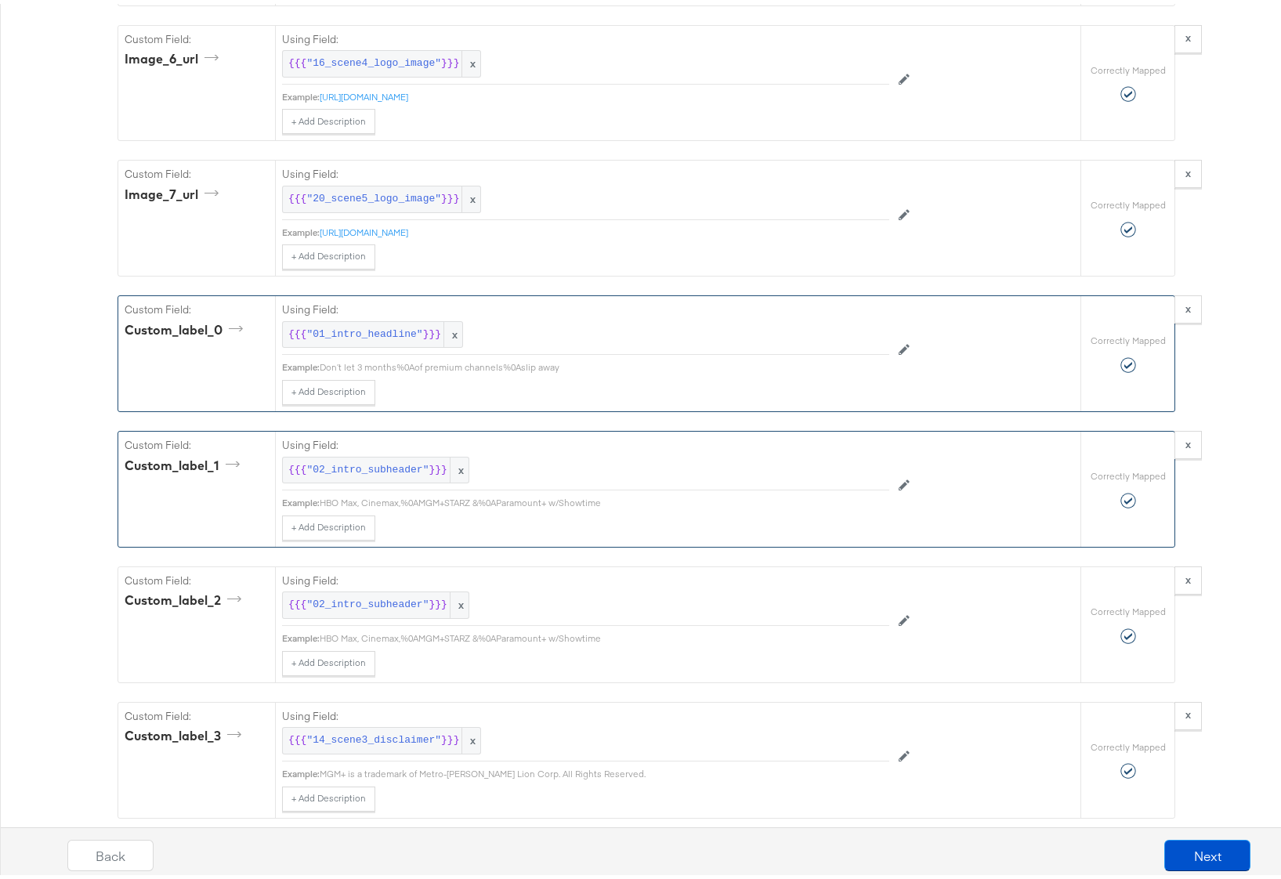
scroll to position [3598, 0]
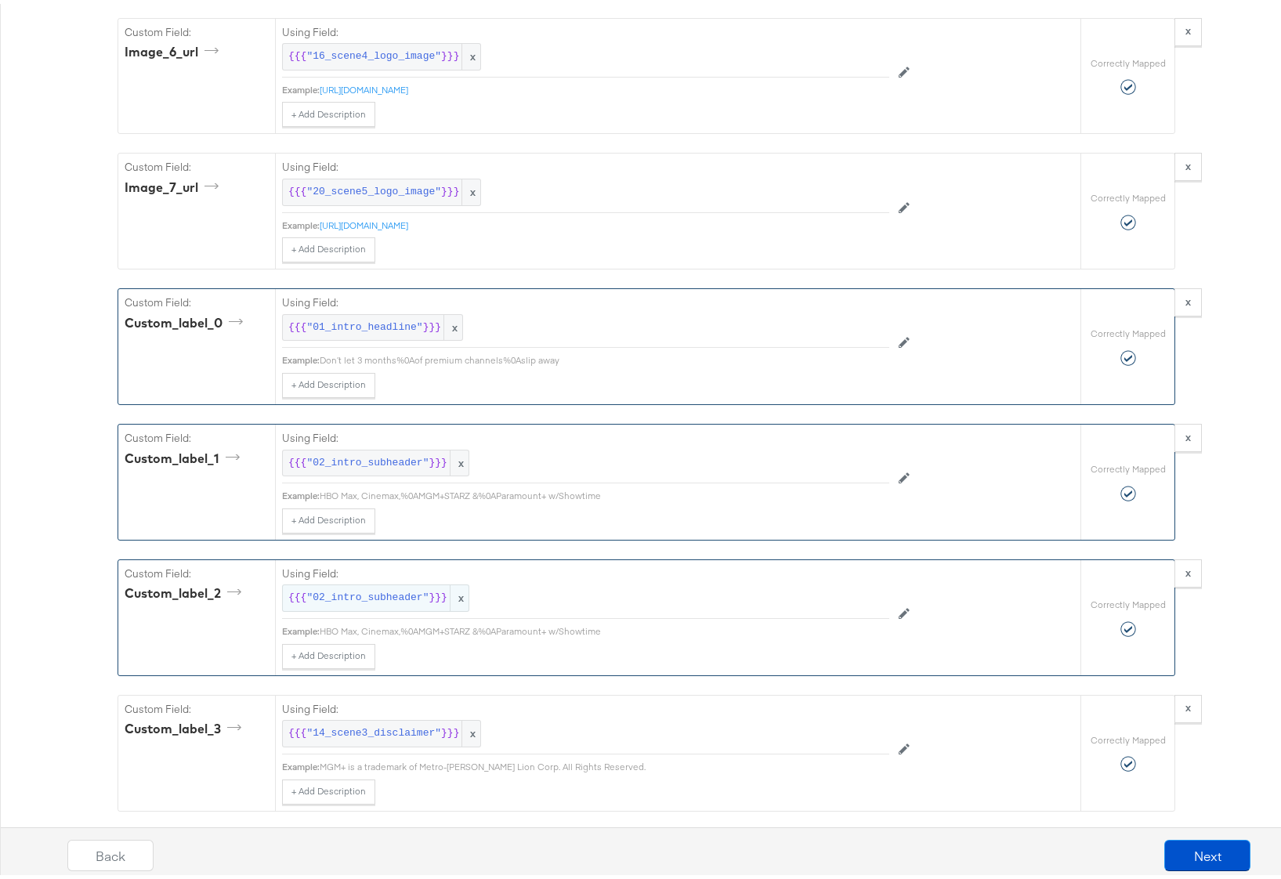
click at [329, 602] on span ""02_intro_subheader"" at bounding box center [367, 594] width 122 height 15
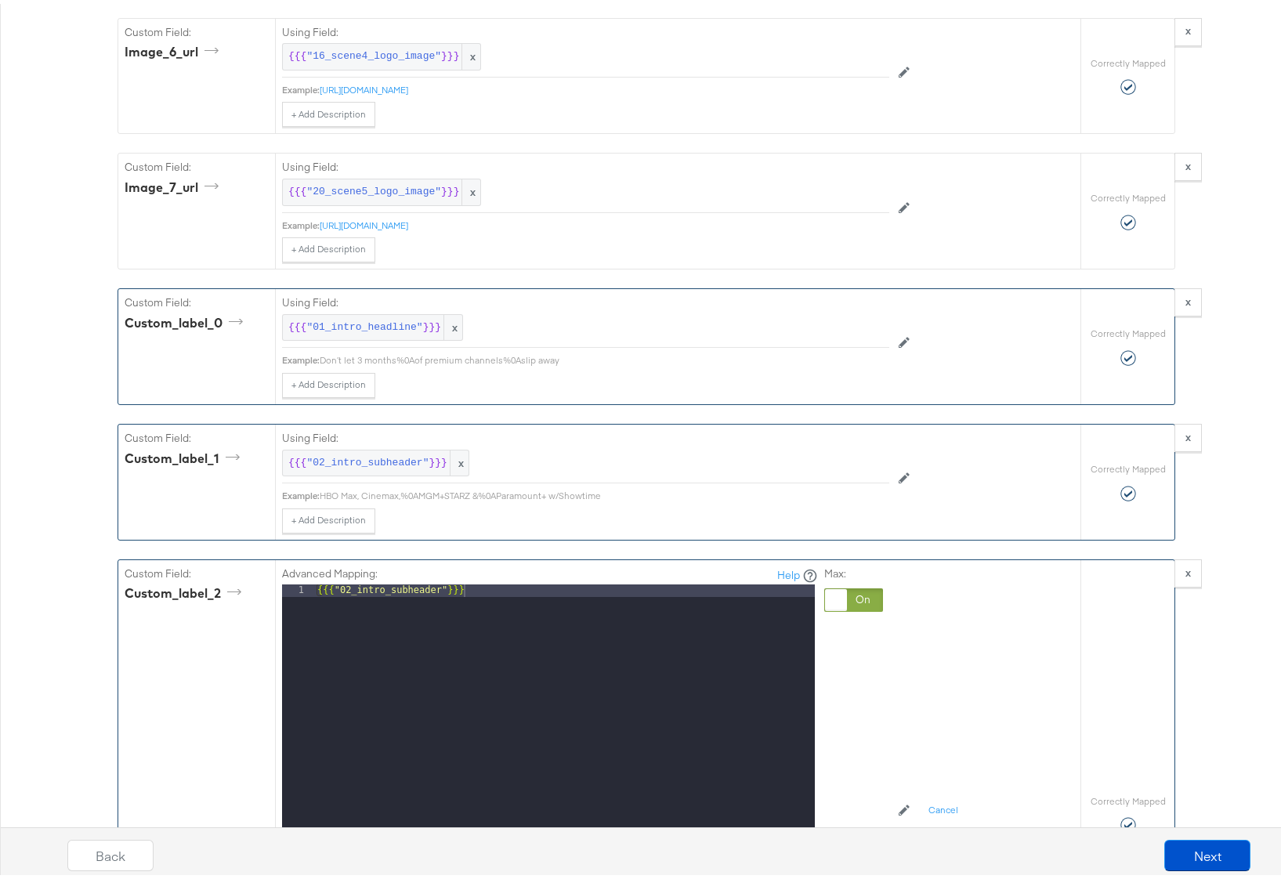
click at [853, 608] on div at bounding box center [853, 595] width 59 height 23
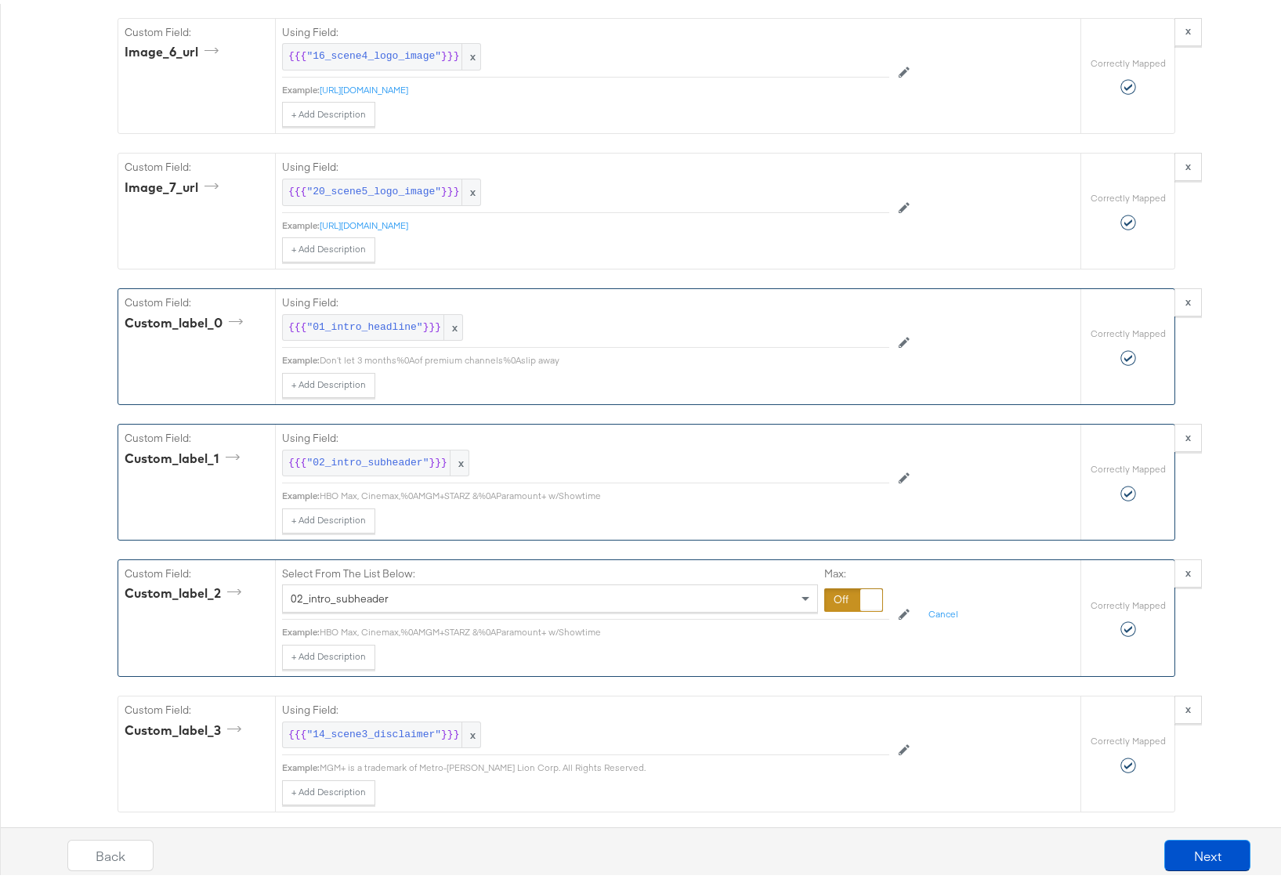
click at [663, 598] on div "02_intro_subheader" at bounding box center [550, 594] width 534 height 27
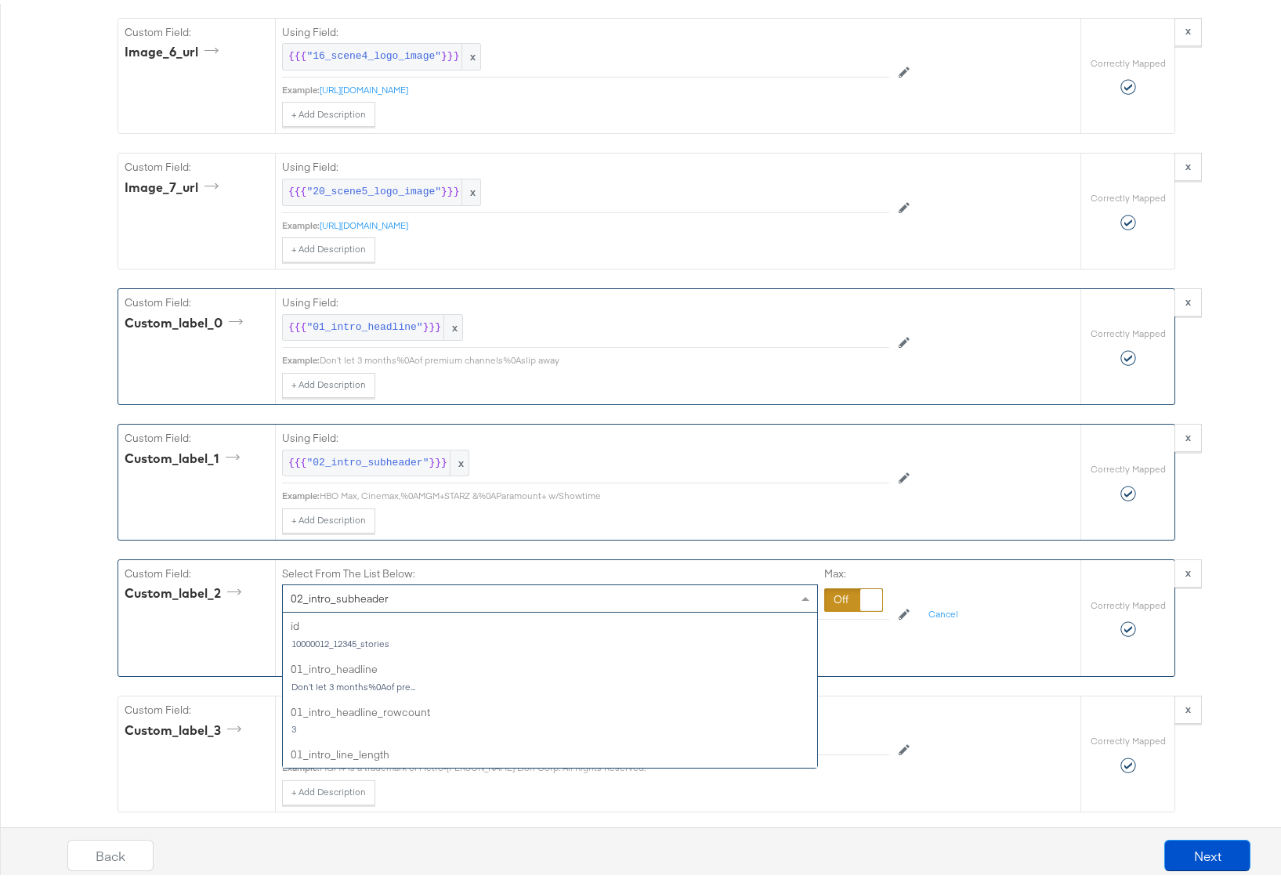
scroll to position [171, 0]
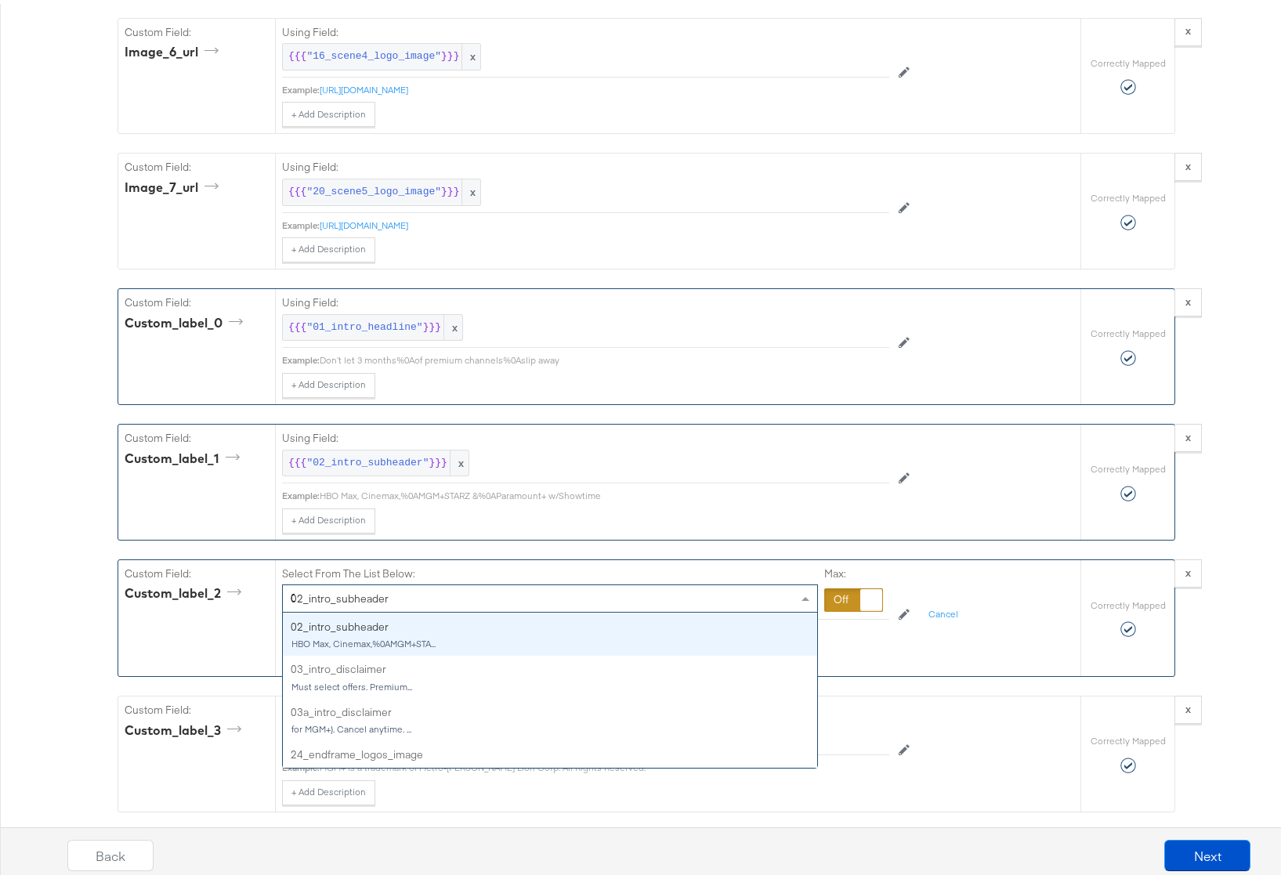
type input "03"
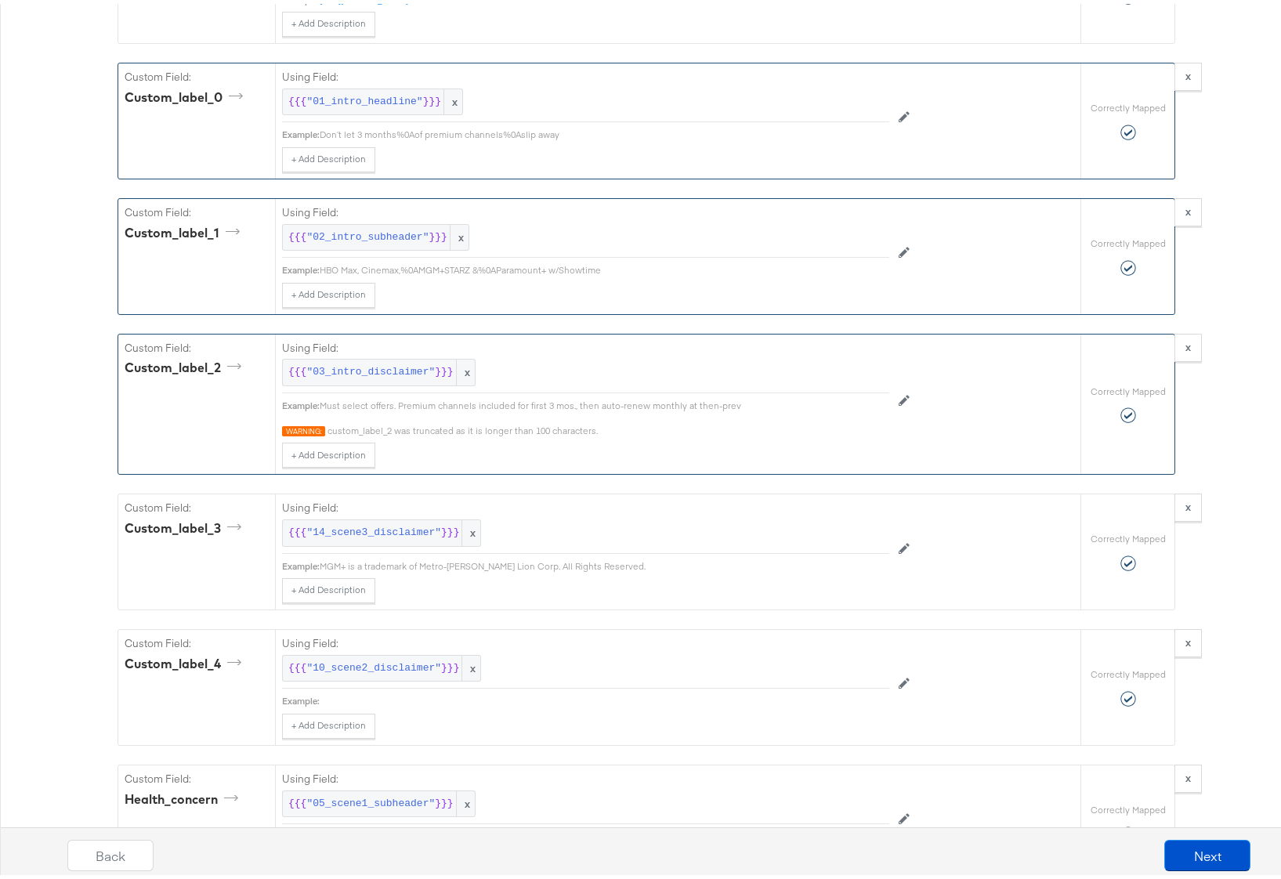
scroll to position [3835, 0]
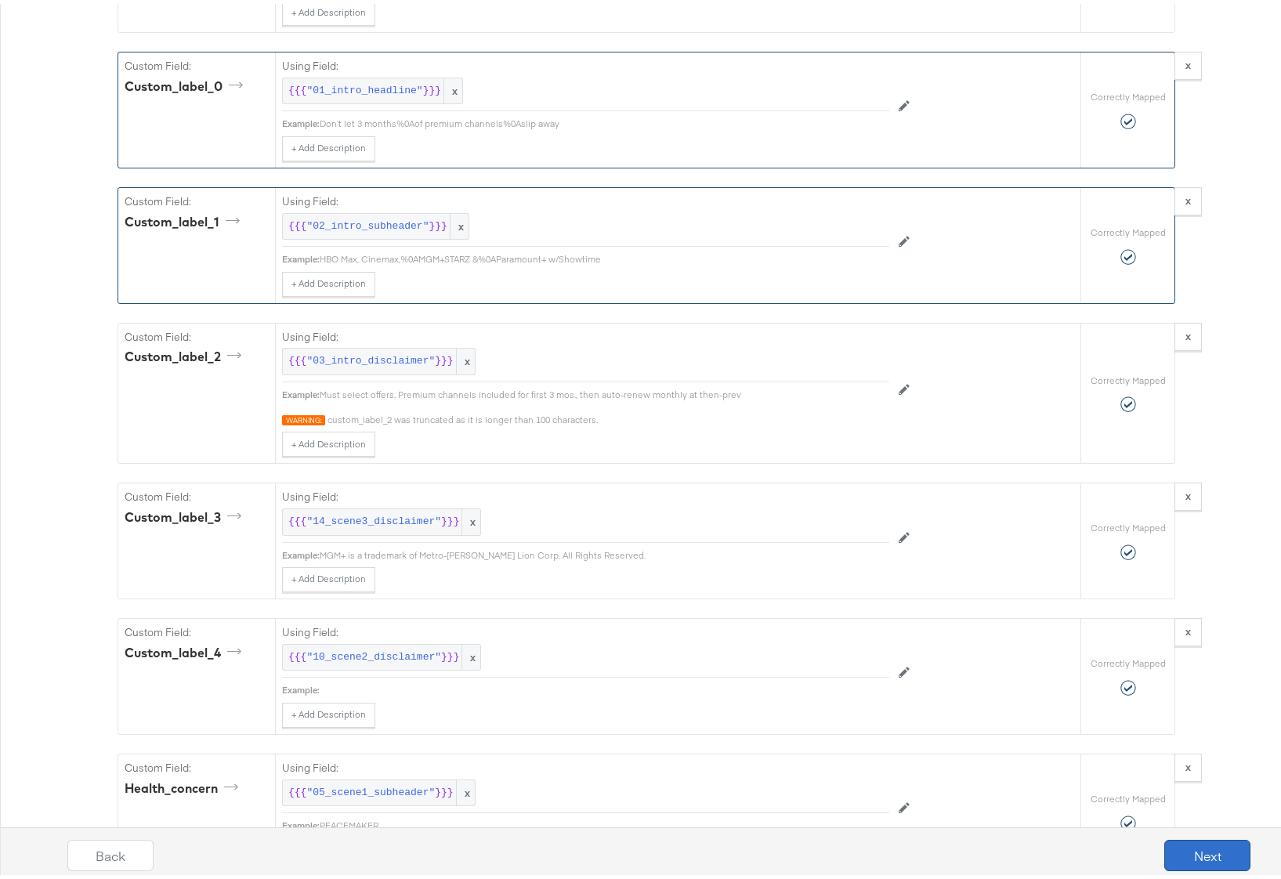
click at [1201, 849] on button "Next" at bounding box center [1207, 851] width 86 height 31
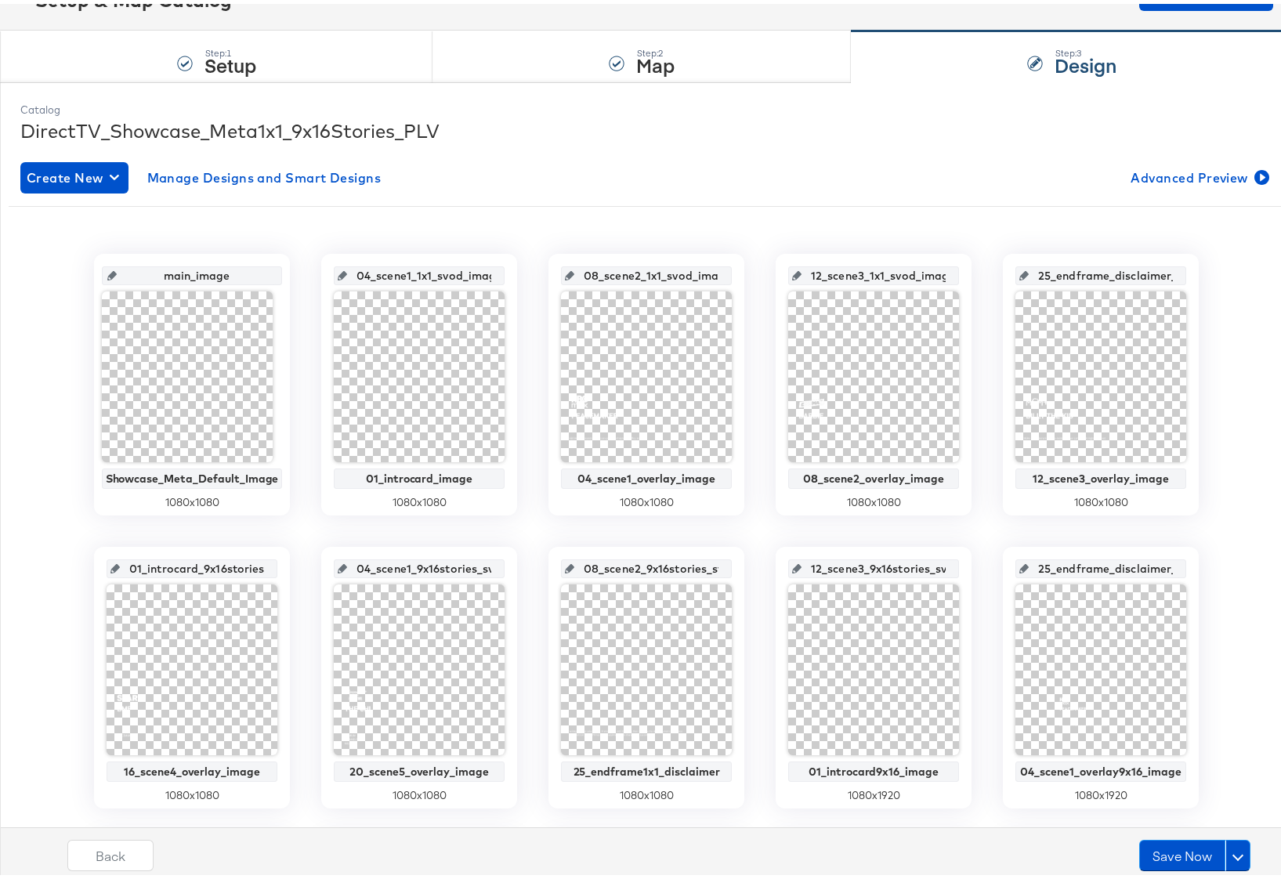
scroll to position [269, 0]
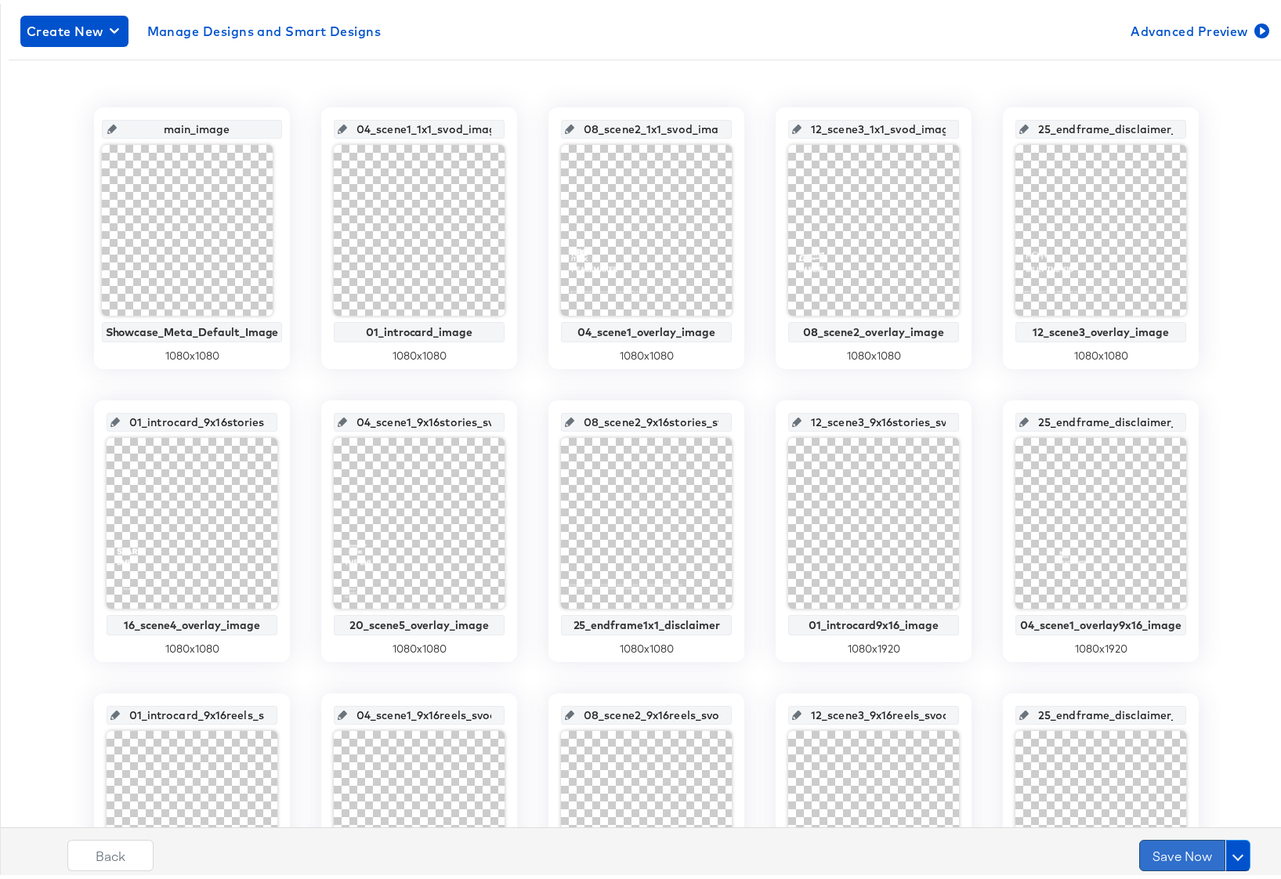
click at [1141, 849] on button "Save Now" at bounding box center [1182, 851] width 86 height 31
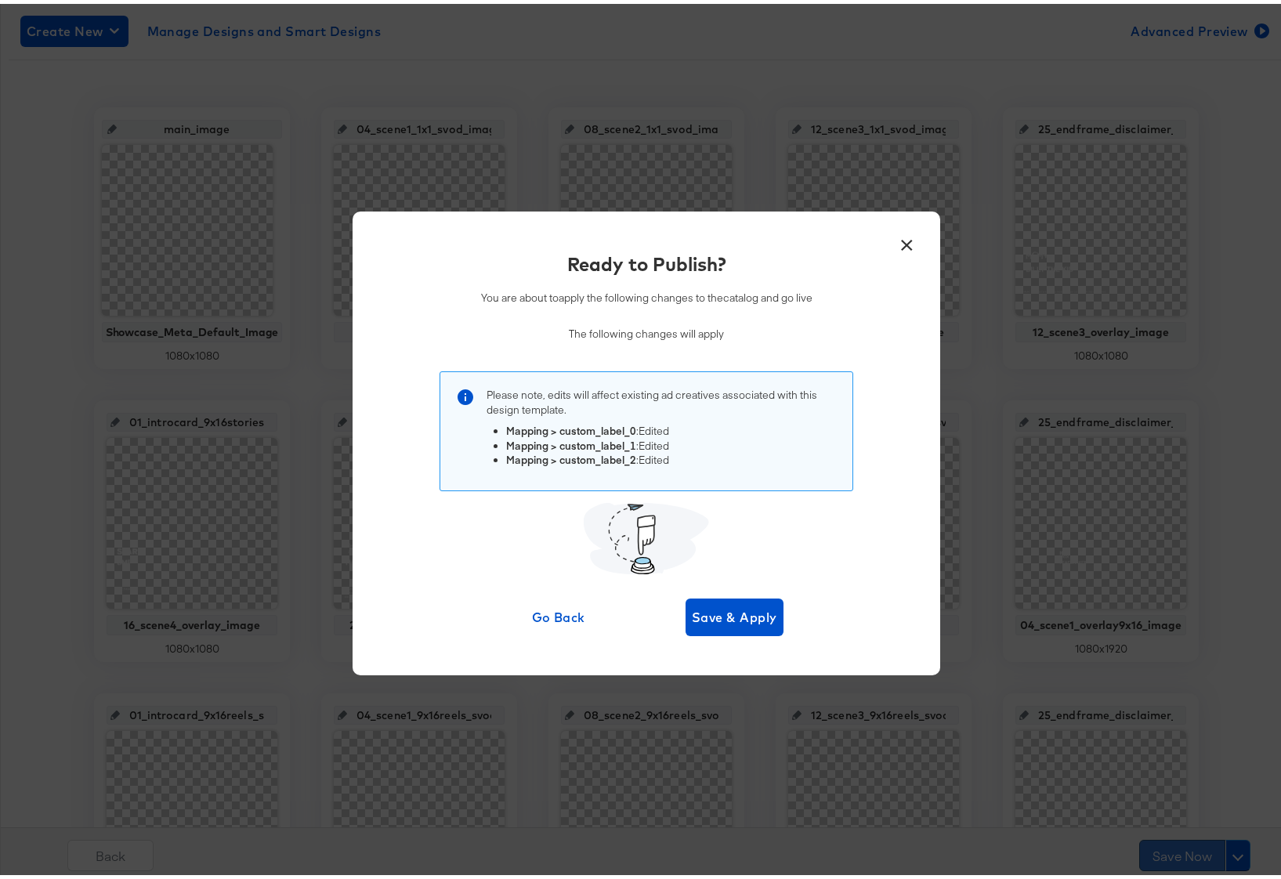
scroll to position [0, 0]
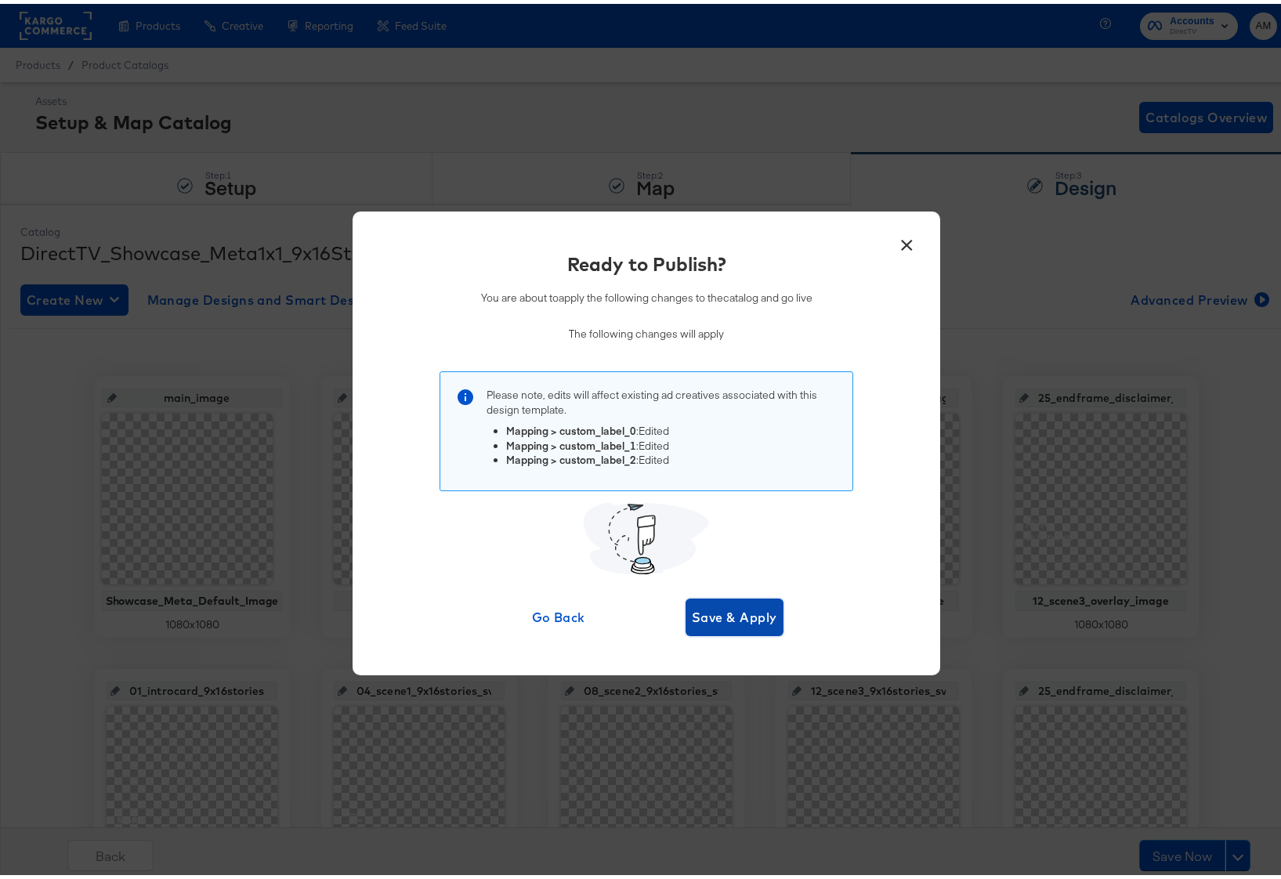
click at [712, 615] on span "Save & Apply" at bounding box center [734, 613] width 85 height 22
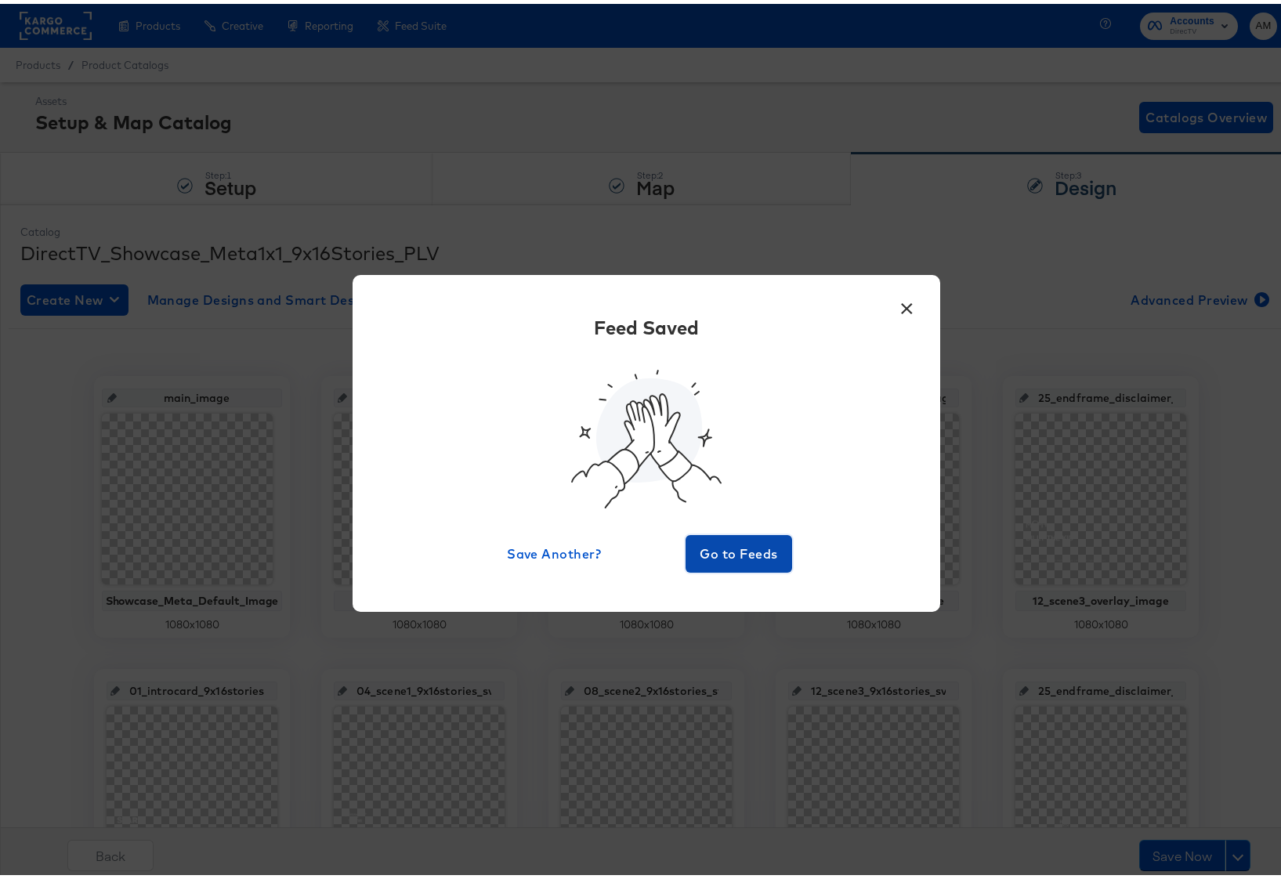
click at [715, 562] on button "Go to Feeds" at bounding box center [738, 550] width 107 height 38
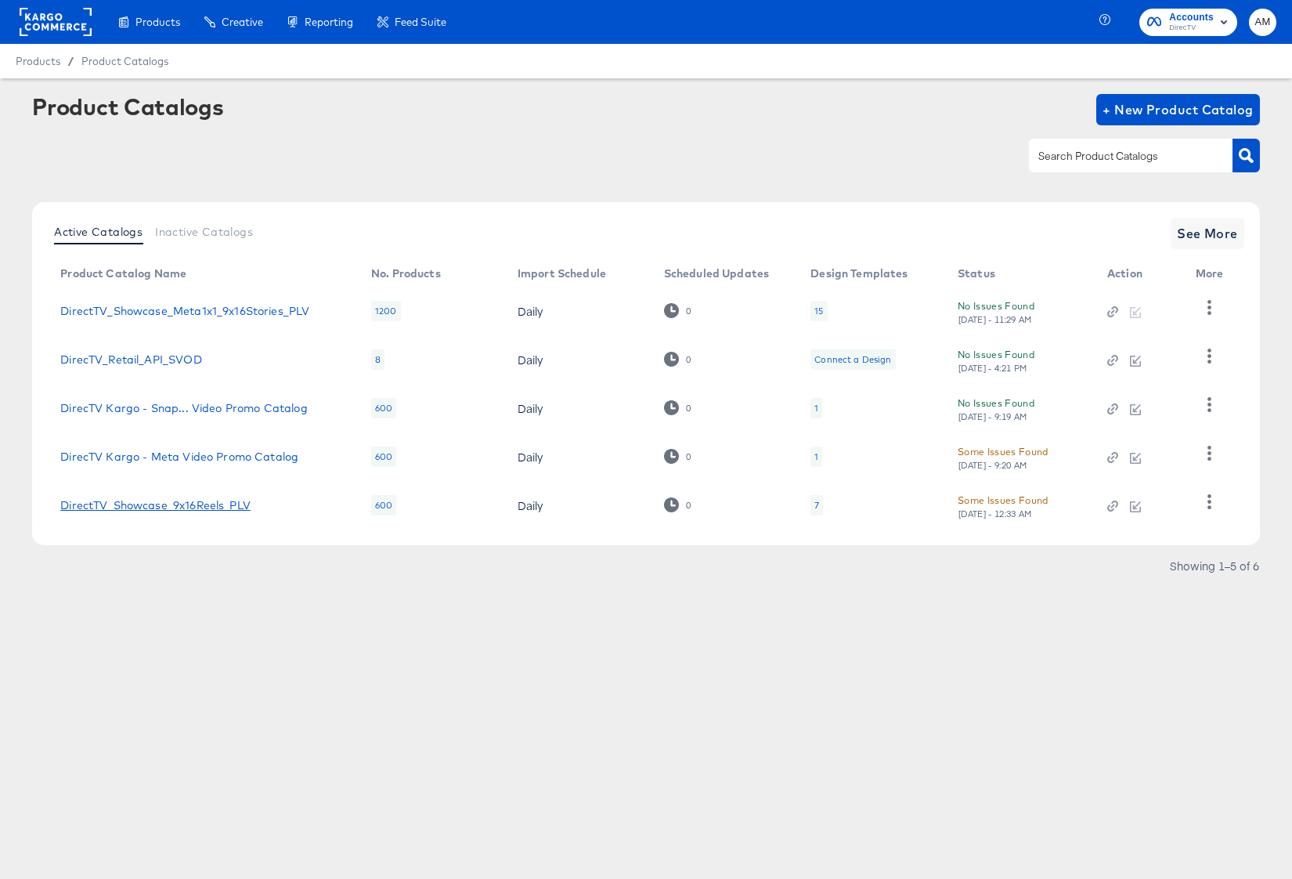
click at [214, 510] on link "DirectTV_Showcase_9x16Reels_PLV" at bounding box center [155, 505] width 190 height 13
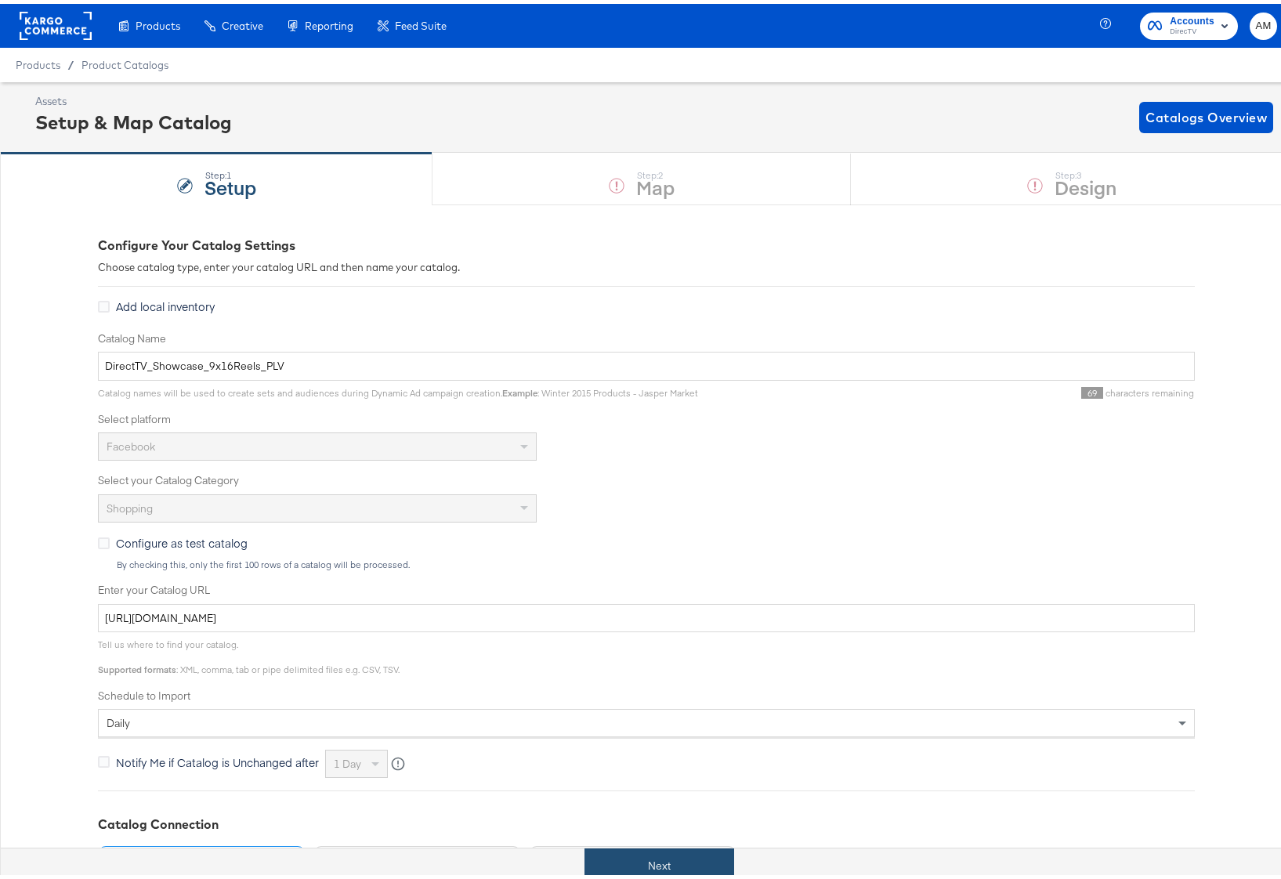
click at [672, 853] on button "Next" at bounding box center [659, 861] width 150 height 35
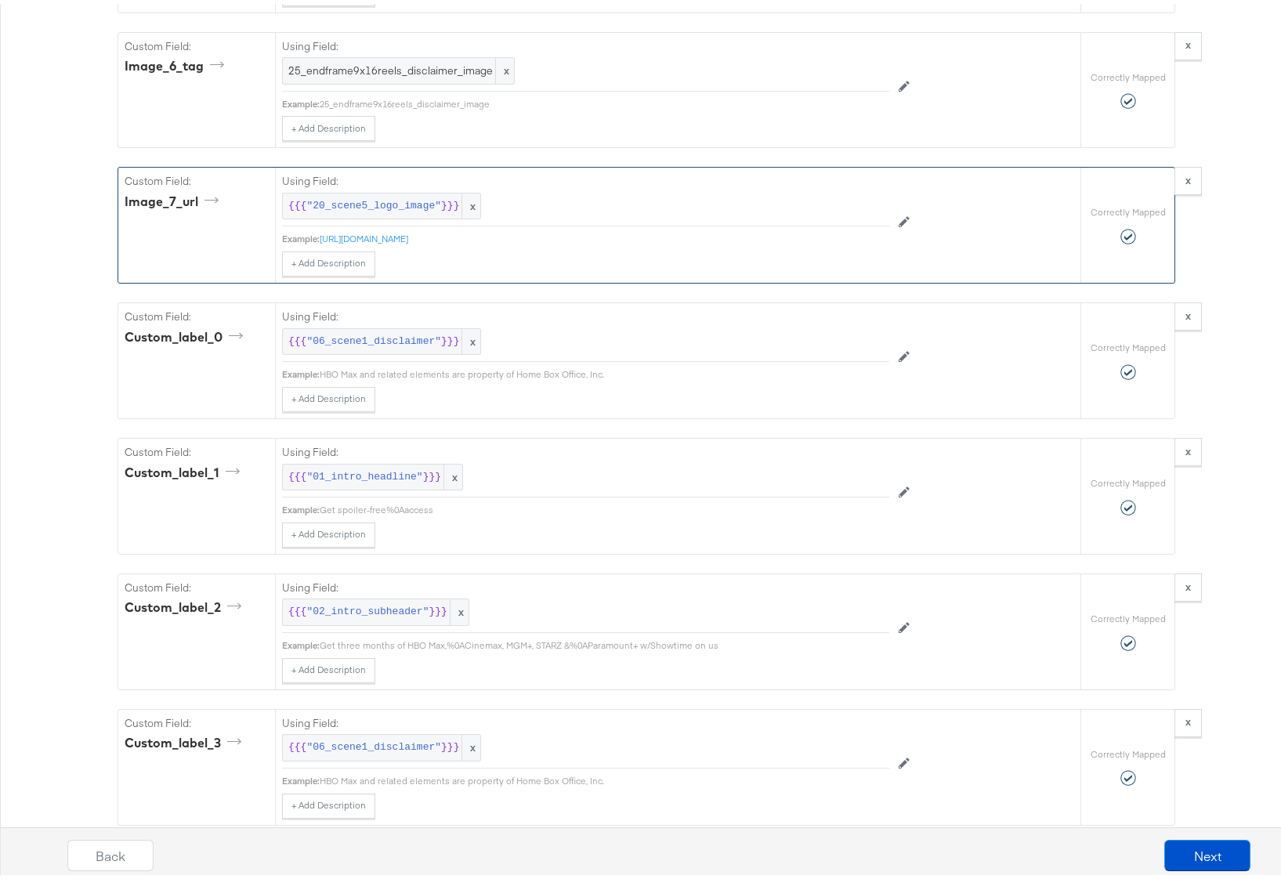
scroll to position [4396, 0]
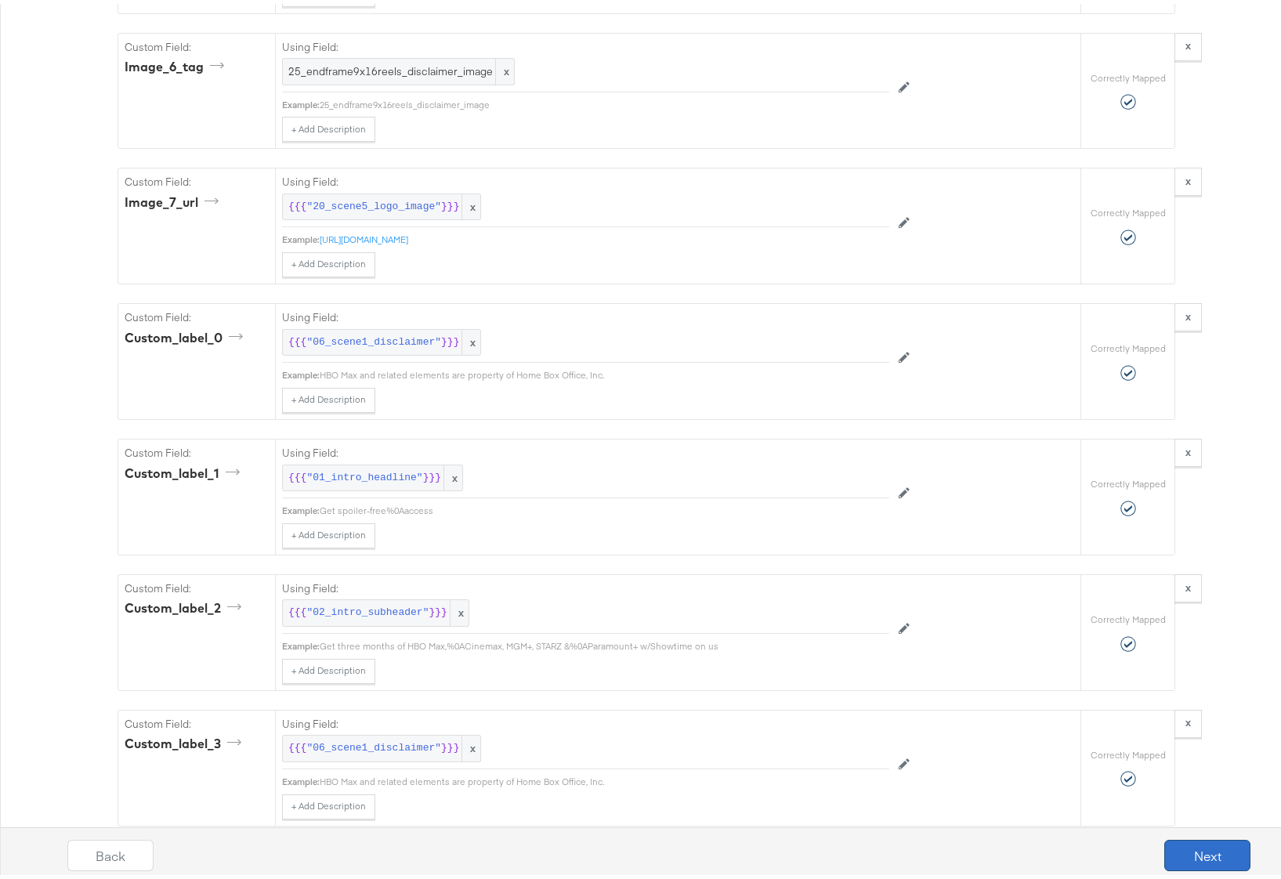
click at [1187, 852] on button "Next" at bounding box center [1207, 851] width 86 height 31
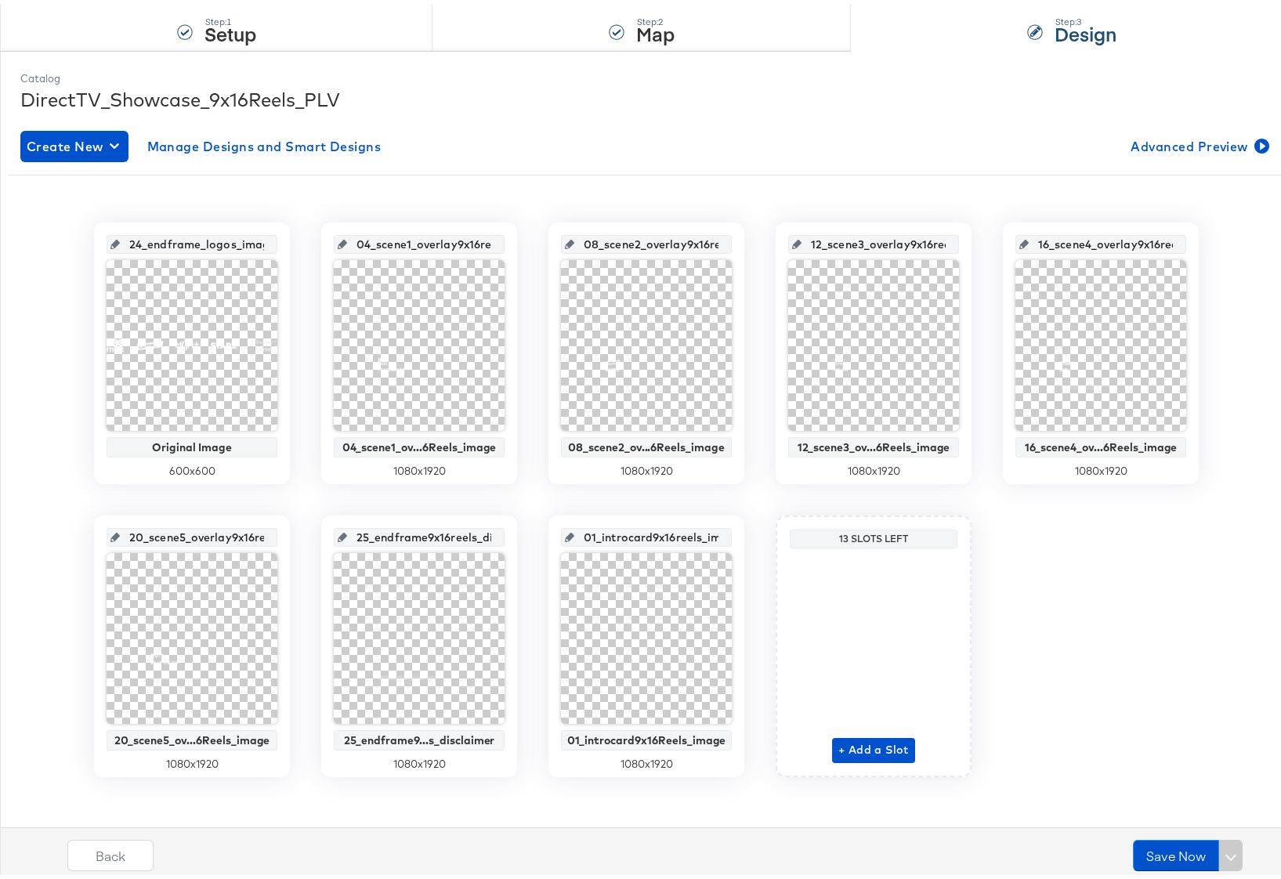
scroll to position [161, 0]
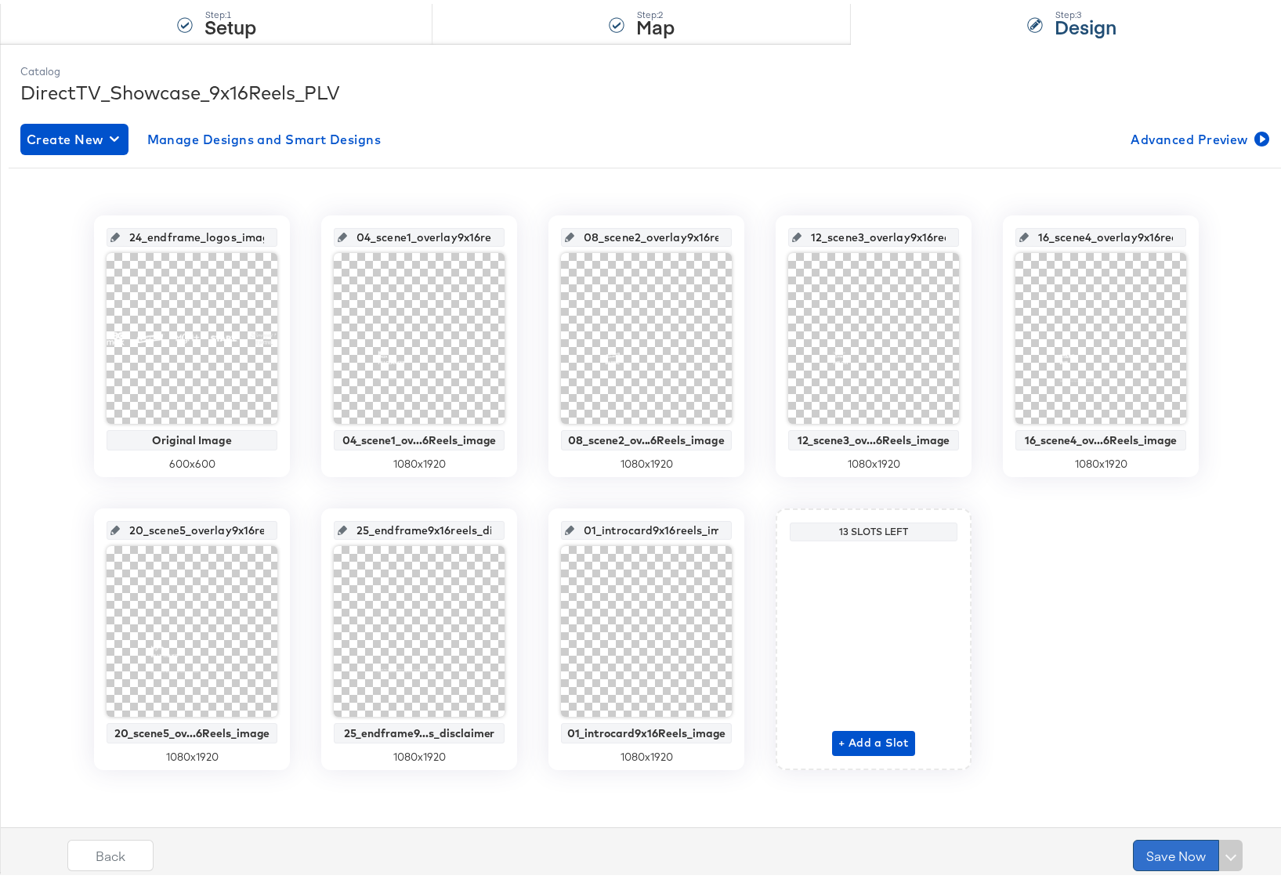
click at [1152, 854] on button "Save Now" at bounding box center [1176, 851] width 86 height 31
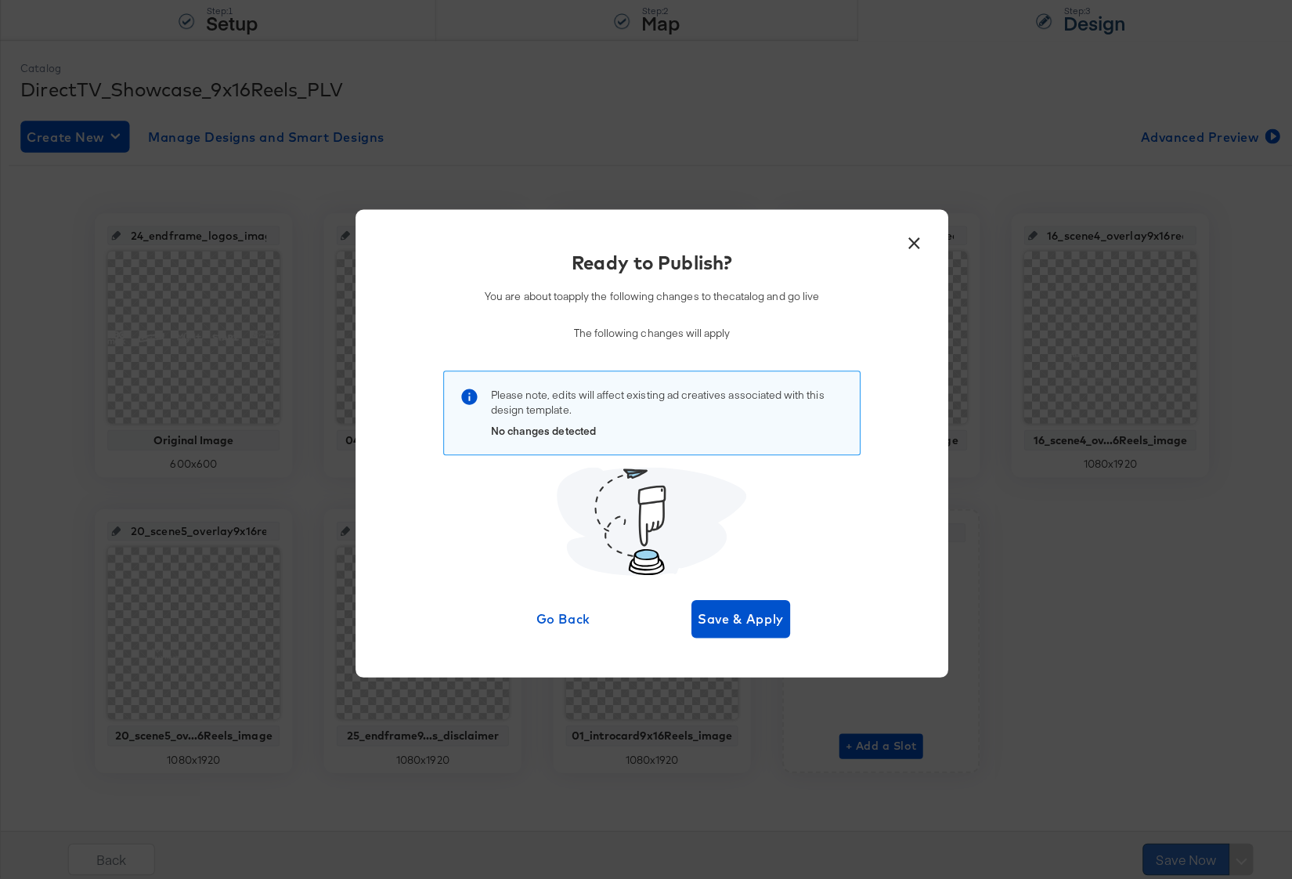
scroll to position [0, 0]
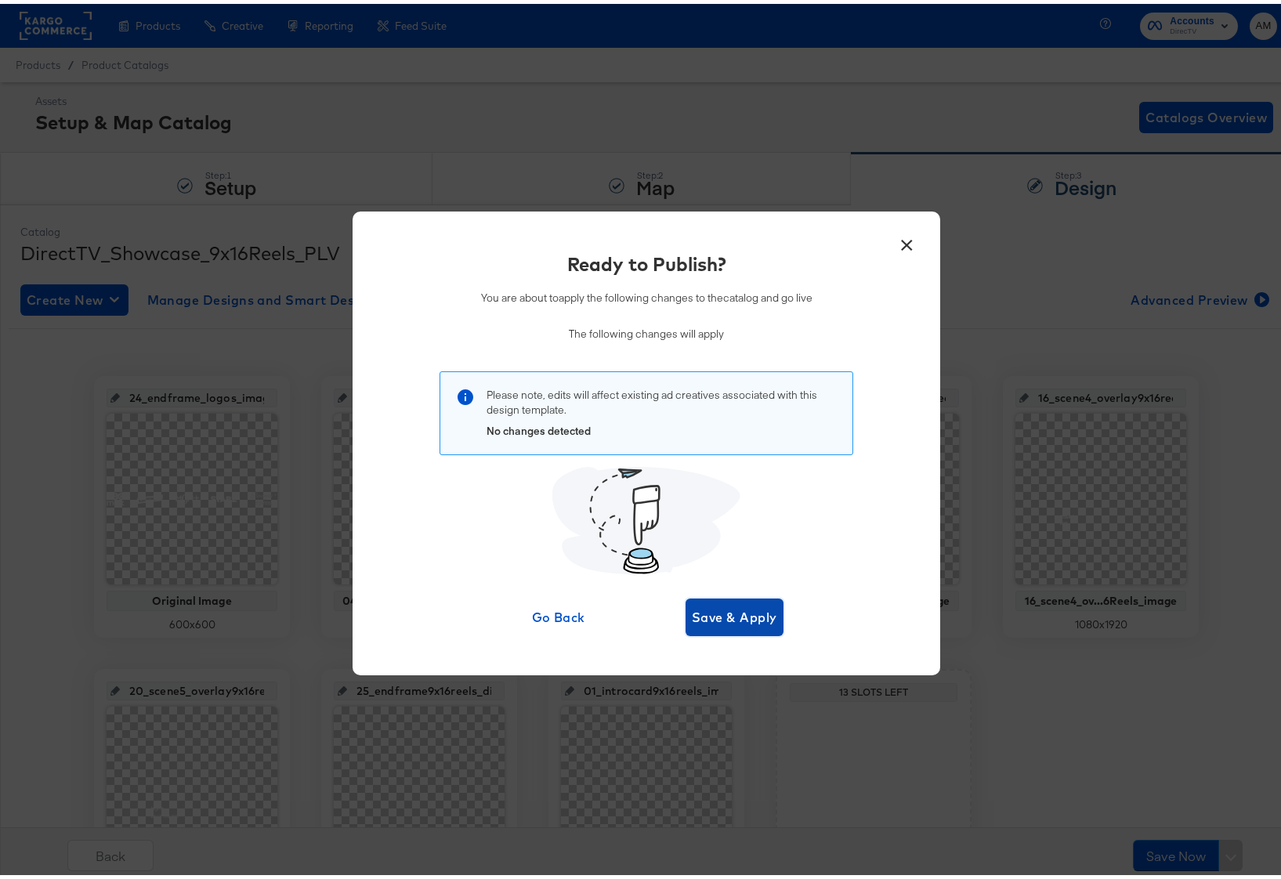
click at [712, 616] on span "Save & Apply" at bounding box center [734, 613] width 85 height 22
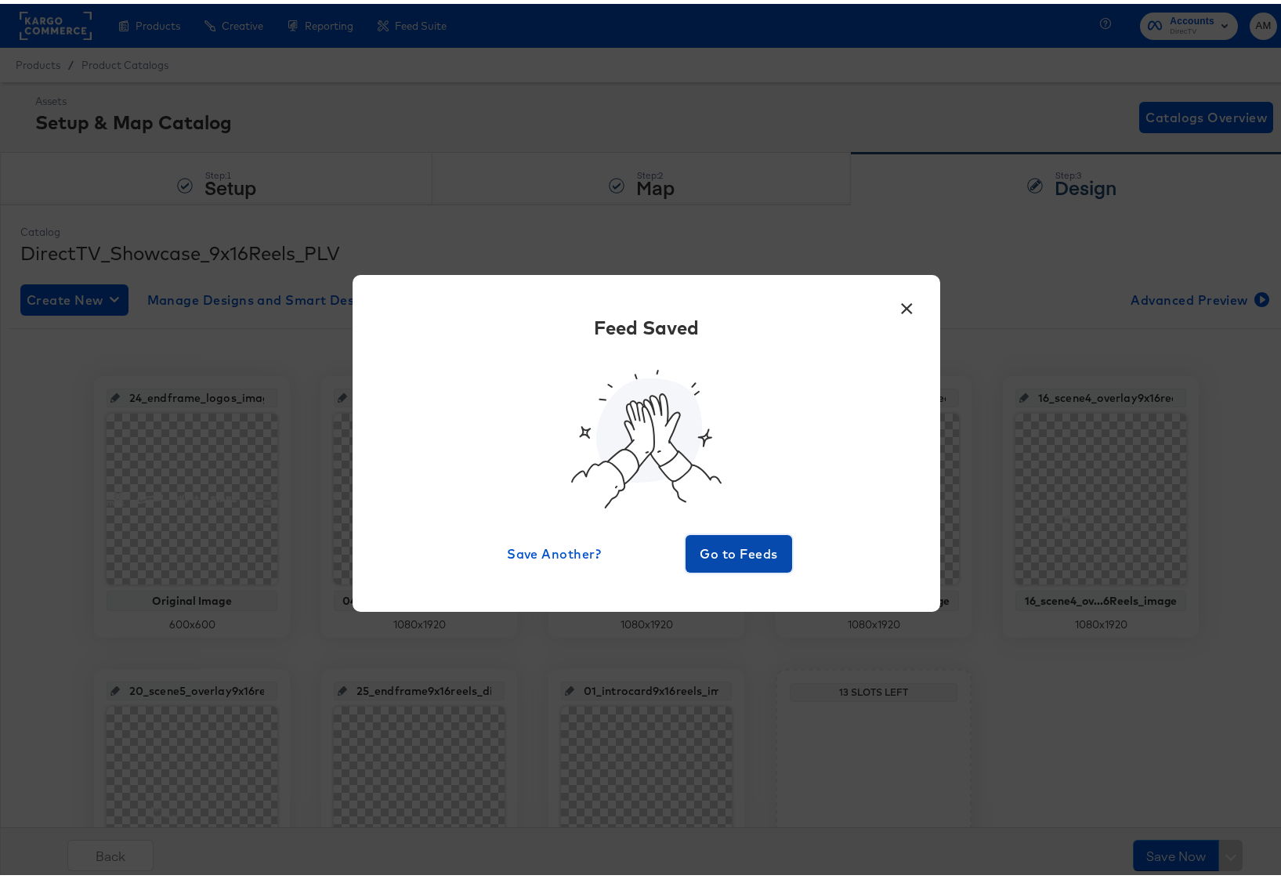
click at [723, 554] on span "Go to Feeds" at bounding box center [739, 550] width 94 height 22
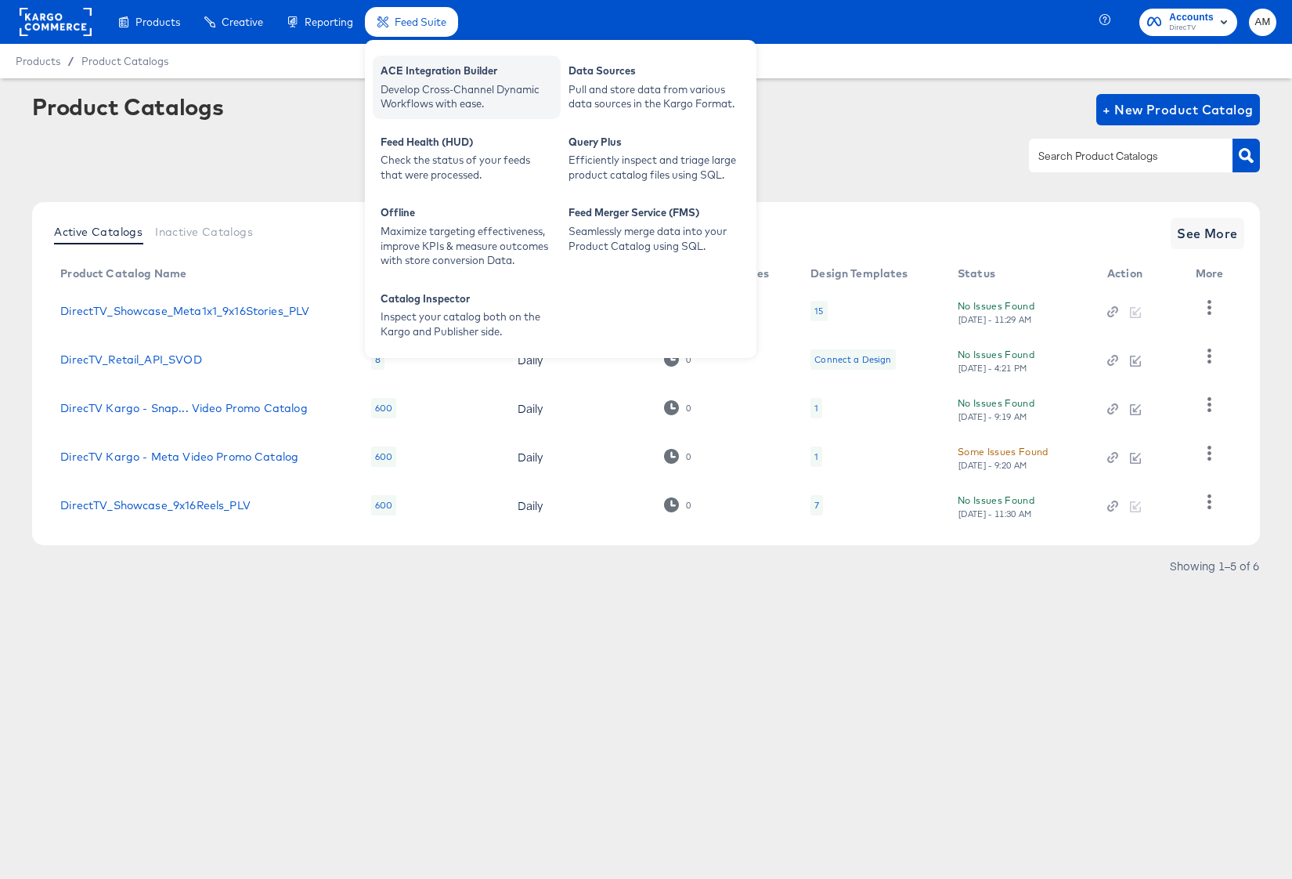
click at [429, 92] on div "Develop Cross-Channel Dynamic Workflows with ease." at bounding box center [467, 96] width 172 height 29
